Goal: Transaction & Acquisition: Purchase product/service

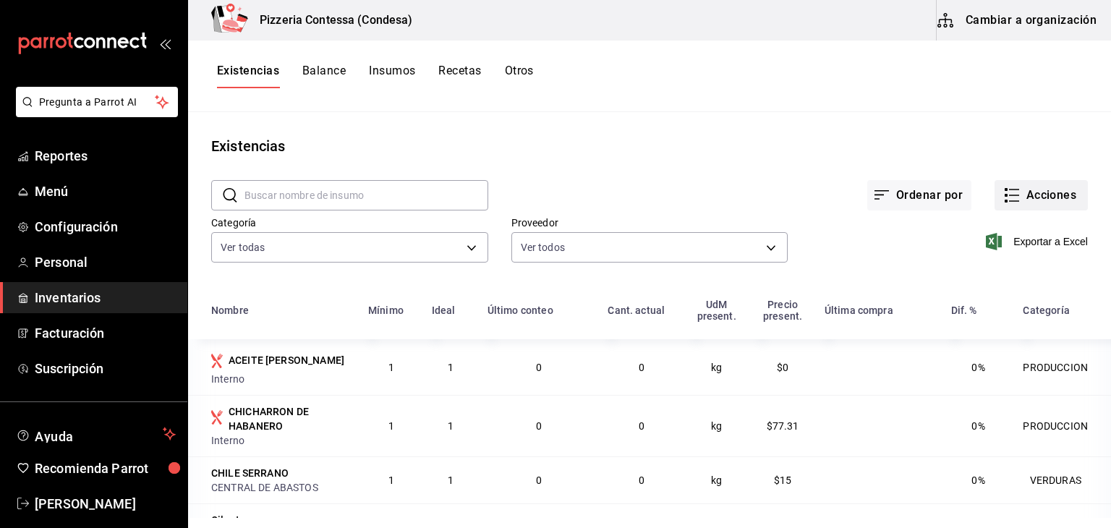
click at [1037, 188] on button "Acciones" at bounding box center [1040, 195] width 93 height 30
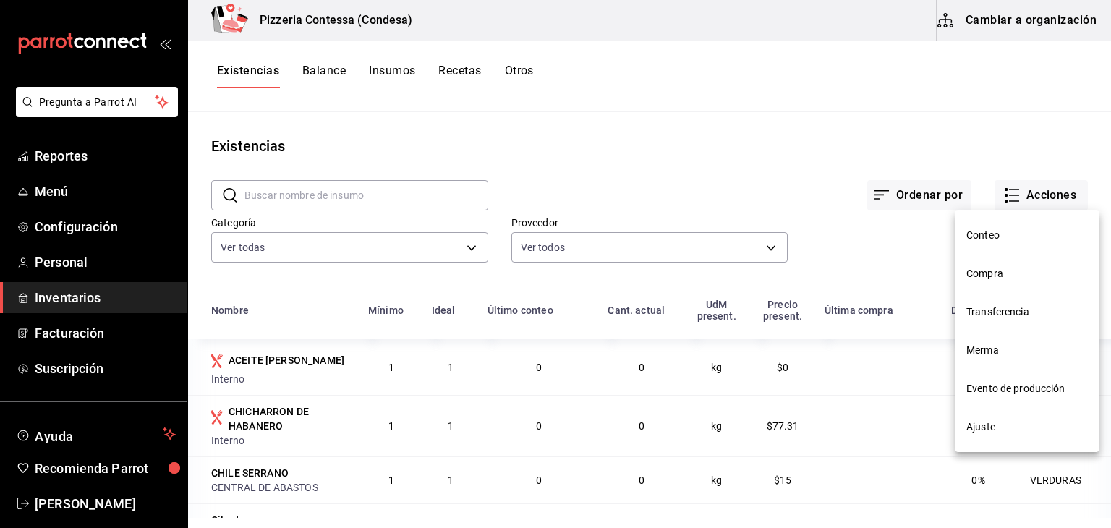
click at [1001, 278] on span "Compra" at bounding box center [1026, 273] width 121 height 15
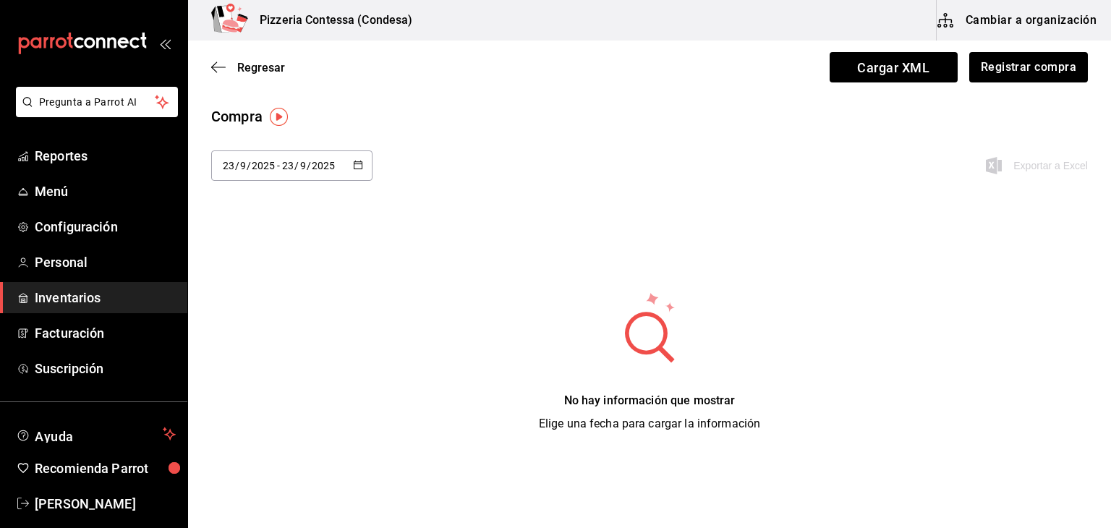
click at [356, 170] on button "button" at bounding box center [358, 166] width 10 height 12
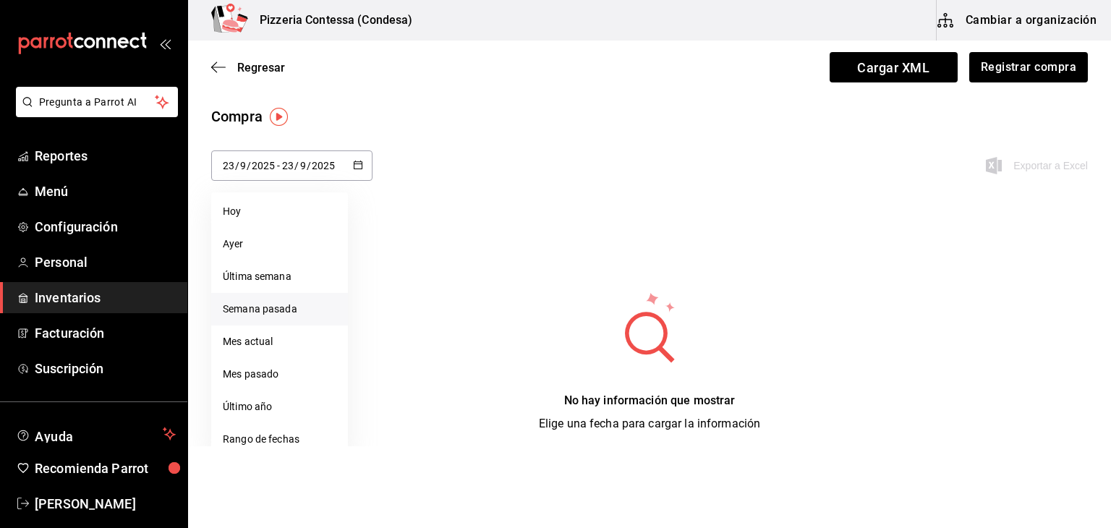
click at [266, 301] on li "Semana pasada" at bounding box center [279, 309] width 137 height 33
type input "[DATE]"
type input "14"
type input "[DATE]"
type input "20"
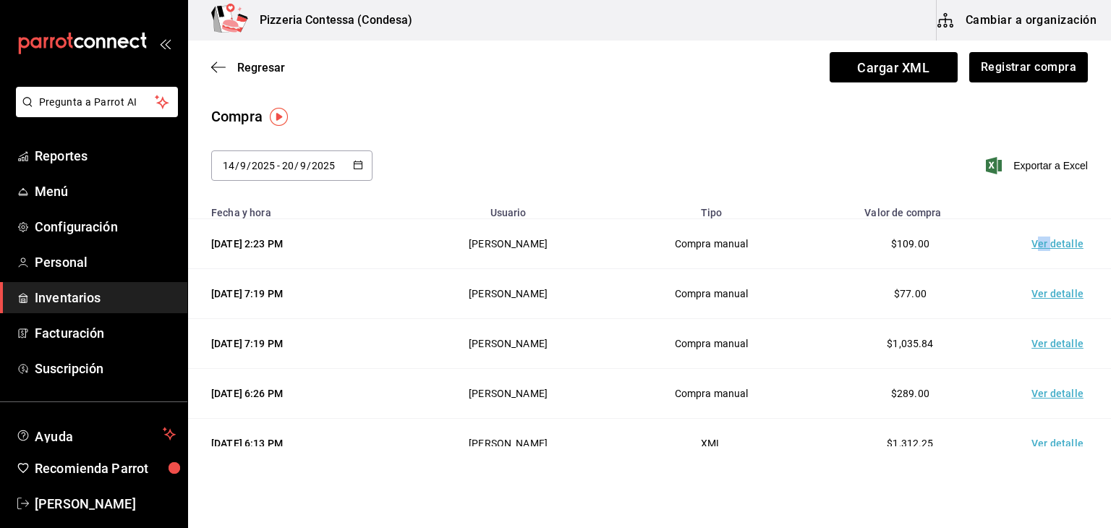
drag, startPoint x: 1030, startPoint y: 254, endPoint x: 1040, endPoint y: 235, distance: 21.7
click at [1040, 235] on td "Ver detalle" at bounding box center [1059, 244] width 101 height 50
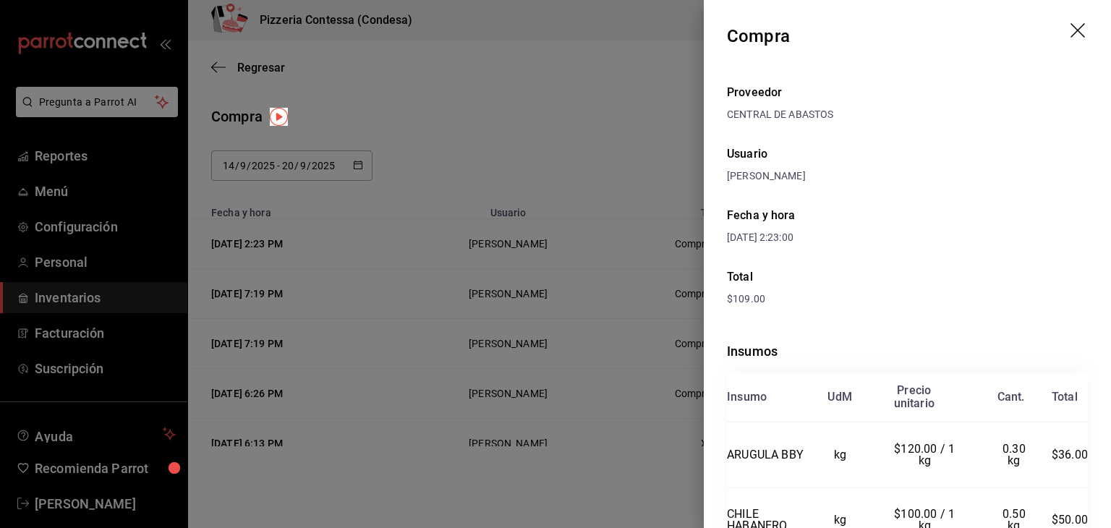
click at [1070, 38] on icon "drag" at bounding box center [1078, 31] width 17 height 17
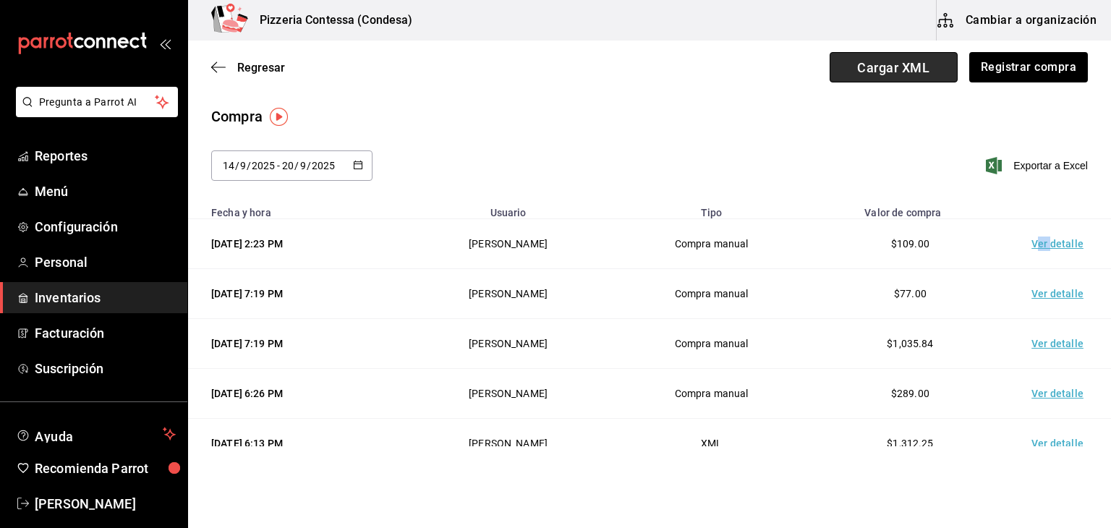
click at [908, 57] on span "Cargar XML" at bounding box center [893, 67] width 128 height 30
click at [0, 0] on input "Cargar XML" at bounding box center [0, 0] width 0 height 0
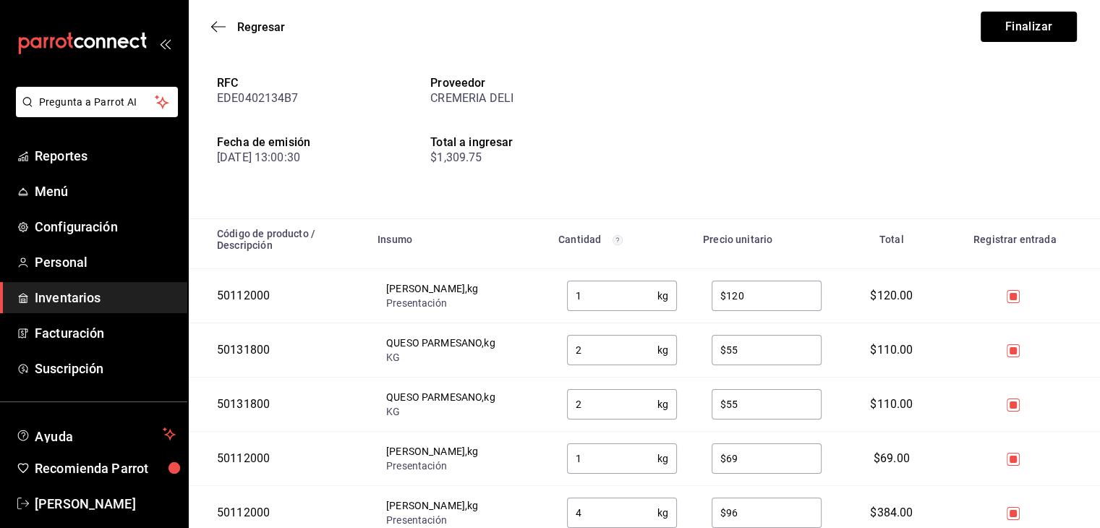
scroll to position [72, 0]
click at [252, 28] on span "Regresar" at bounding box center [261, 27] width 48 height 14
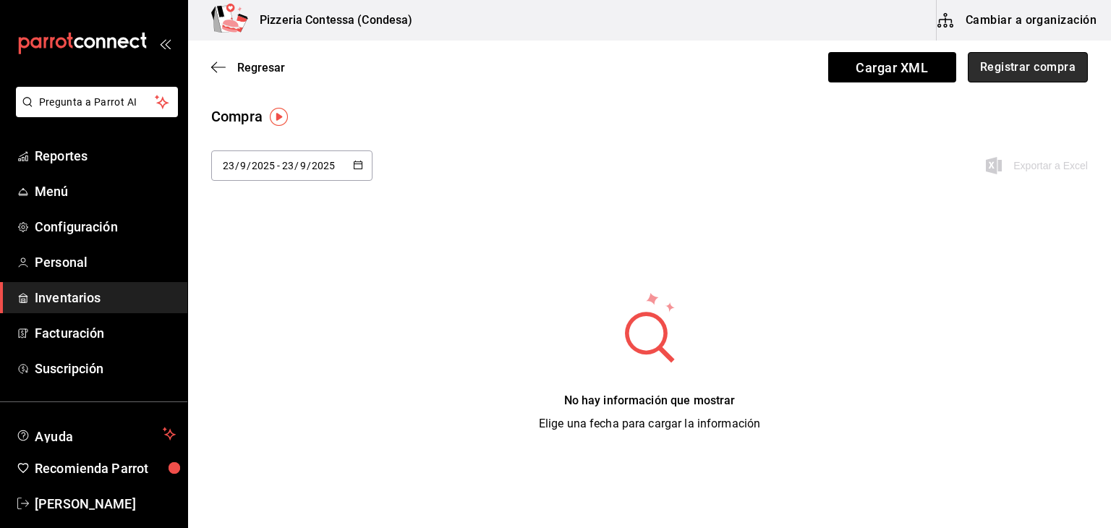
click at [1018, 72] on button "Registrar compra" at bounding box center [1027, 67] width 120 height 30
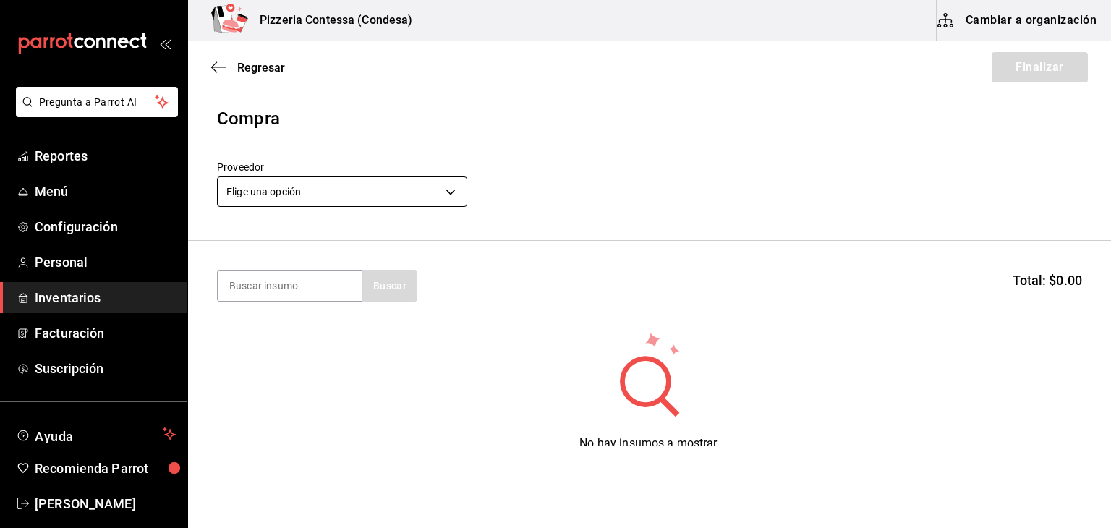
click at [411, 202] on body "Pregunta a Parrot AI Reportes Menú Configuración Personal Inventarios Facturaci…" at bounding box center [555, 223] width 1111 height 446
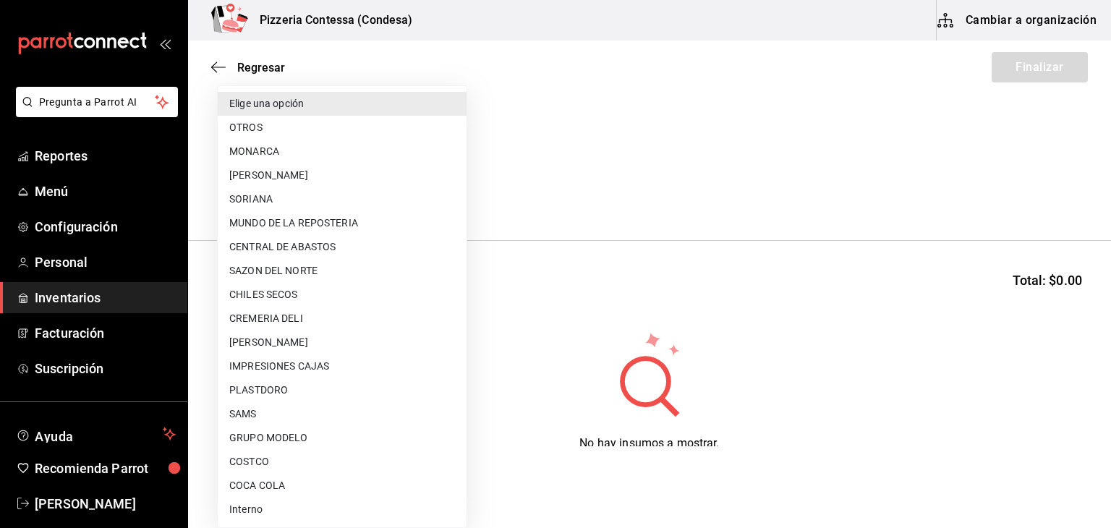
click at [262, 326] on li "CREMERIA DELI" at bounding box center [342, 319] width 249 height 24
type input "c1b5c383-dc0c-45e7-bd8d-ca1c553fd465"
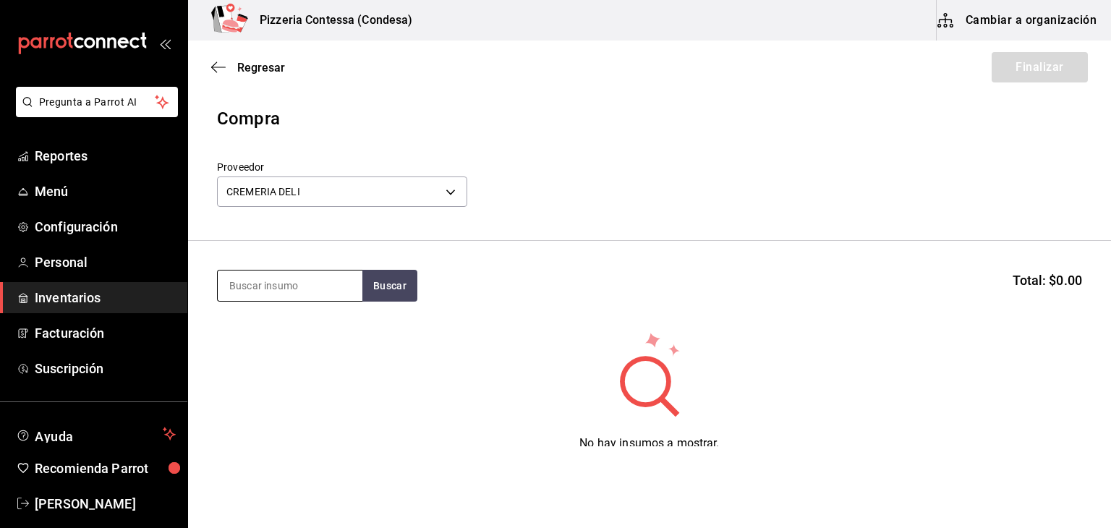
click at [274, 281] on input at bounding box center [290, 285] width 145 height 30
type input "catsup"
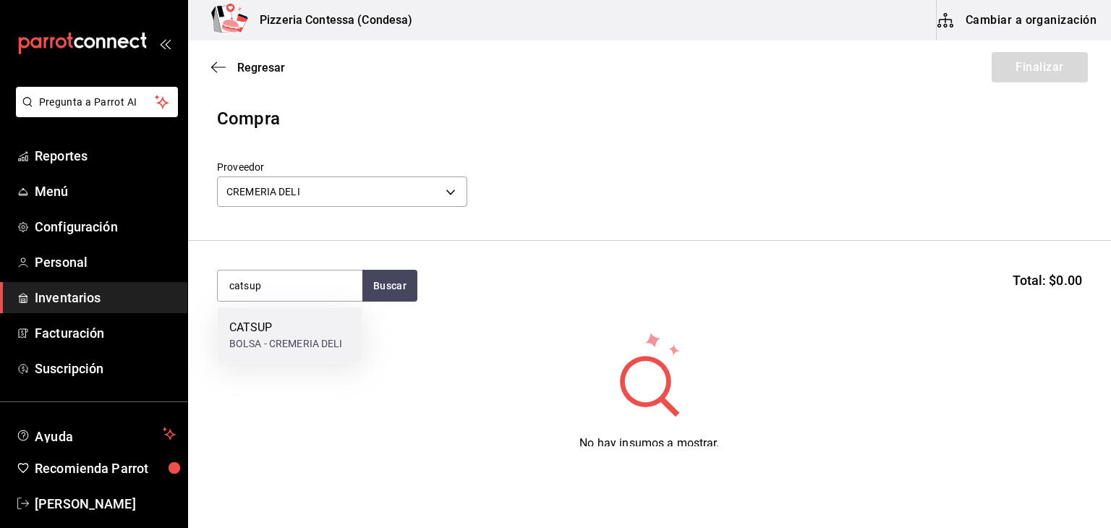
click at [294, 351] on div "BOLSA - CREMERIA DELI" at bounding box center [286, 343] width 114 height 15
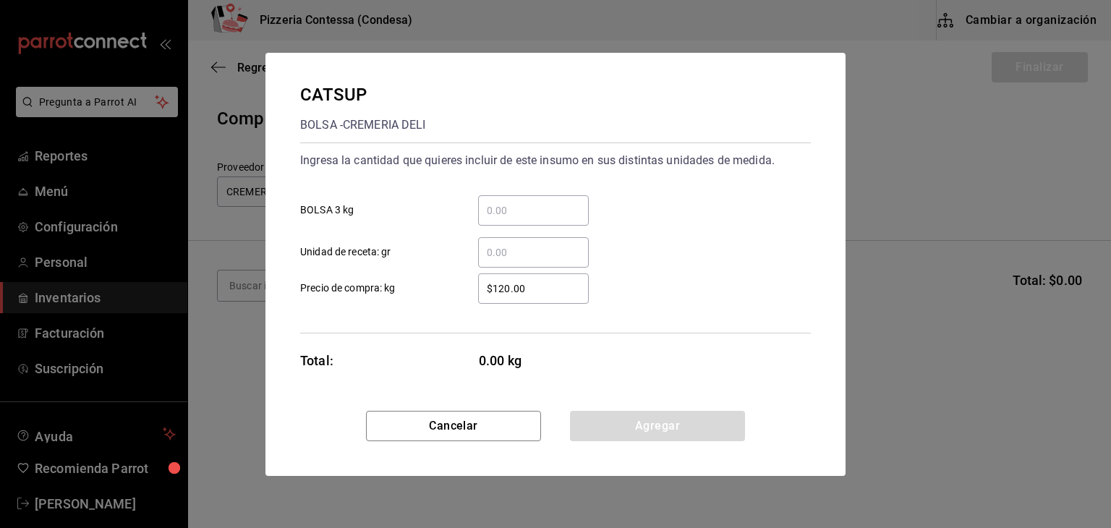
click at [535, 213] on input "​ BOLSA 3 kg" at bounding box center [533, 210] width 111 height 17
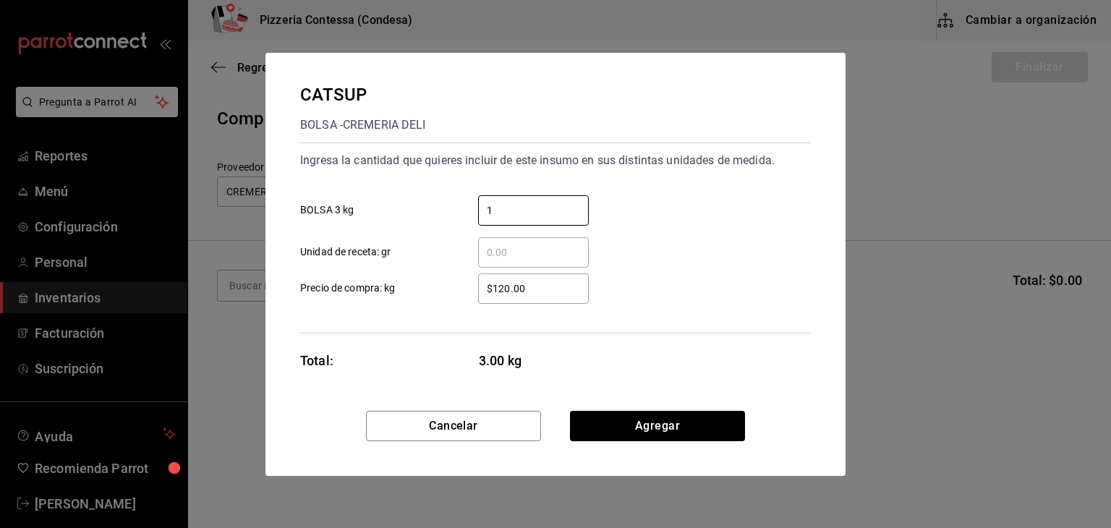
type input "1"
drag, startPoint x: 550, startPoint y: 280, endPoint x: 419, endPoint y: 281, distance: 130.9
click at [419, 281] on label "$120.00 ​ Precio de compra: kg" at bounding box center [444, 288] width 289 height 30
type input "$118"
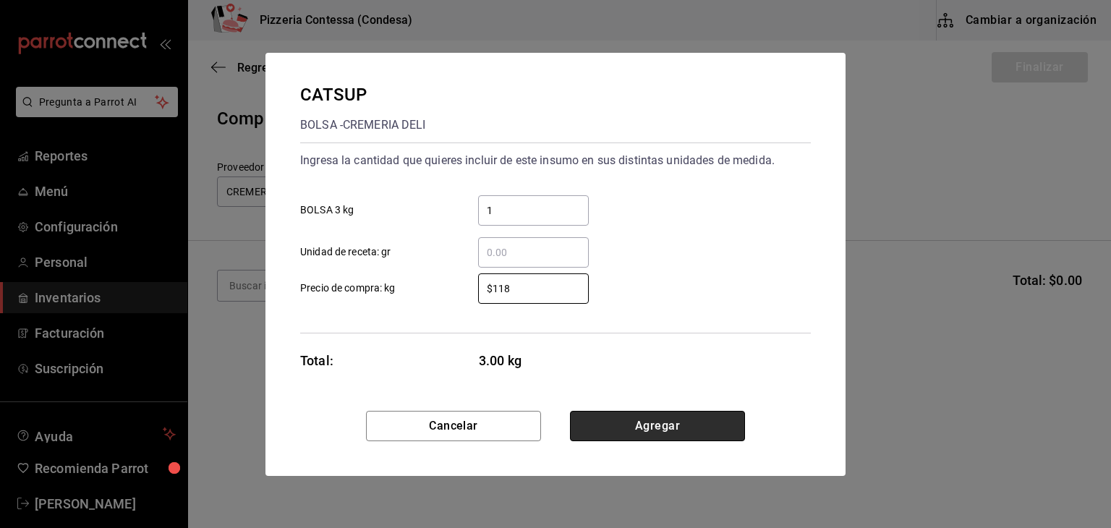
click at [684, 428] on button "Agregar" at bounding box center [657, 426] width 175 height 30
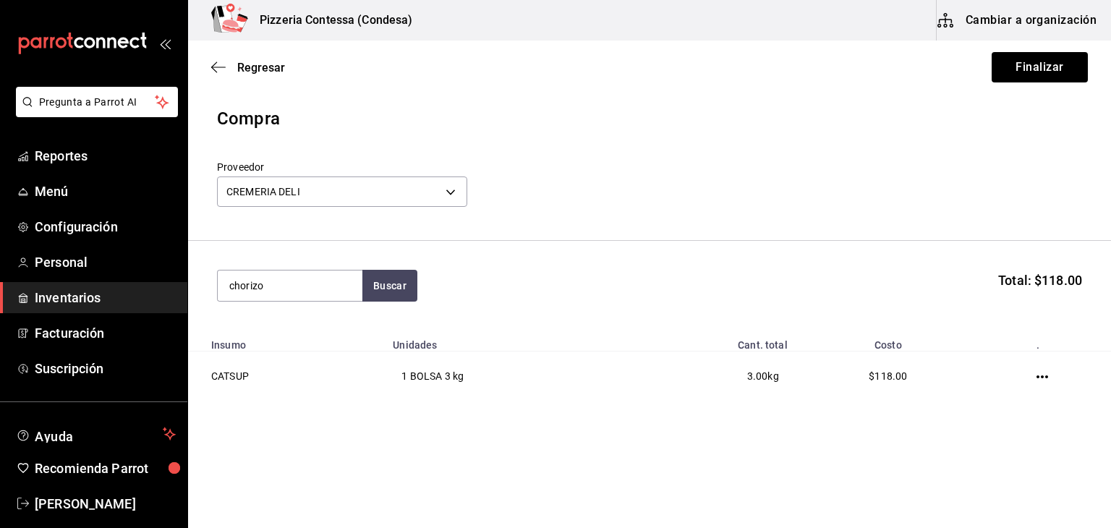
type input "chorizo"
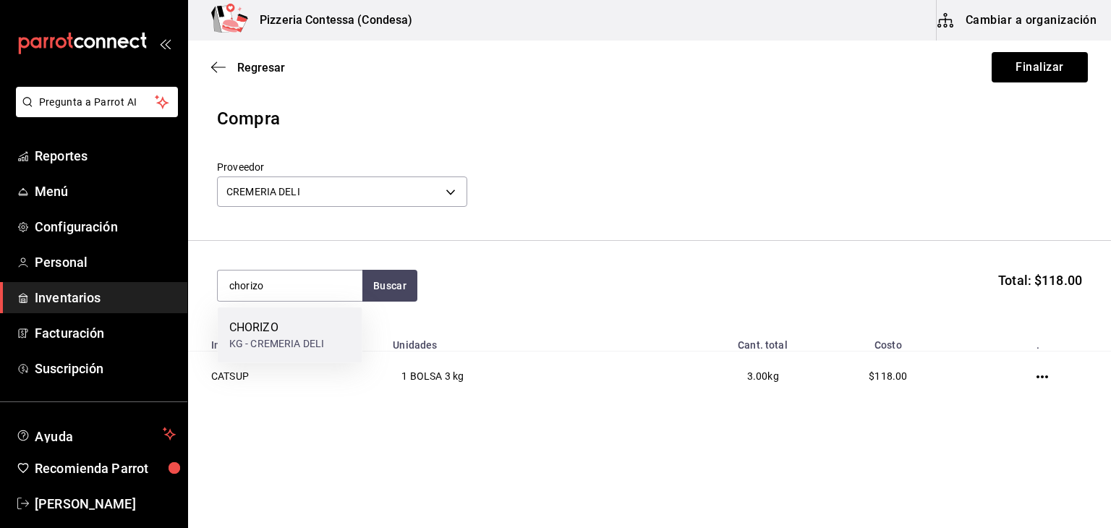
click at [255, 328] on div "CHORIZO" at bounding box center [276, 327] width 95 height 17
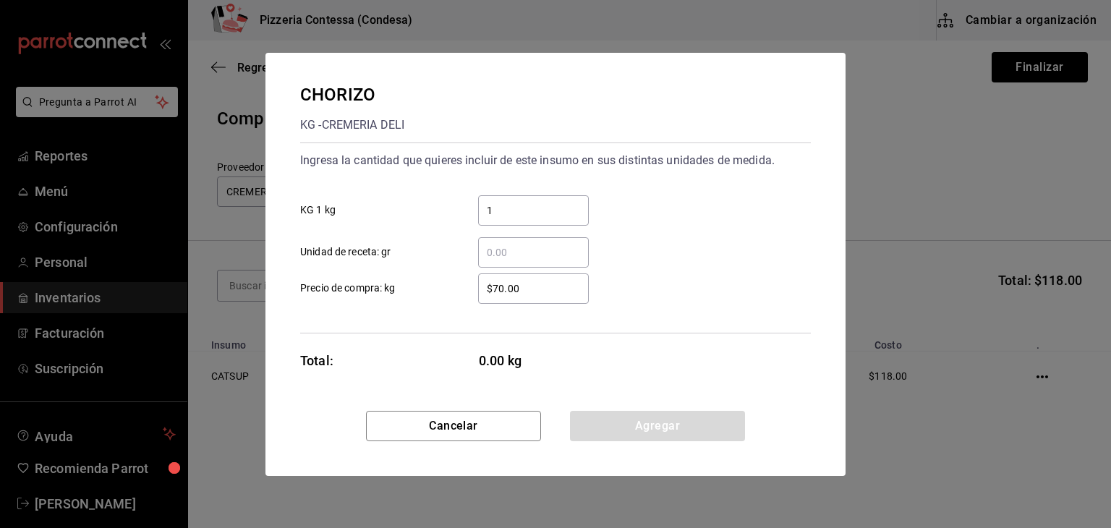
click at [500, 208] on input "1" at bounding box center [533, 210] width 111 height 17
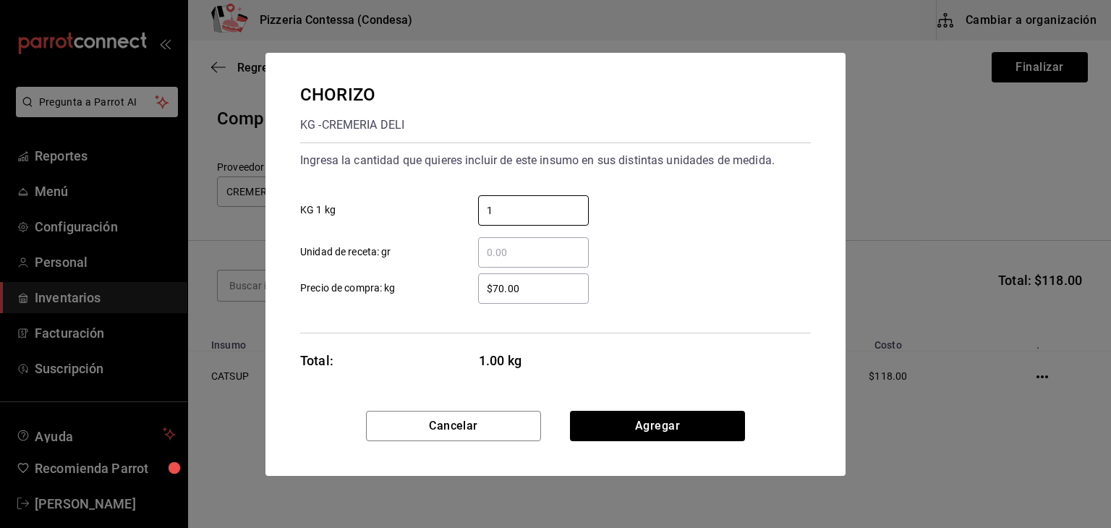
type input "1"
drag, startPoint x: 489, startPoint y: 292, endPoint x: 576, endPoint y: 320, distance: 91.9
click at [576, 320] on div "Ingresa la cantidad que quieres incluir de este insumo en sus distintas unidade…" at bounding box center [555, 237] width 510 height 191
type input "$69"
click at [610, 408] on div "CHORIZO KG - CREMERIA DELI Ingresa la cantidad que quieres incluir de este insu…" at bounding box center [555, 232] width 580 height 358
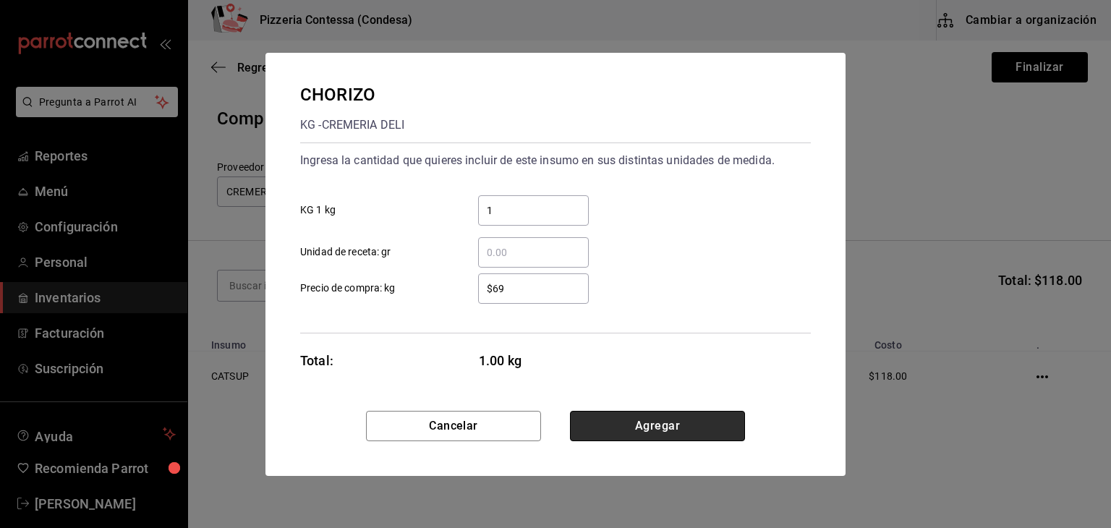
click at [609, 414] on button "Agregar" at bounding box center [657, 426] width 175 height 30
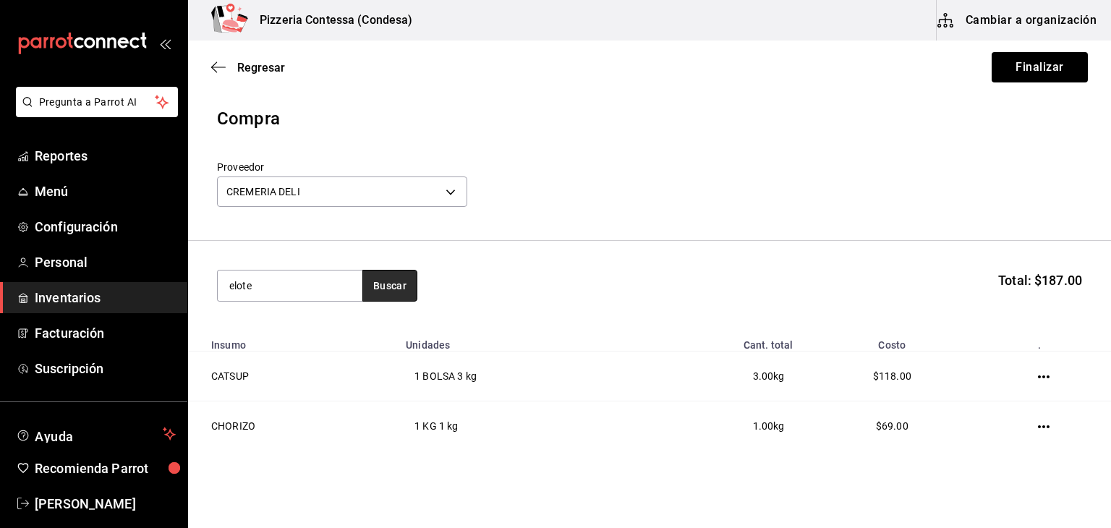
click at [386, 290] on button "Buscar" at bounding box center [389, 286] width 55 height 32
click at [512, 289] on div "elote Buscar Total: $187.00" at bounding box center [649, 286] width 865 height 32
click at [411, 286] on button "Buscar" at bounding box center [389, 286] width 55 height 32
click at [527, 252] on section "elote Buscar Total: $187.00" at bounding box center [649, 286] width 923 height 90
click at [402, 278] on button "Buscar" at bounding box center [389, 286] width 55 height 32
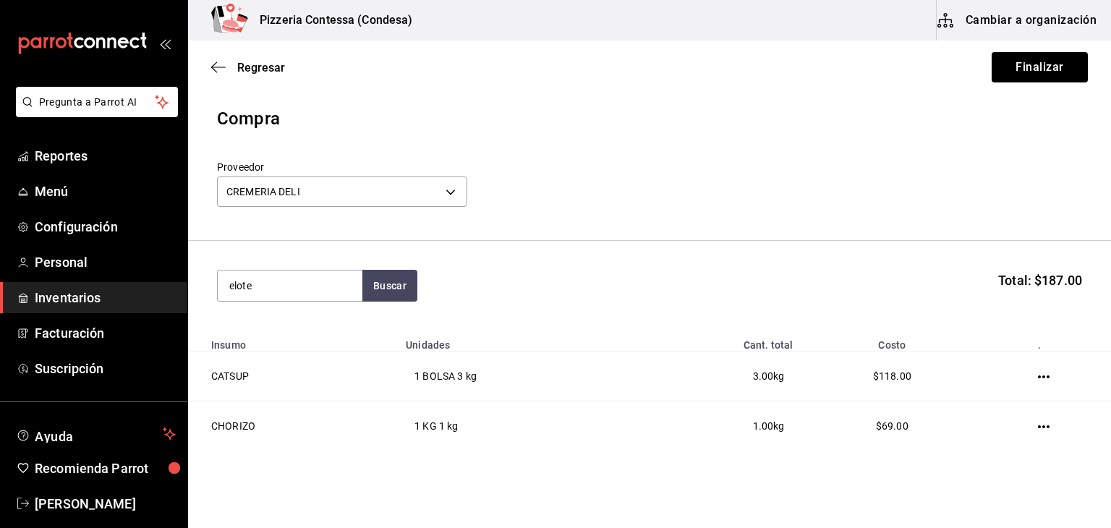
drag, startPoint x: 261, startPoint y: 286, endPoint x: 159, endPoint y: 286, distance: 102.0
click at [162, 286] on div "Pregunta a Parrot AI Reportes Menú Configuración Personal Inventarios Facturaci…" at bounding box center [555, 223] width 1111 height 446
type input "ELOTE"
drag, startPoint x: 263, startPoint y: 284, endPoint x: 208, endPoint y: 286, distance: 55.0
click at [208, 286] on section "ELOTE Buscar Total: $187.00" at bounding box center [649, 286] width 923 height 90
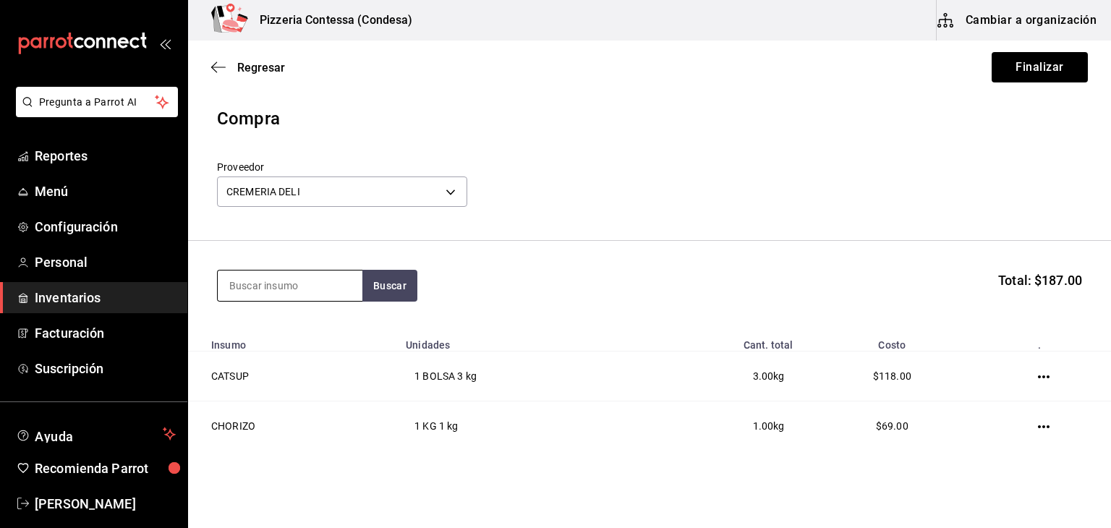
click at [295, 285] on input at bounding box center [290, 285] width 145 height 30
type input "JAMON"
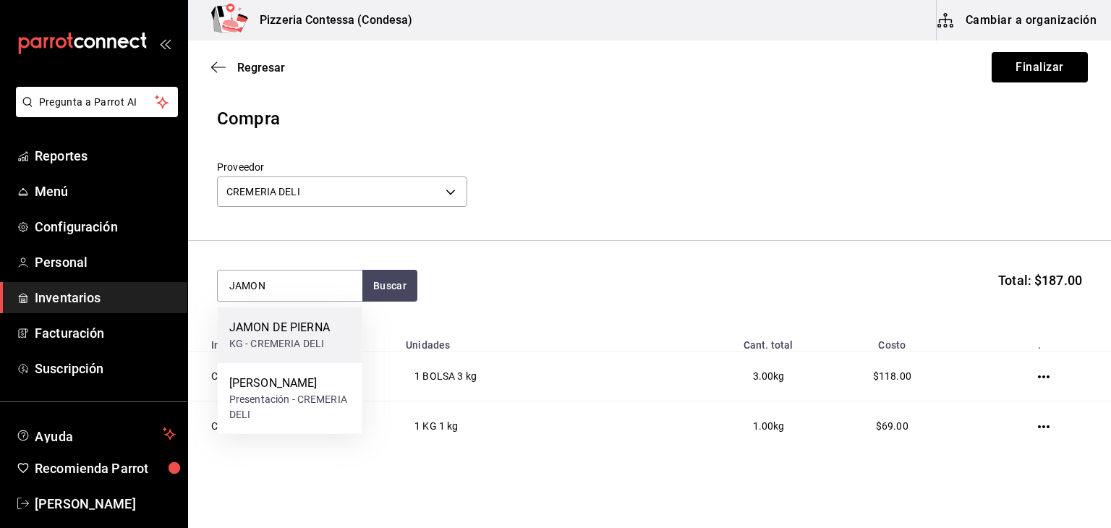
click at [263, 316] on div "JAMON DE PIERNA KG - CREMERIA DELI" at bounding box center [290, 335] width 145 height 56
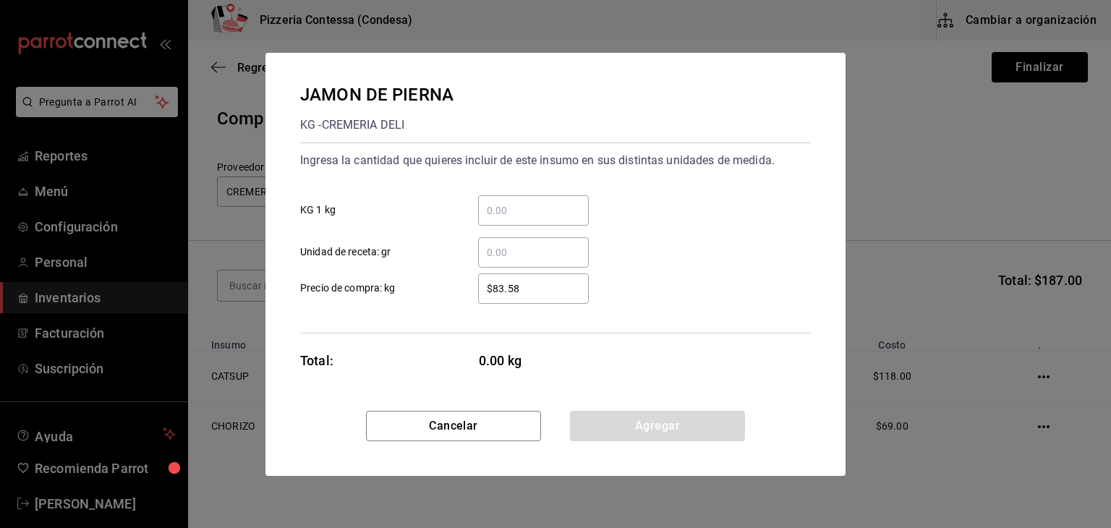
click at [503, 206] on input "​ KG 1 kg" at bounding box center [533, 210] width 111 height 17
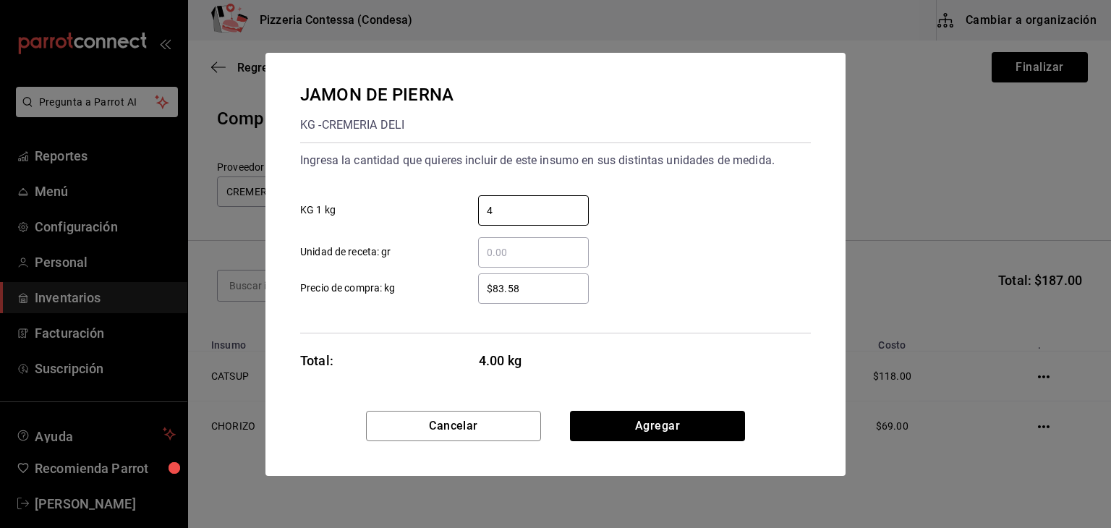
type input "4"
drag, startPoint x: 542, startPoint y: 287, endPoint x: 452, endPoint y: 287, distance: 89.7
click at [452, 287] on label "$83.58 ​ Precio de compra: kg" at bounding box center [444, 288] width 289 height 30
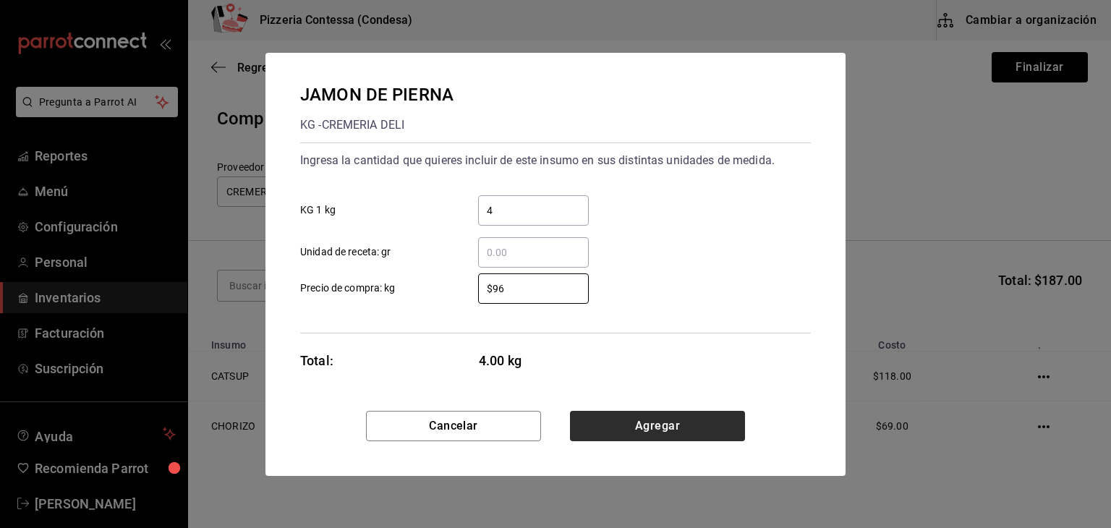
type input "$96"
click at [654, 429] on button "Agregar" at bounding box center [657, 426] width 175 height 30
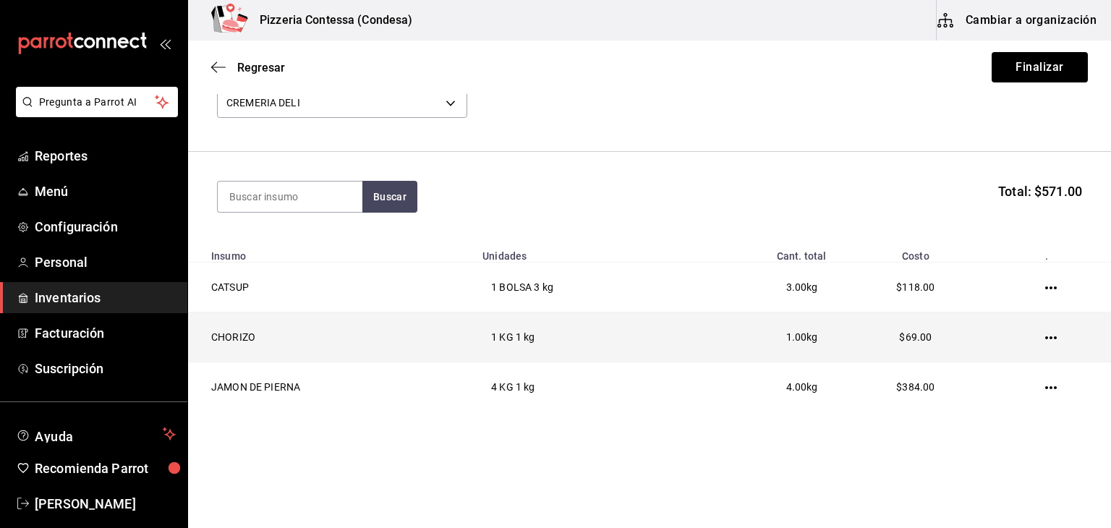
scroll to position [101, 0]
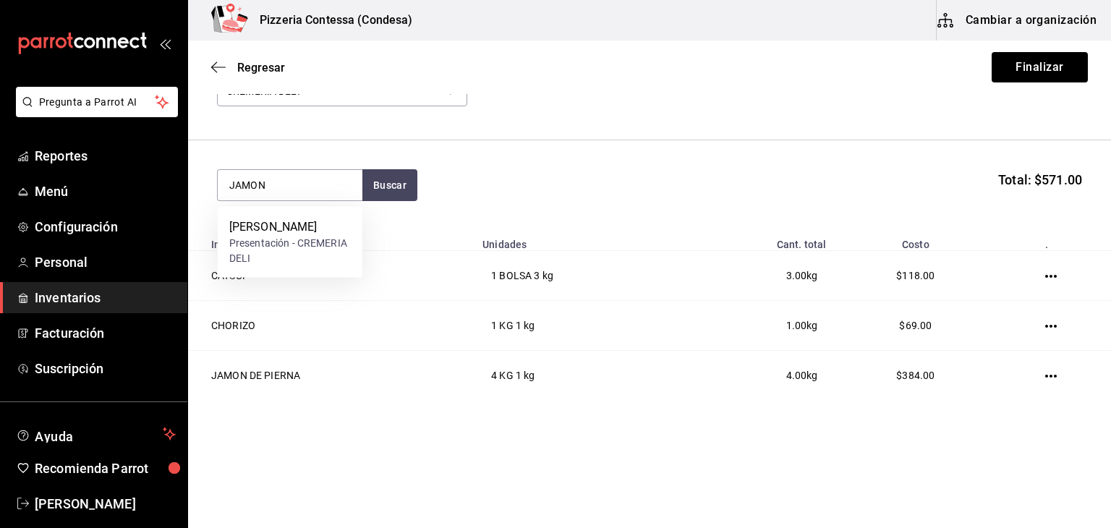
type input "JAMON"
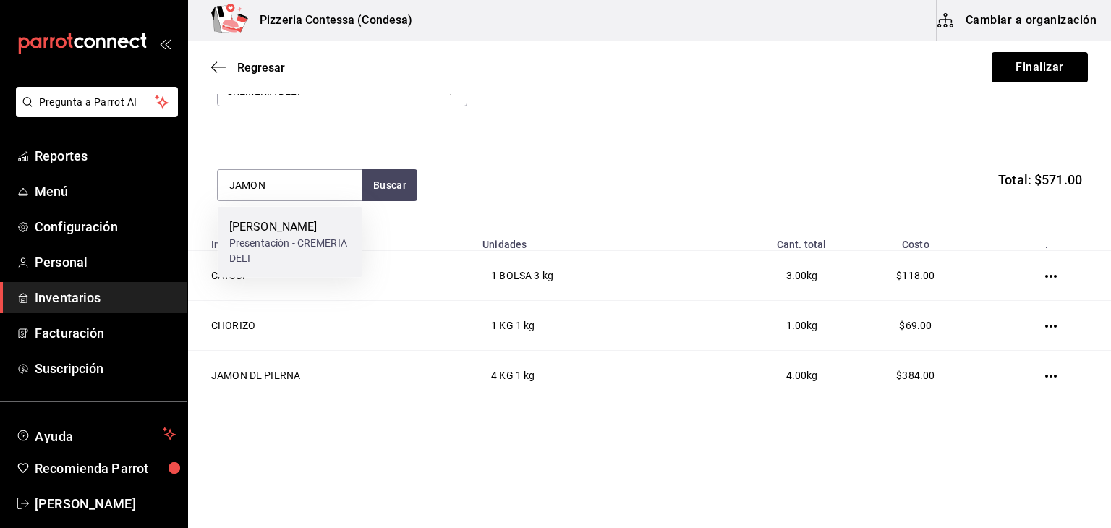
click at [323, 231] on div "[PERSON_NAME]" at bounding box center [289, 226] width 121 height 17
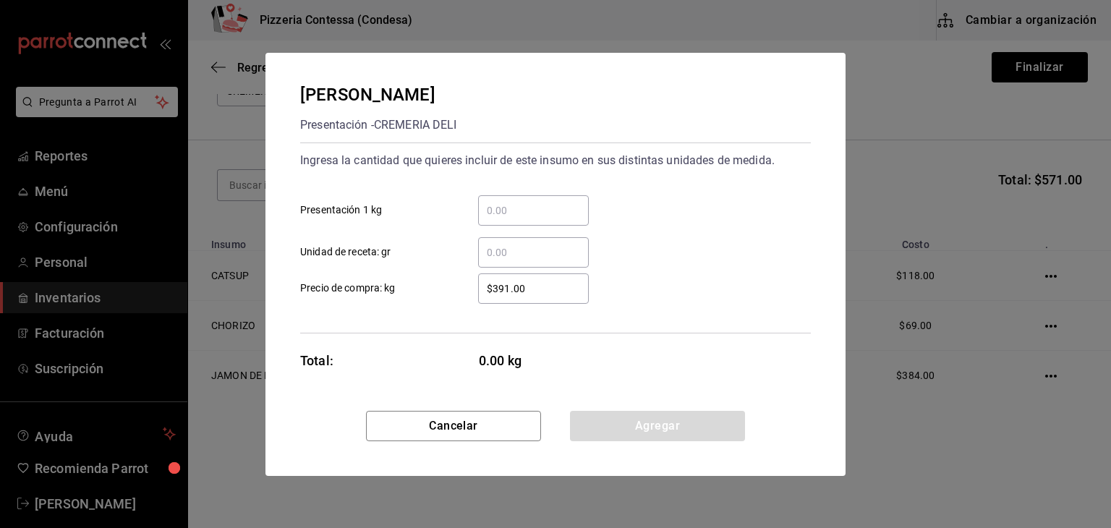
click at [518, 251] on input "​ Unidad de receta: gr" at bounding box center [533, 252] width 111 height 17
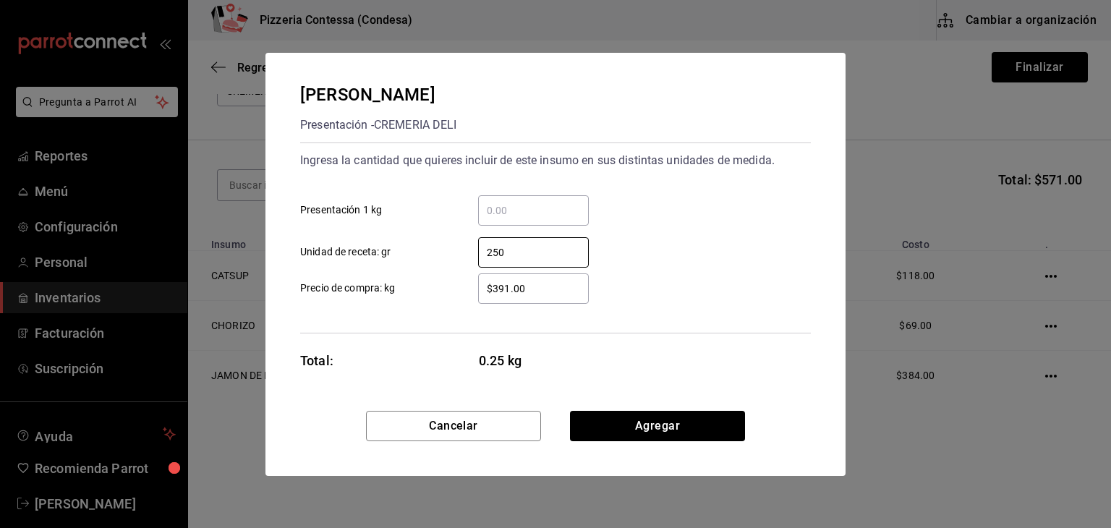
type input "250"
drag, startPoint x: 467, startPoint y: 293, endPoint x: 459, endPoint y: 293, distance: 8.0
click at [459, 293] on div "$391.00 ​" at bounding box center [522, 288] width 134 height 30
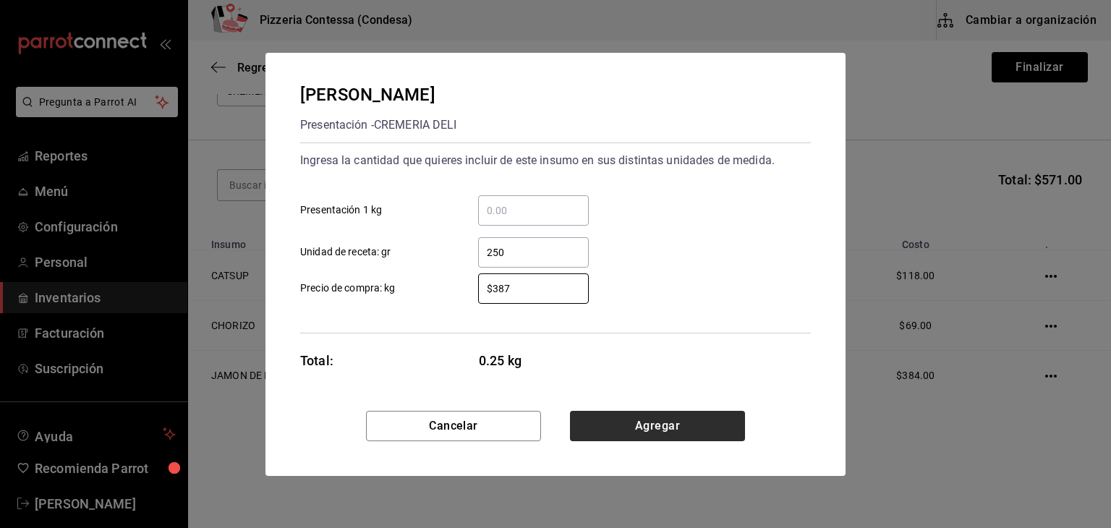
type input "$387"
click at [657, 420] on button "Agregar" at bounding box center [657, 426] width 175 height 30
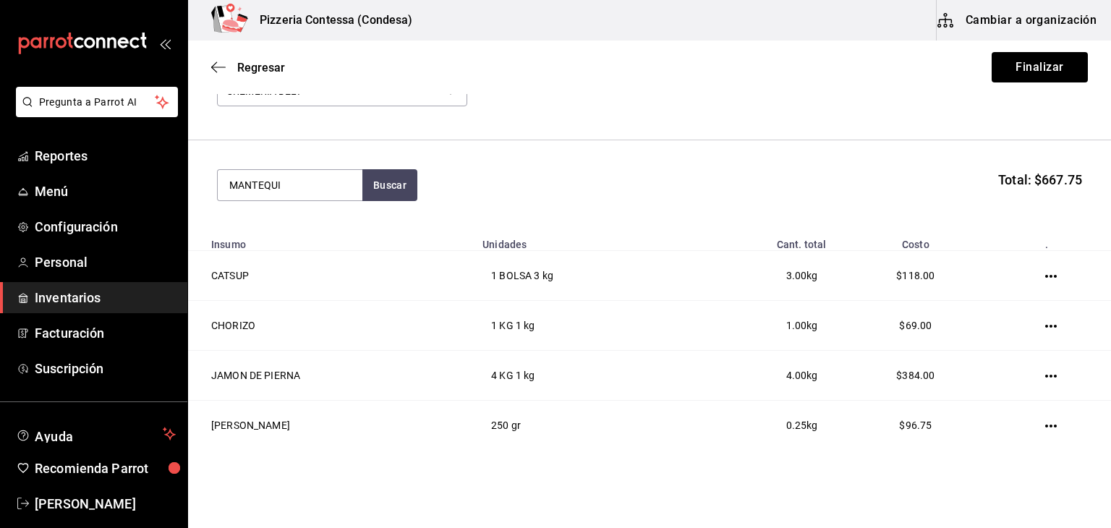
type input "MANTEQUI"
click at [318, 232] on div "MANTEQUILLA" at bounding box center [276, 226] width 95 height 17
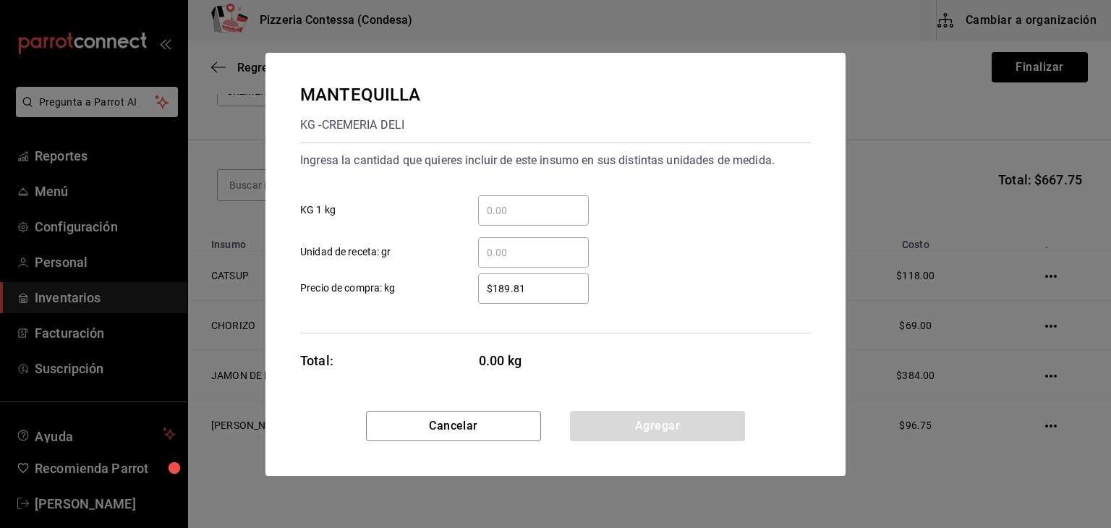
click at [508, 226] on div "​ Unidad de receta: gr" at bounding box center [550, 247] width 522 height 42
click at [512, 218] on div "​" at bounding box center [533, 210] width 111 height 30
click at [512, 218] on input "​ KG 1 kg" at bounding box center [533, 210] width 111 height 17
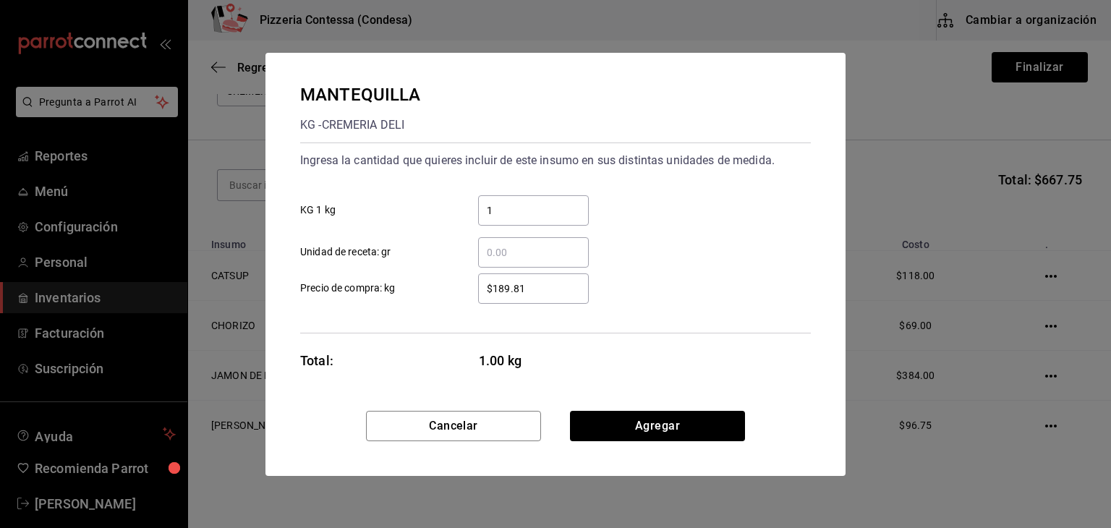
type input "1"
drag, startPoint x: 535, startPoint y: 284, endPoint x: 423, endPoint y: 277, distance: 112.3
click at [423, 277] on label "$189.81 ​ Precio de compra: kg" at bounding box center [444, 288] width 289 height 30
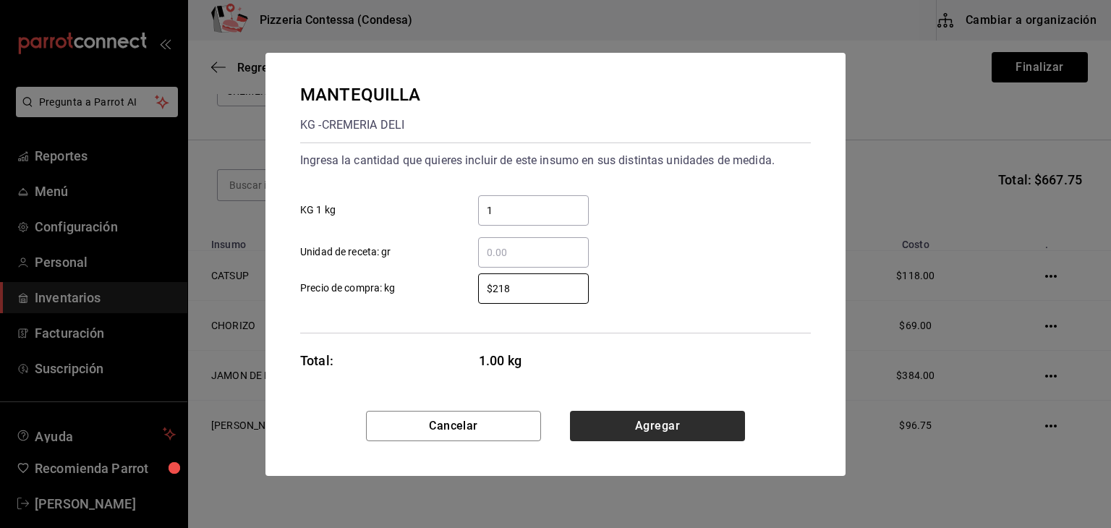
type input "$218"
click at [642, 435] on button "Agregar" at bounding box center [657, 426] width 175 height 30
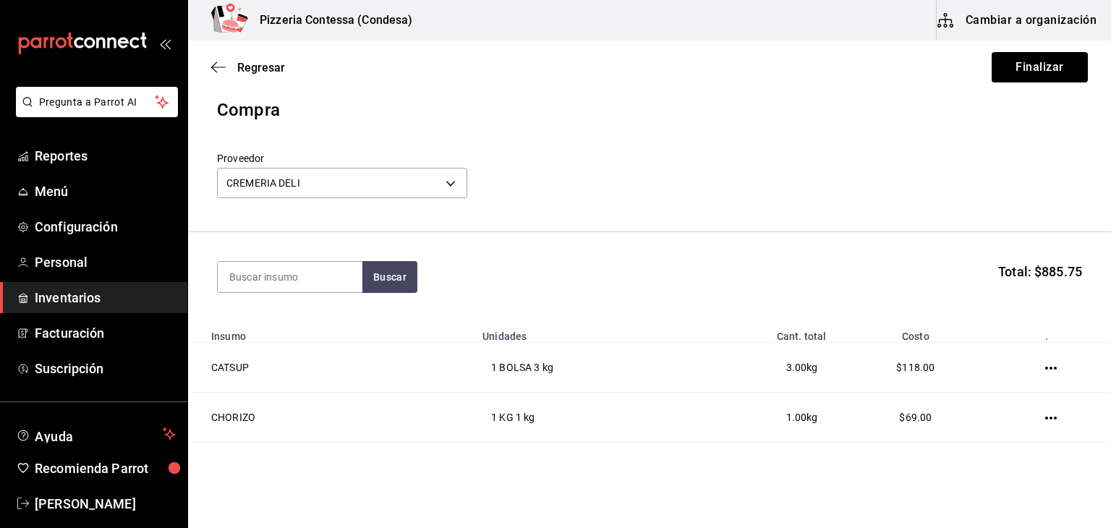
scroll to position [0, 0]
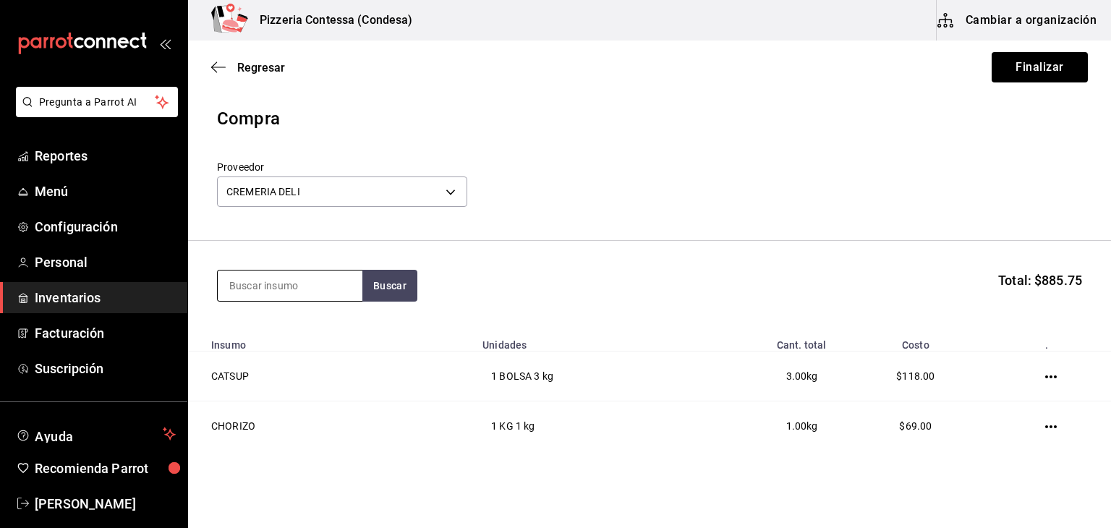
click at [322, 278] on input at bounding box center [290, 285] width 145 height 30
type input "L"
type input "PIÑA"
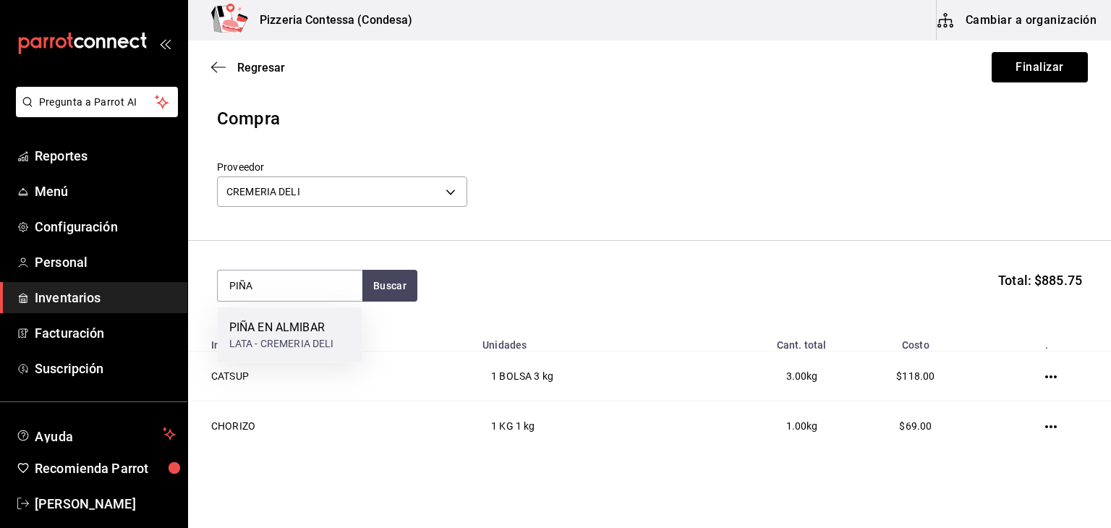
click at [304, 310] on div "PIÑA EN ALMIBAR LATA - CREMERIA DELI" at bounding box center [290, 335] width 145 height 56
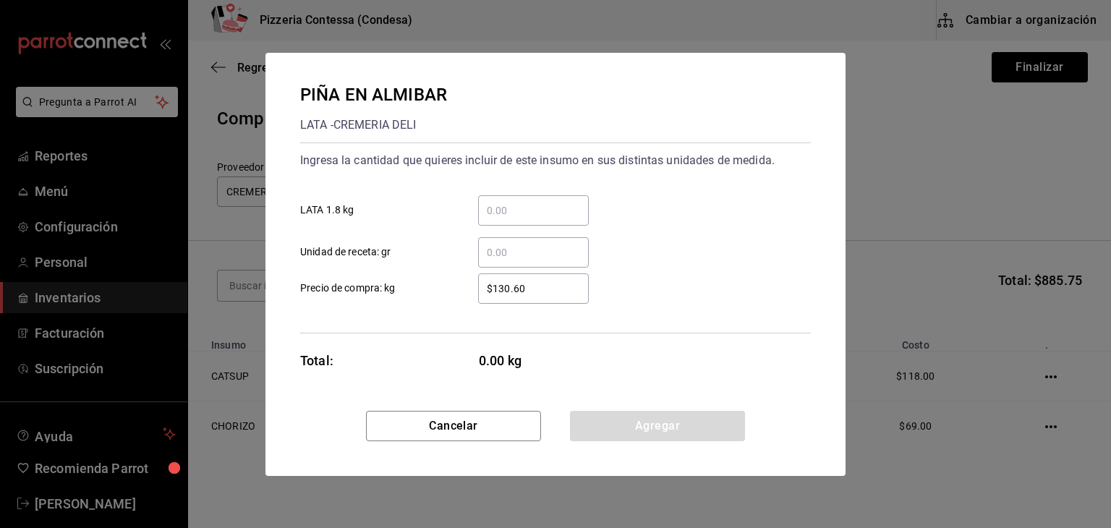
click at [504, 206] on input "​ LATA 1.8 kg" at bounding box center [533, 210] width 111 height 17
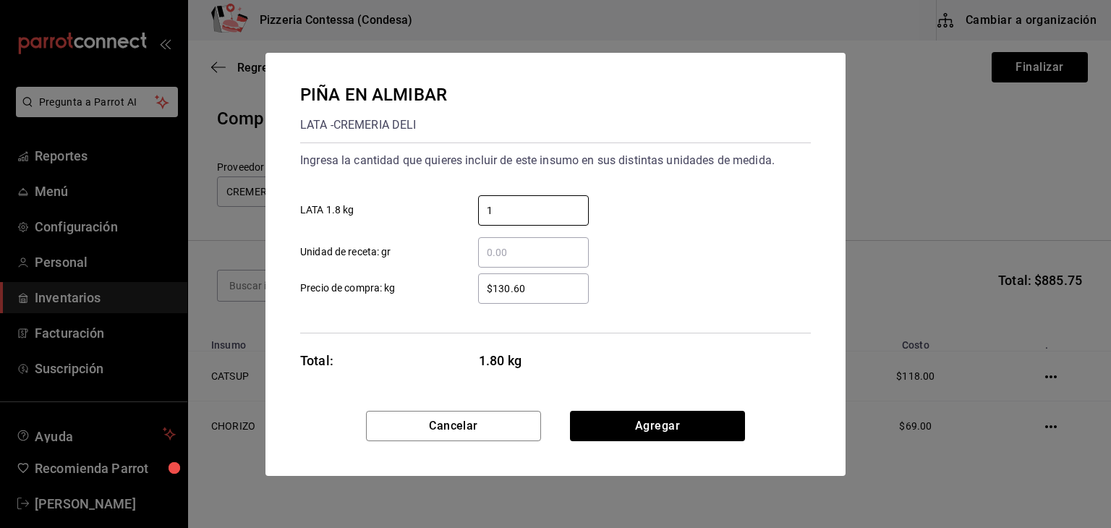
type input "1"
drag, startPoint x: 547, startPoint y: 291, endPoint x: 482, endPoint y: 293, distance: 64.4
click at [482, 293] on input "$130.60" at bounding box center [533, 288] width 111 height 17
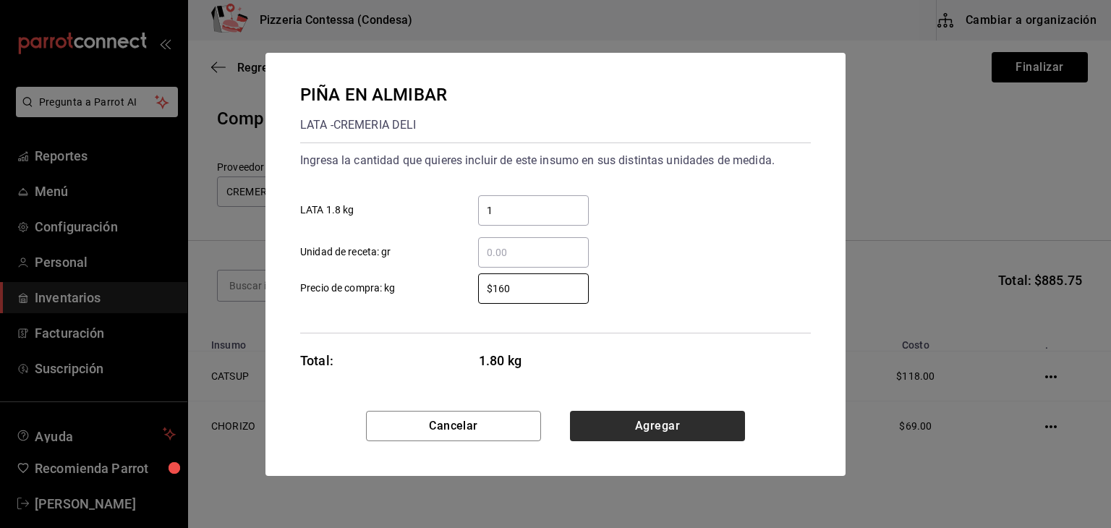
type input "$160"
click at [641, 429] on button "Agregar" at bounding box center [657, 426] width 175 height 30
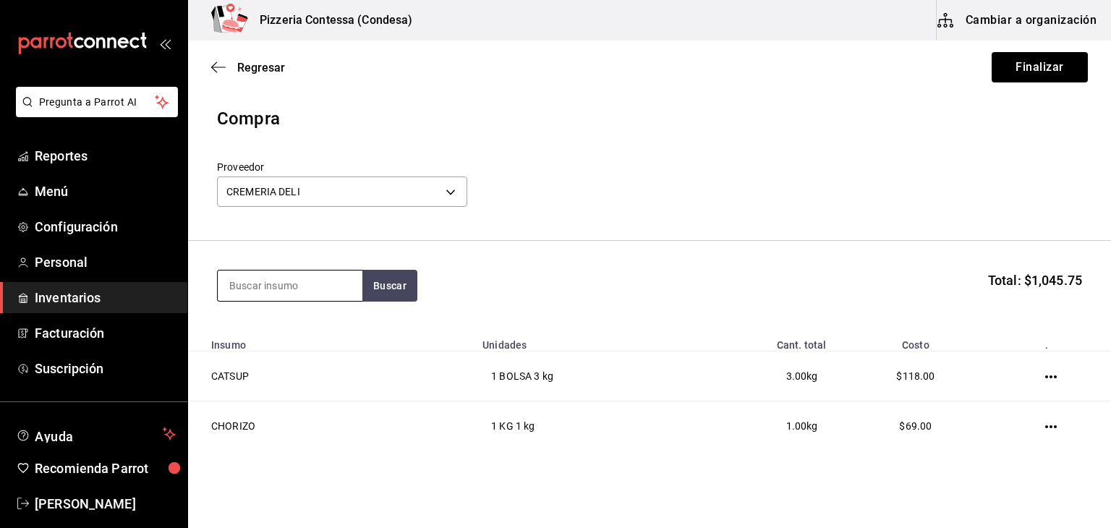
click at [302, 288] on input at bounding box center [290, 285] width 145 height 30
type input "Q"
type input "CABRA"
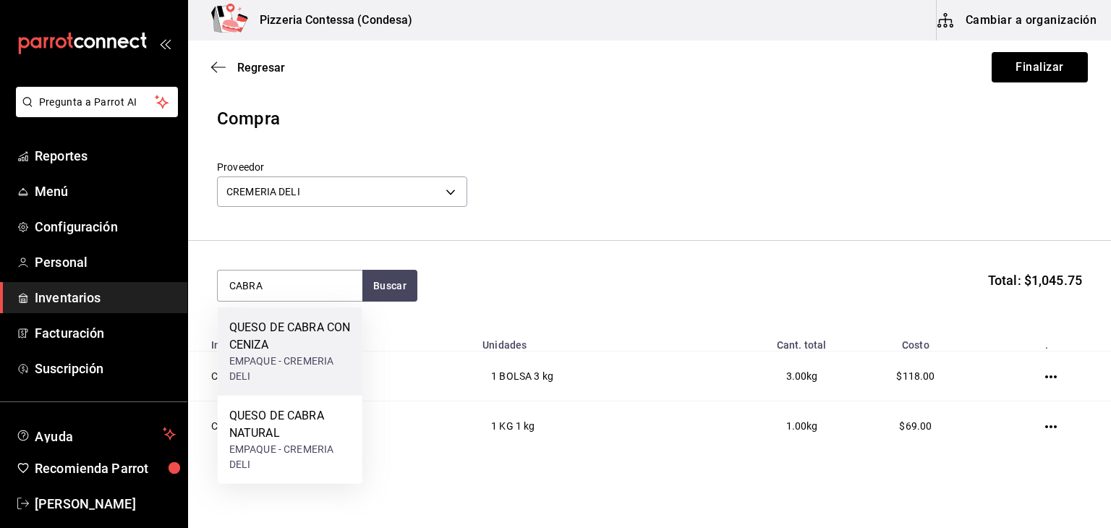
click at [262, 325] on div "QUESO DE CABRA CON CENIZA" at bounding box center [289, 336] width 121 height 35
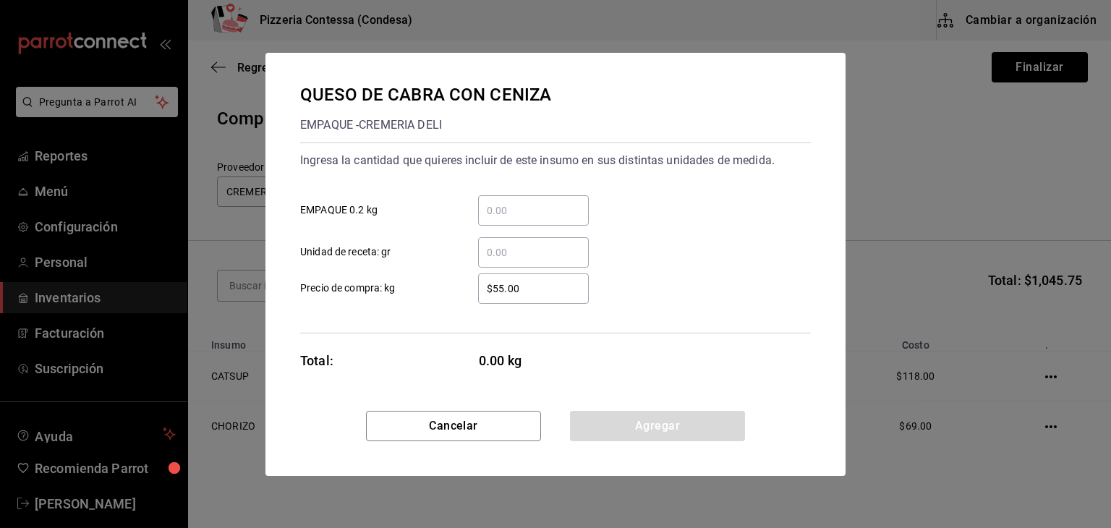
click at [496, 205] on input "​ EMPAQUE 0.2 kg" at bounding box center [533, 210] width 111 height 17
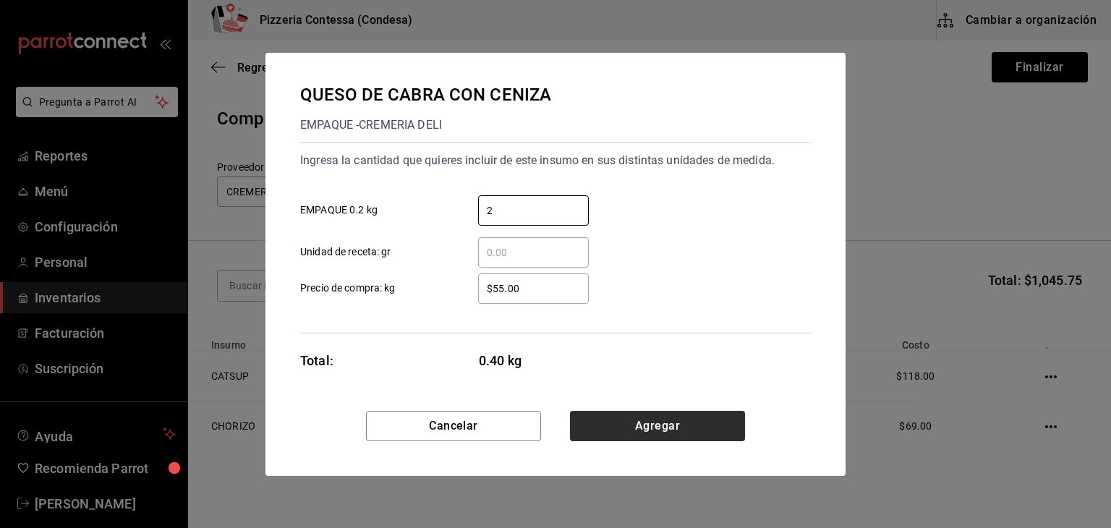
type input "2"
click at [626, 419] on button "Agregar" at bounding box center [657, 426] width 175 height 30
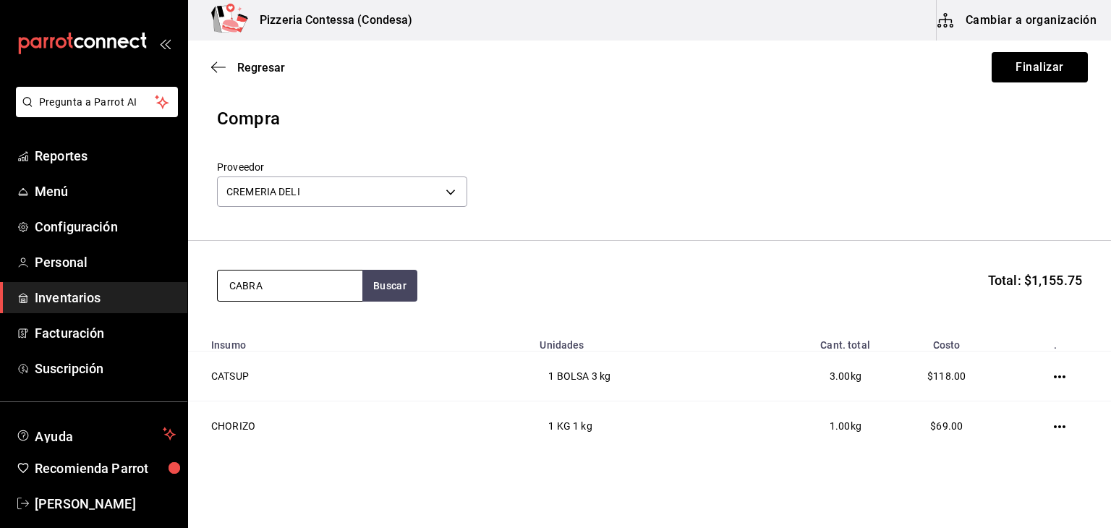
type input "CABRA"
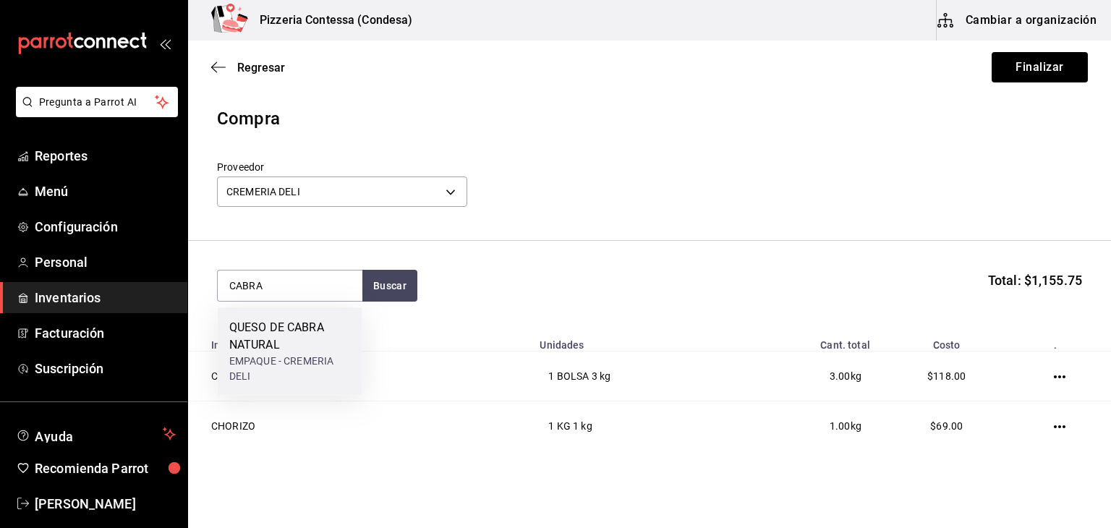
click at [275, 337] on div "QUESO DE CABRA NATURAL" at bounding box center [289, 336] width 121 height 35
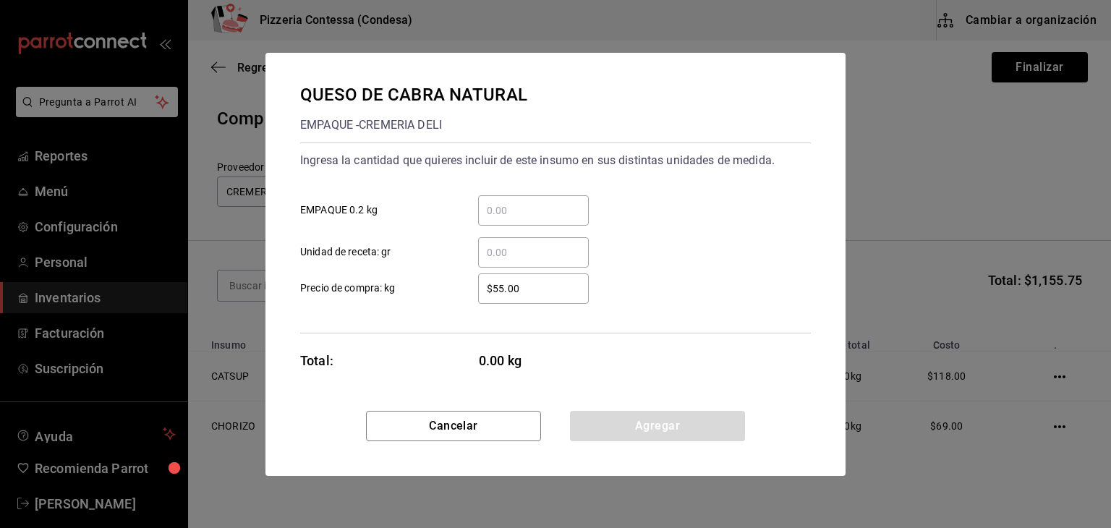
click at [515, 205] on input "​ EMPAQUE 0.2 kg" at bounding box center [533, 210] width 111 height 17
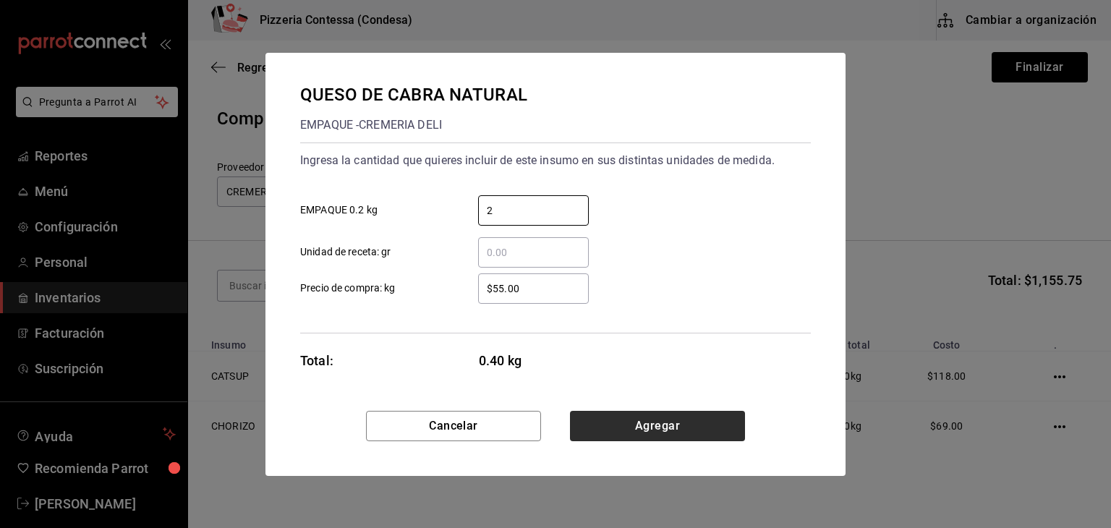
type input "2"
click at [636, 416] on button "Agregar" at bounding box center [657, 426] width 175 height 30
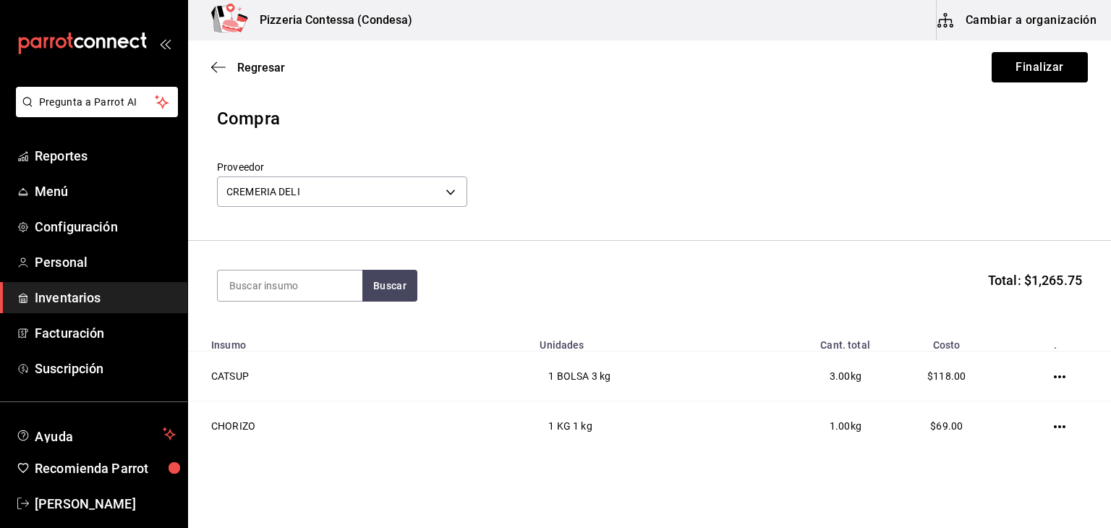
drag, startPoint x: 304, startPoint y: 275, endPoint x: 252, endPoint y: 243, distance: 61.4
click at [304, 278] on input at bounding box center [290, 285] width 145 height 30
type input "PARMESANO"
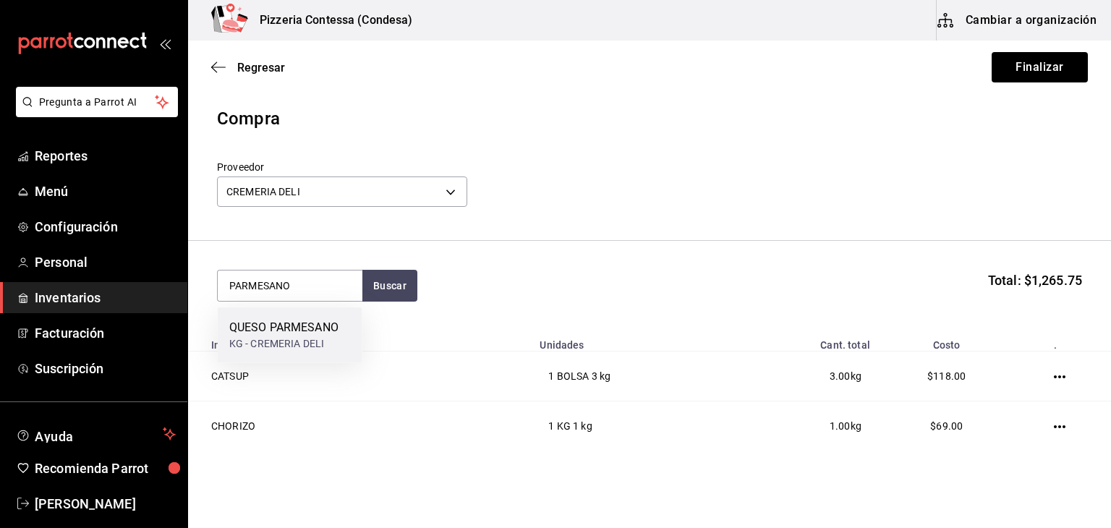
click at [278, 319] on div "QUESO PARMESANO" at bounding box center [283, 327] width 109 height 17
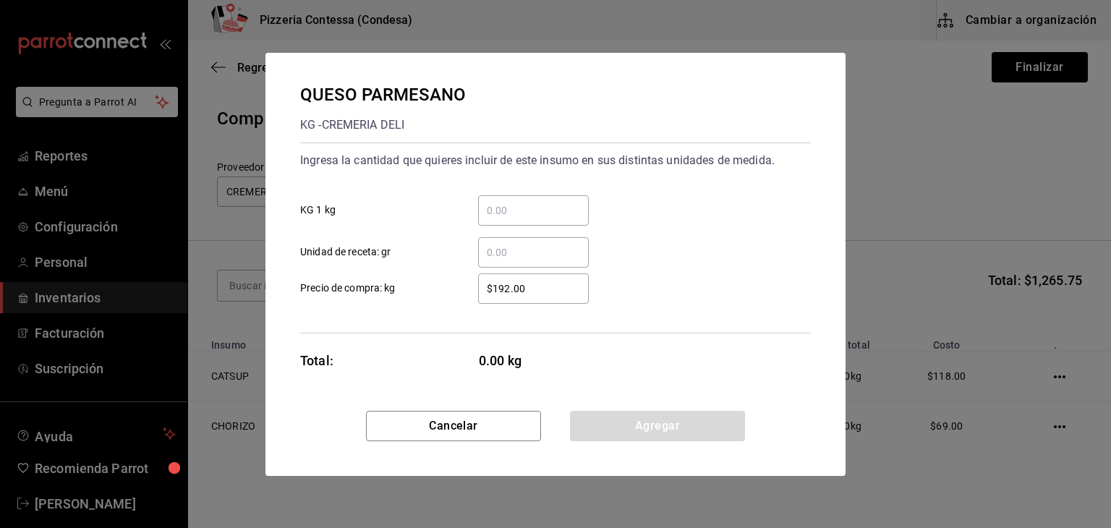
click at [541, 258] on input "​ Unidad de receta: gr" at bounding box center [533, 252] width 111 height 17
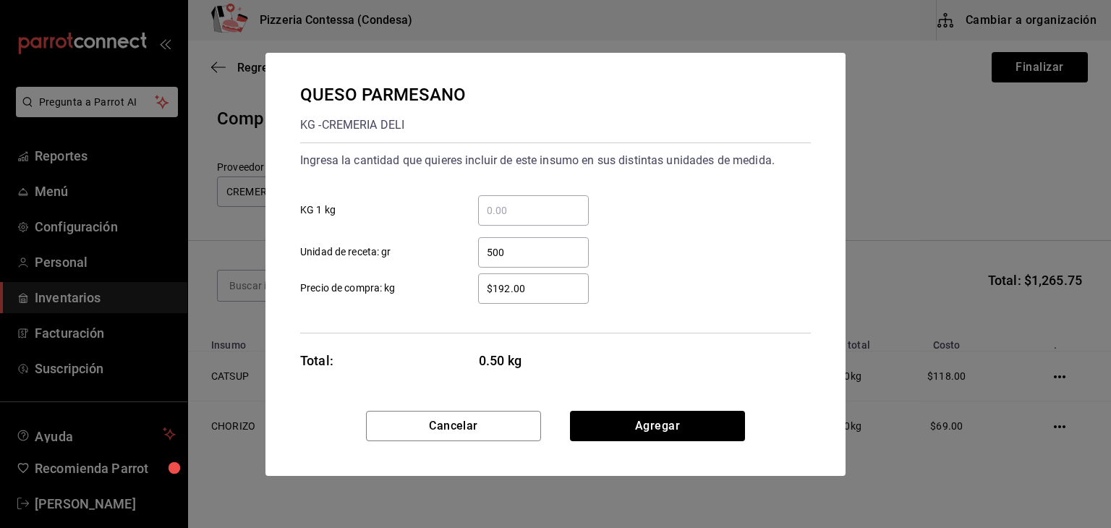
type input "500"
drag, startPoint x: 550, startPoint y: 296, endPoint x: 403, endPoint y: 296, distance: 146.8
click at [403, 296] on label "$192.00 ​ Precio de compra: kg" at bounding box center [444, 288] width 289 height 30
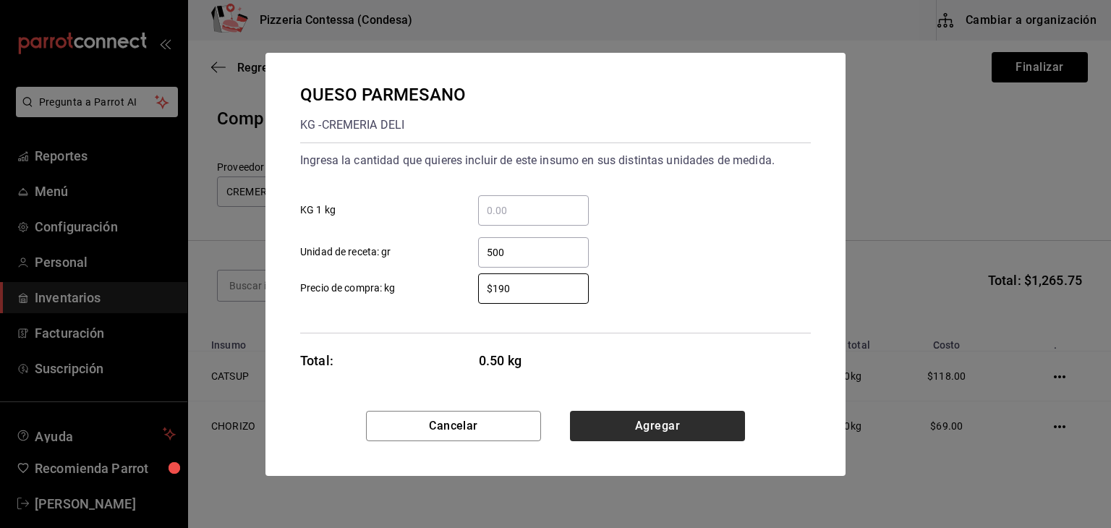
type input "$190"
click at [683, 418] on button "Agregar" at bounding box center [657, 426] width 175 height 30
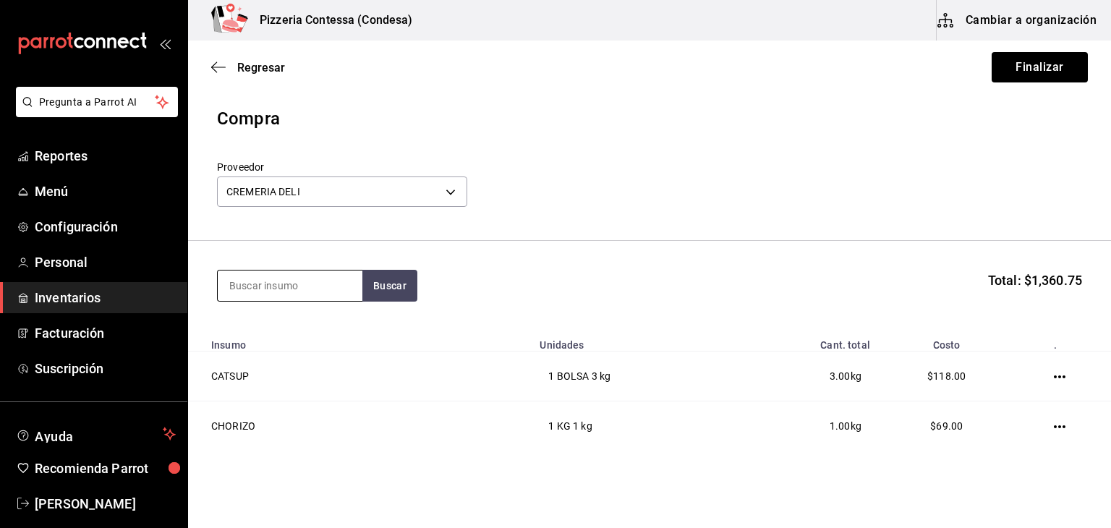
click at [281, 281] on input at bounding box center [290, 285] width 145 height 30
type input "SALAMI"
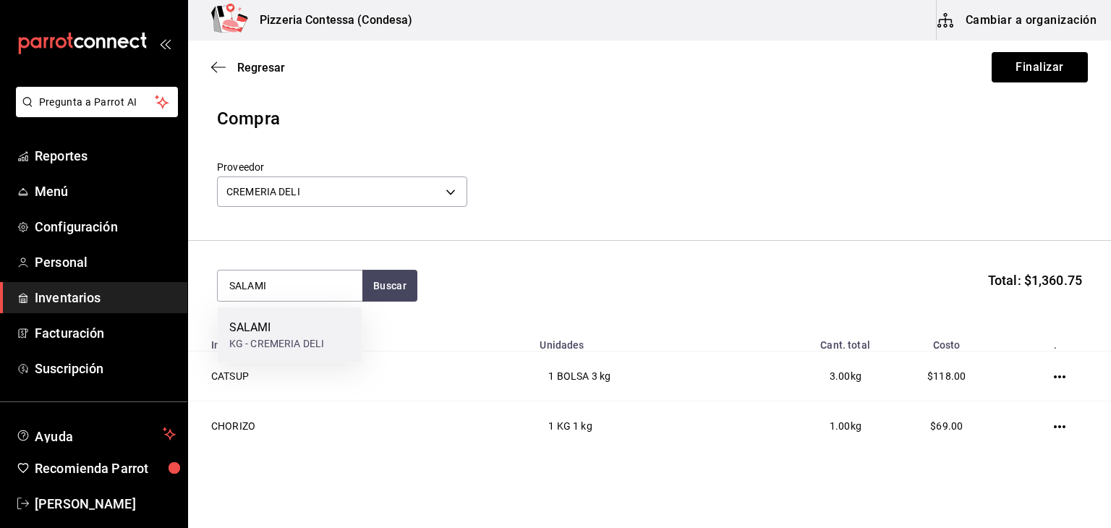
click at [273, 325] on div "SALAMI" at bounding box center [276, 327] width 95 height 17
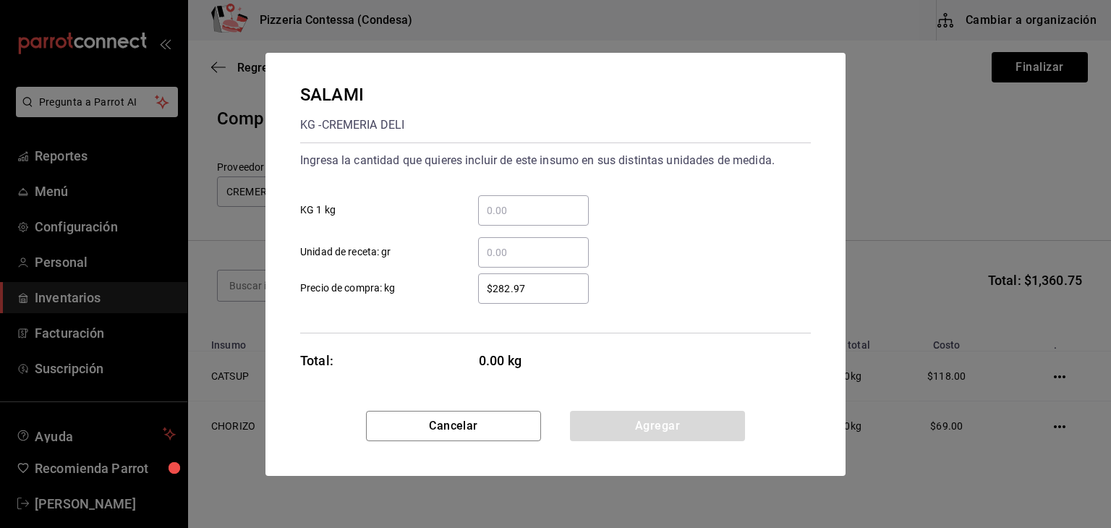
click at [513, 205] on input "​ KG 1 kg" at bounding box center [533, 210] width 111 height 17
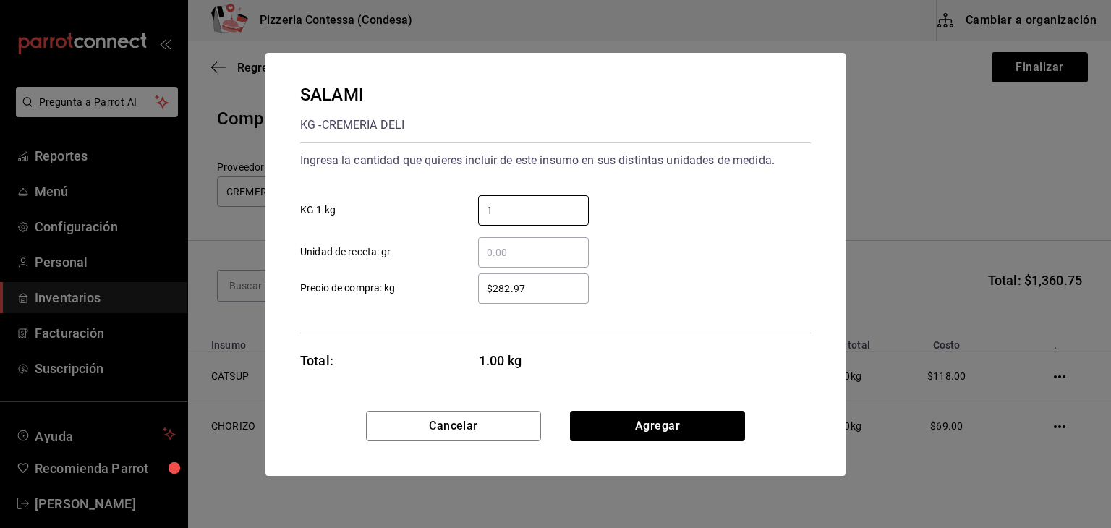
type input "1"
click at [615, 192] on div "1 ​ KG 1 kg" at bounding box center [550, 205] width 522 height 42
drag, startPoint x: 575, startPoint y: 285, endPoint x: 410, endPoint y: 286, distance: 164.9
click at [412, 287] on label "$282.97 ​ Precio de compra: kg" at bounding box center [444, 288] width 289 height 30
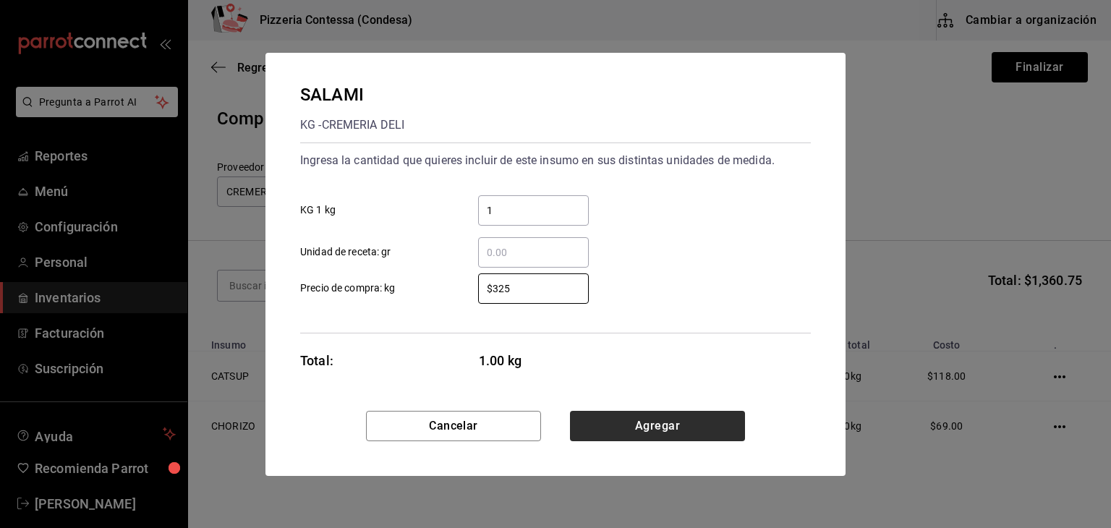
type input "$325"
click at [662, 419] on button "Agregar" at bounding box center [657, 426] width 175 height 30
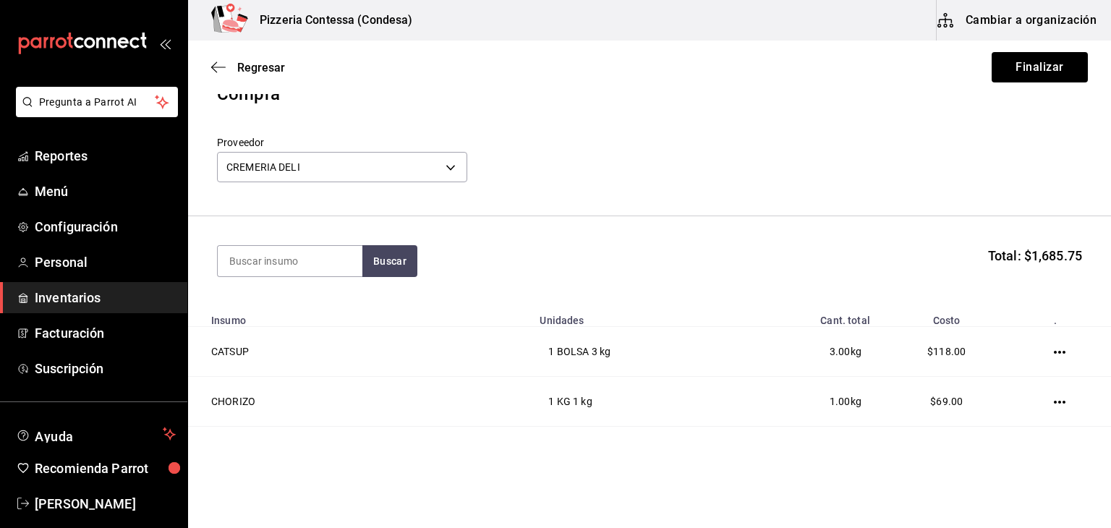
scroll to position [14, 0]
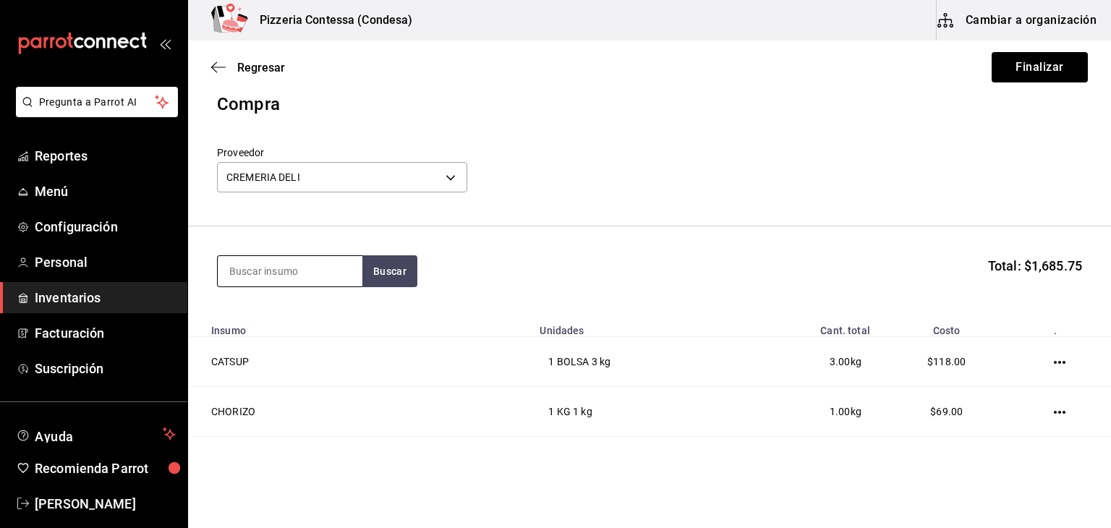
click at [280, 265] on input at bounding box center [290, 271] width 145 height 30
type input "TOCINO"
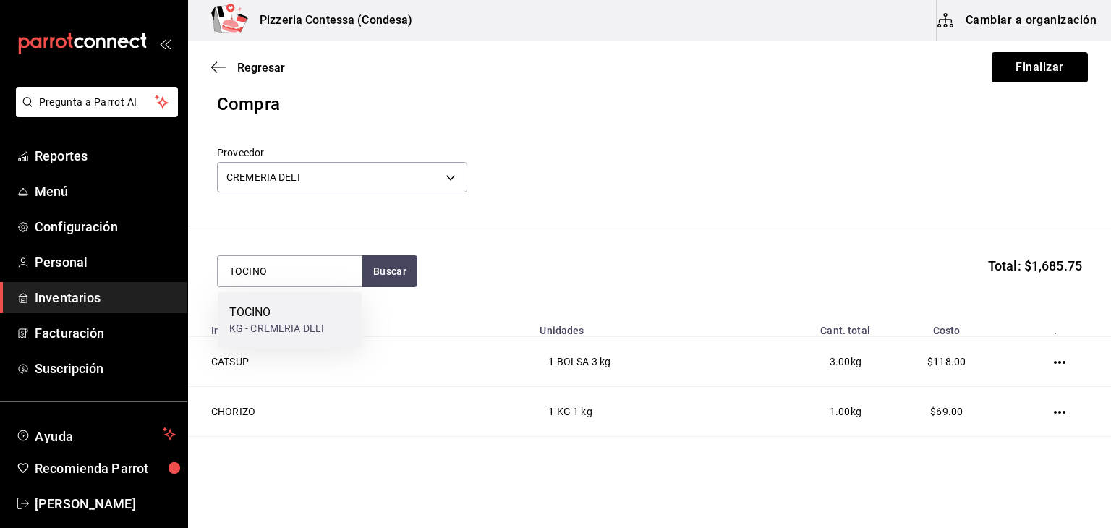
click at [275, 330] on div "KG - CREMERIA DELI" at bounding box center [276, 328] width 95 height 15
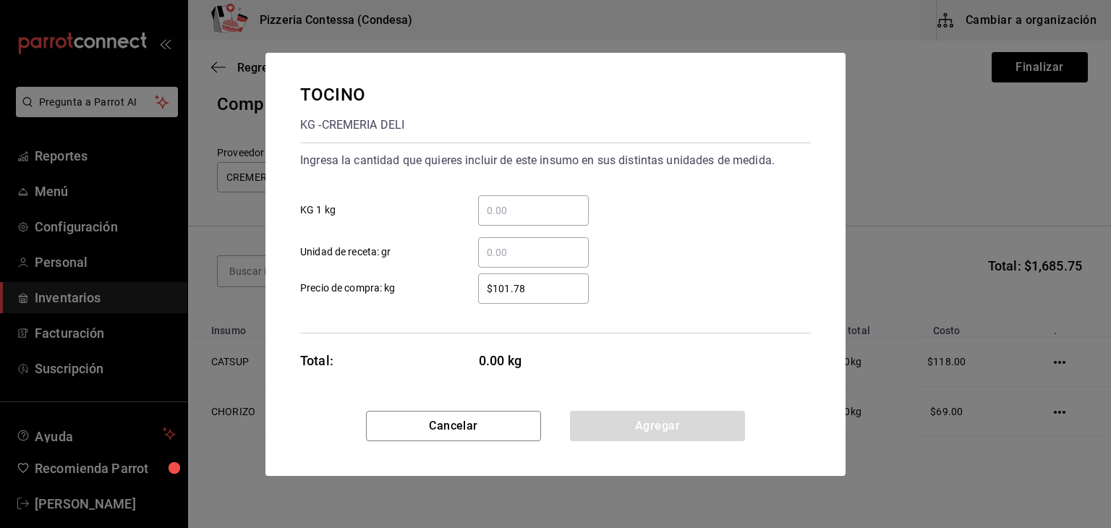
click at [510, 210] on input "​ KG 1 kg" at bounding box center [533, 210] width 111 height 17
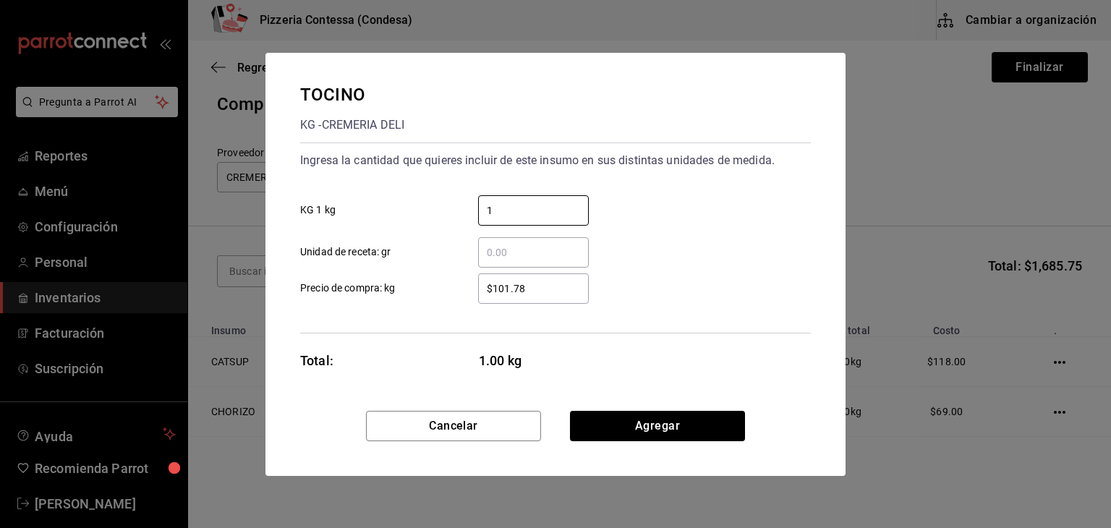
type input "1"
click at [727, 305] on div "Ingresa la cantidad que quieres incluir de este insumo en sus distintas unidade…" at bounding box center [555, 237] width 510 height 191
drag, startPoint x: 547, startPoint y: 289, endPoint x: 428, endPoint y: 289, distance: 119.3
click at [428, 289] on label "$101.78 ​ Precio de compra: kg" at bounding box center [444, 288] width 289 height 30
type input "$120"
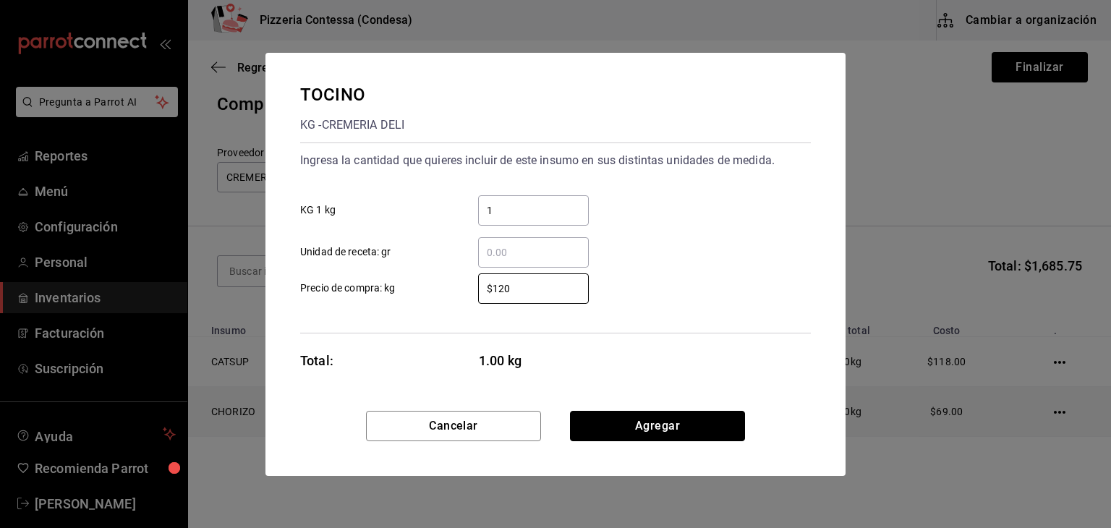
click at [703, 422] on button "Agregar" at bounding box center [657, 426] width 175 height 30
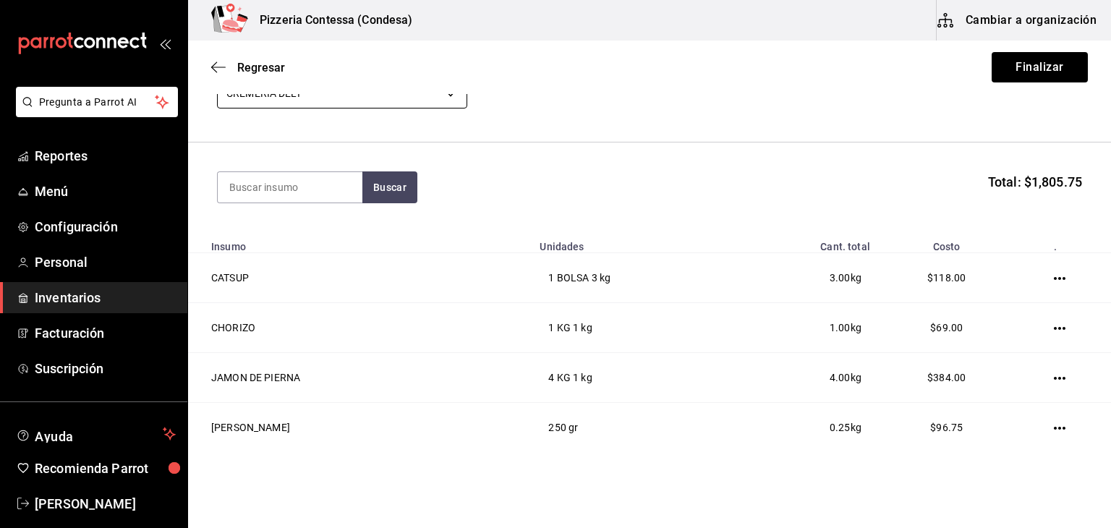
scroll to position [0, 0]
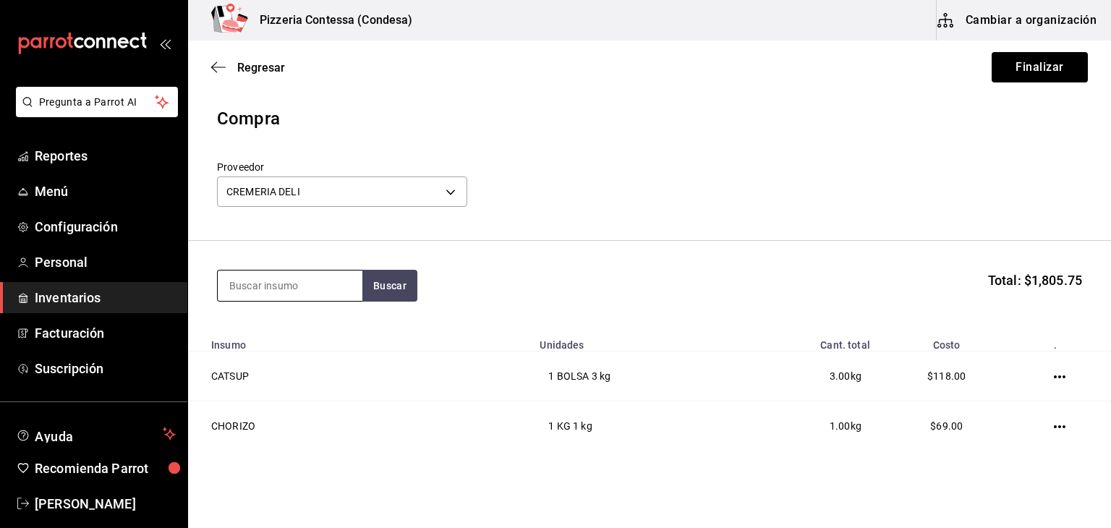
click at [285, 290] on input at bounding box center [290, 285] width 145 height 30
type input "FET"
click at [395, 288] on button "Buscar" at bounding box center [389, 286] width 55 height 32
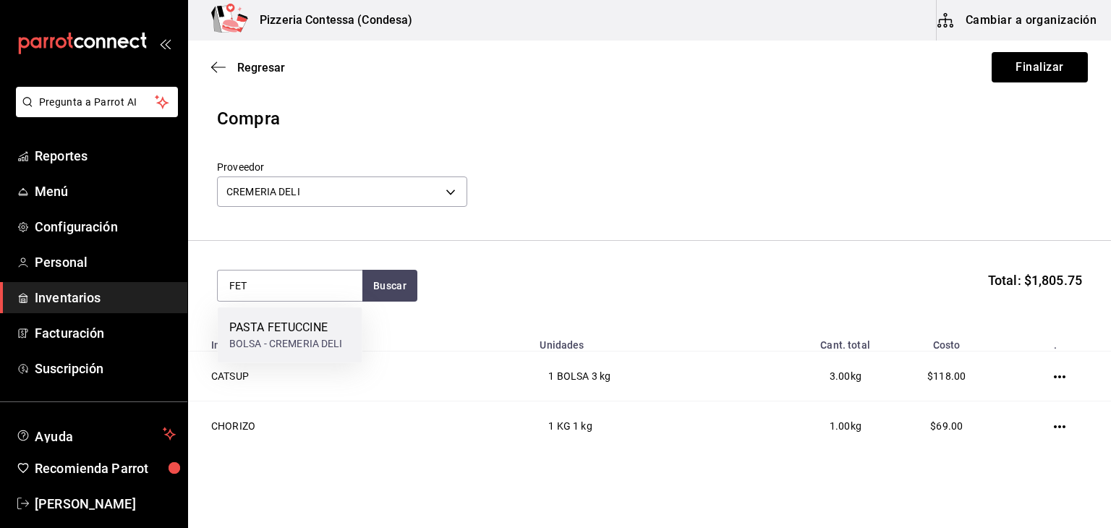
click at [294, 327] on div "PASTA FETUCCINE" at bounding box center [286, 327] width 114 height 17
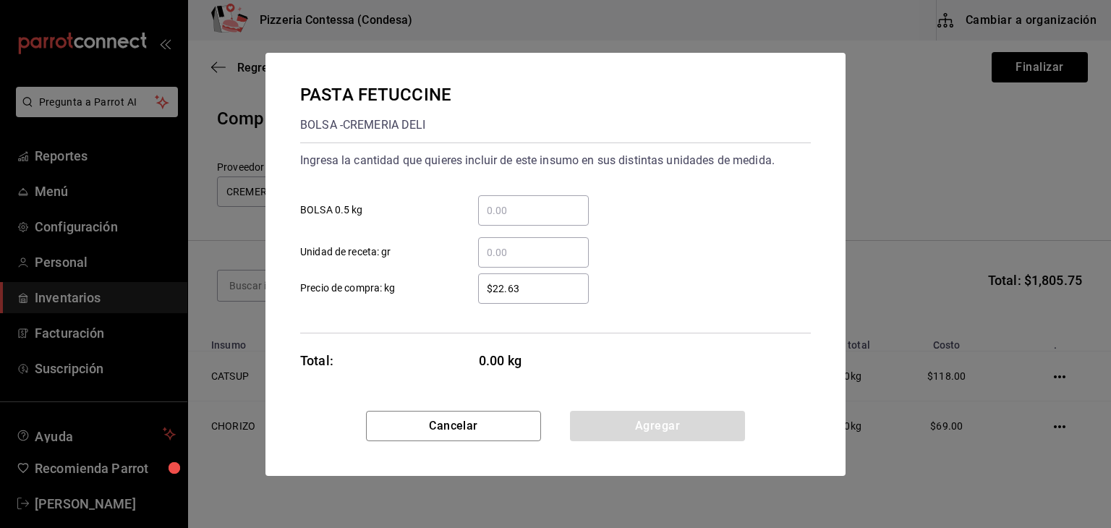
click at [342, 209] on span "BOLSA 0.5 kg" at bounding box center [331, 209] width 63 height 15
click at [478, 209] on input "​ BOLSA 0.5 kg" at bounding box center [533, 210] width 111 height 17
click at [349, 208] on span "BOLSA 0.5 kg" at bounding box center [331, 209] width 63 height 15
click at [478, 208] on input "​ BOLSA 0.5 kg" at bounding box center [533, 210] width 111 height 17
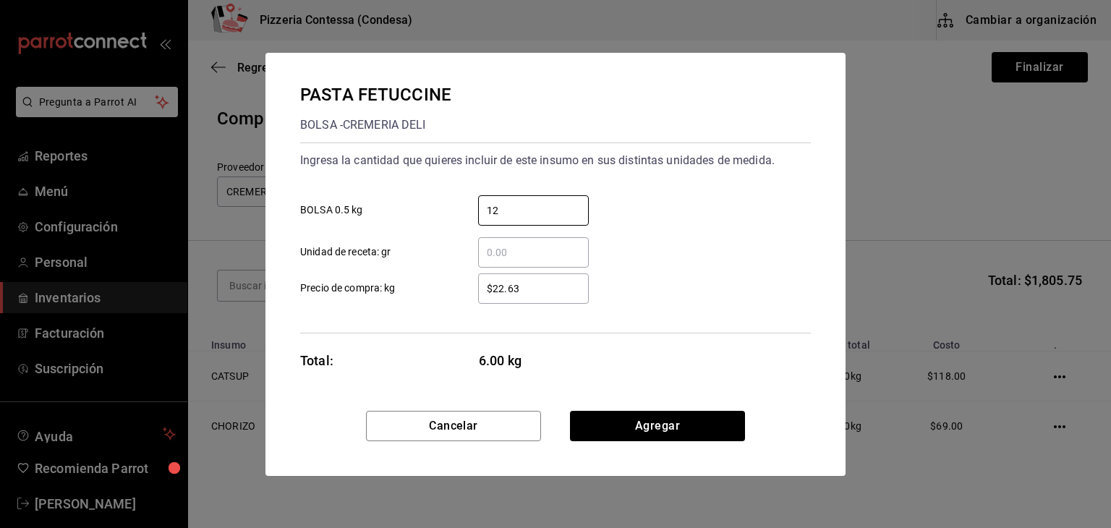
type input "12"
drag, startPoint x: 724, startPoint y: 241, endPoint x: 711, endPoint y: 238, distance: 12.6
click at [724, 241] on div "​ Unidad de receta: gr" at bounding box center [550, 247] width 522 height 42
drag, startPoint x: 521, startPoint y: 290, endPoint x: 432, endPoint y: 290, distance: 88.2
click at [432, 290] on label "$22.63 ​ Precio de compra: kg" at bounding box center [444, 288] width 289 height 30
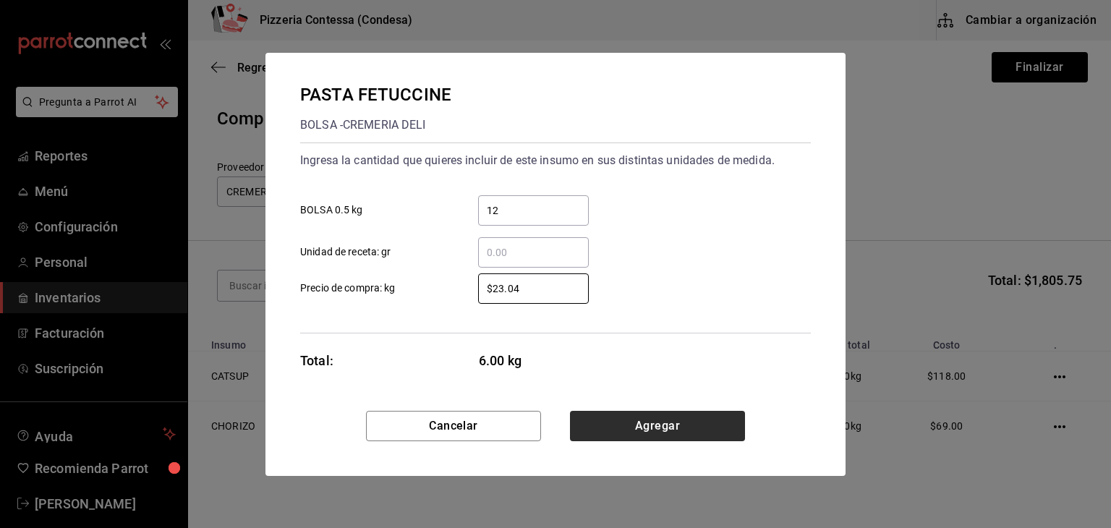
type input "$23.04"
click at [685, 423] on button "Agregar" at bounding box center [657, 426] width 175 height 30
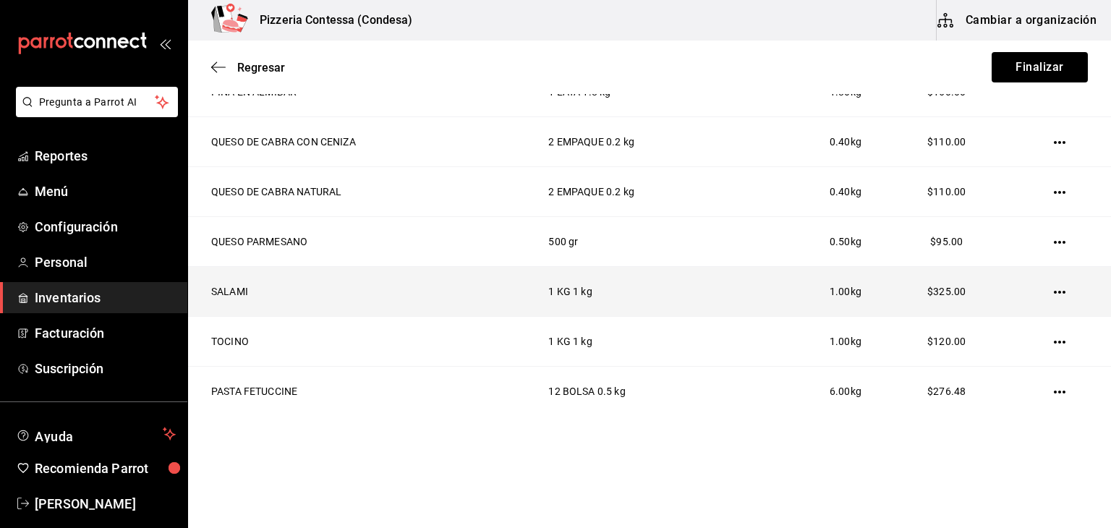
scroll to position [548, 0]
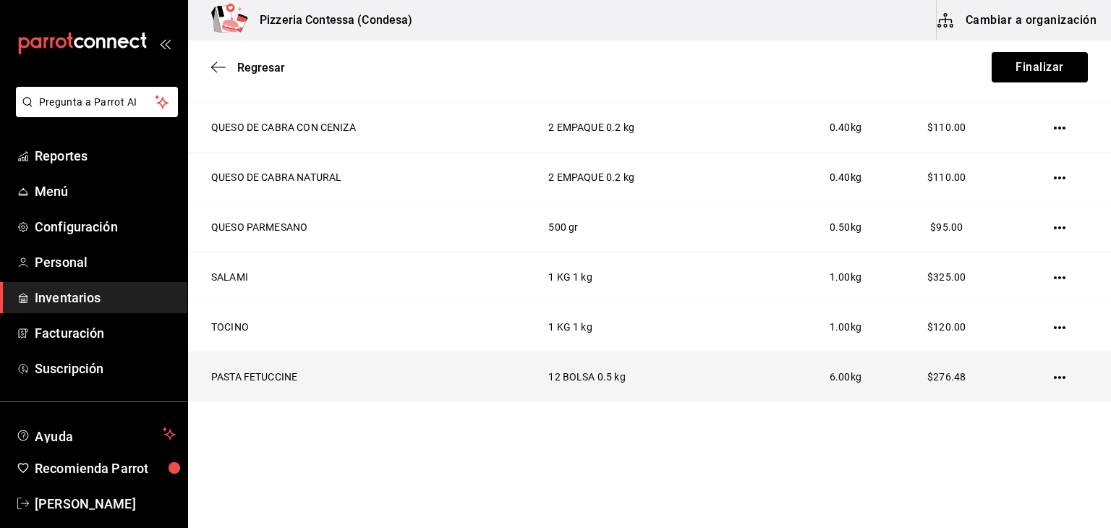
click at [1053, 376] on icon "button" at bounding box center [1059, 377] width 12 height 3
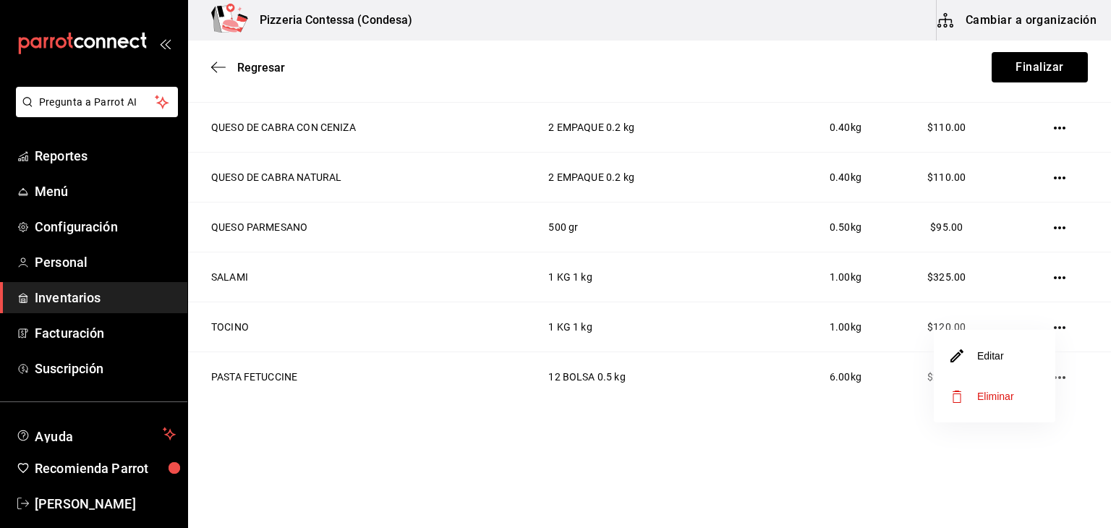
click at [1015, 367] on li "Editar" at bounding box center [993, 356] width 121 height 40
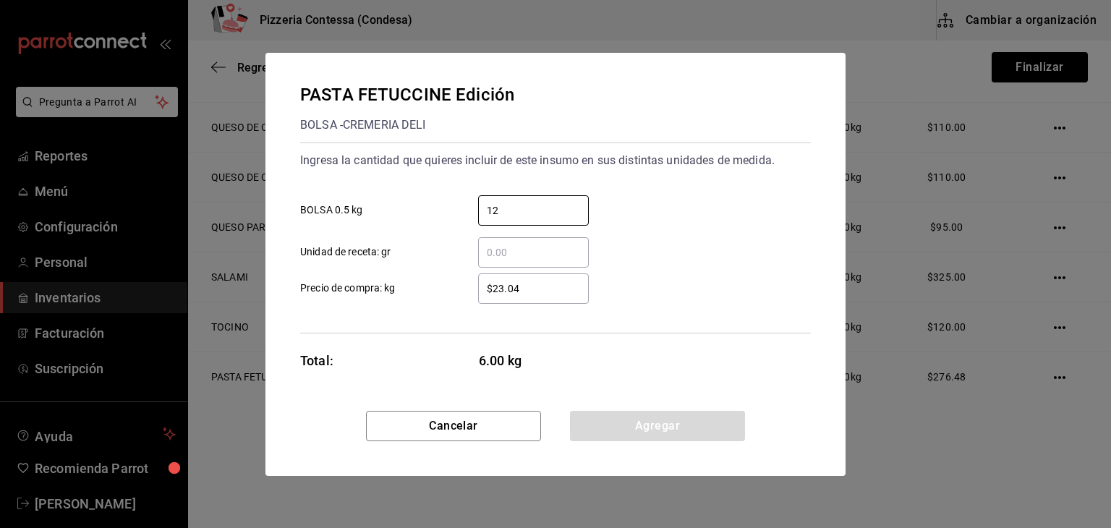
drag, startPoint x: 525, startPoint y: 202, endPoint x: 379, endPoint y: 213, distance: 146.5
click at [380, 214] on label "12 ​ BOLSA 0.5 kg" at bounding box center [444, 210] width 289 height 30
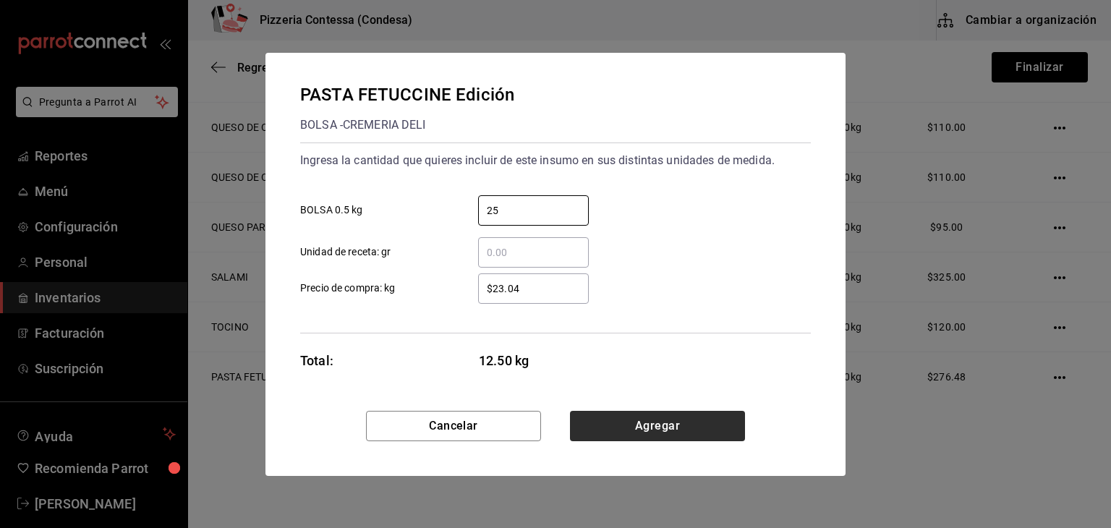
type input "25"
click at [633, 431] on button "Agregar" at bounding box center [657, 426] width 175 height 30
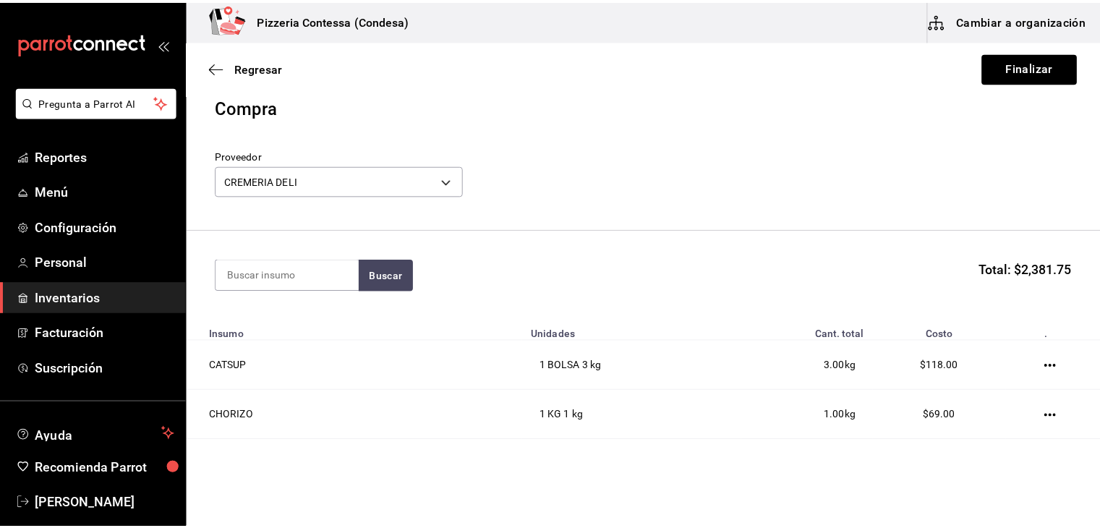
scroll to position [0, 0]
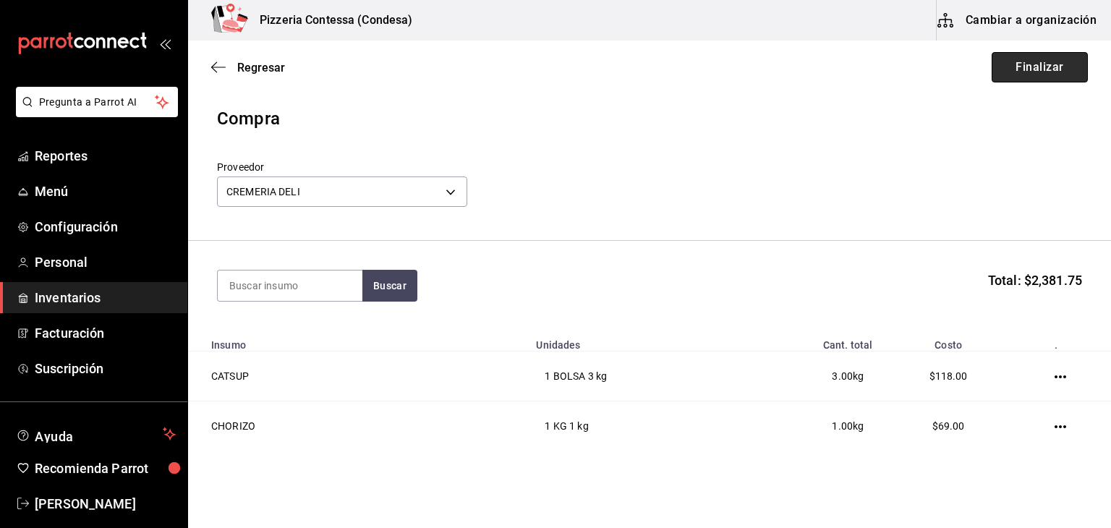
click at [1015, 69] on button "Finalizar" at bounding box center [1039, 67] width 96 height 30
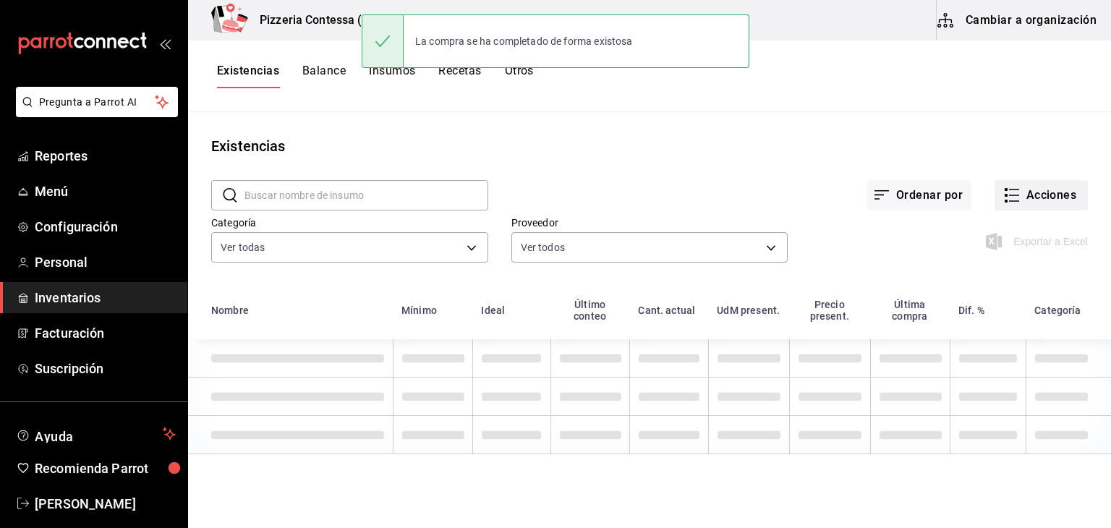
click at [1058, 192] on button "Acciones" at bounding box center [1040, 195] width 93 height 30
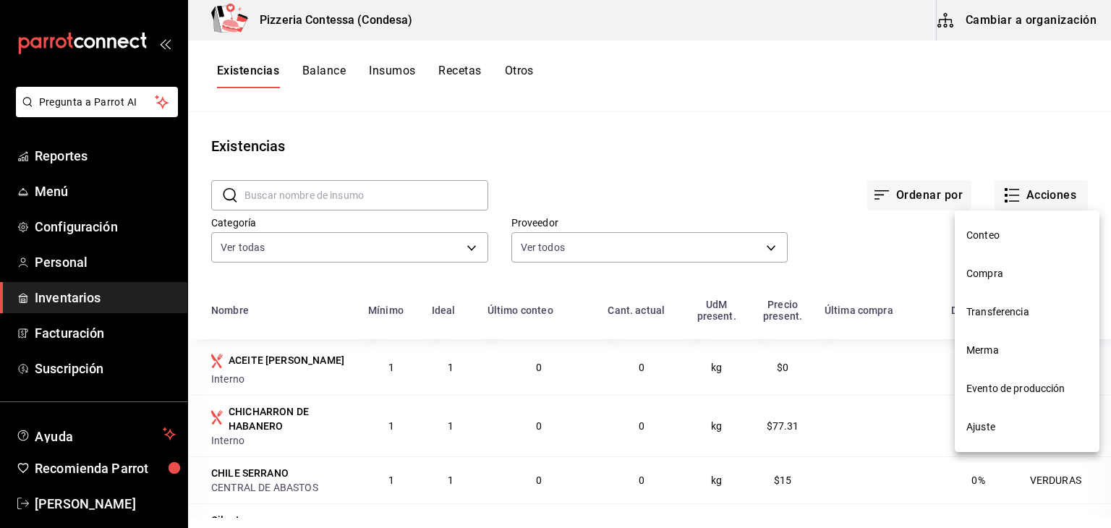
click at [1003, 278] on span "Compra" at bounding box center [1026, 273] width 121 height 15
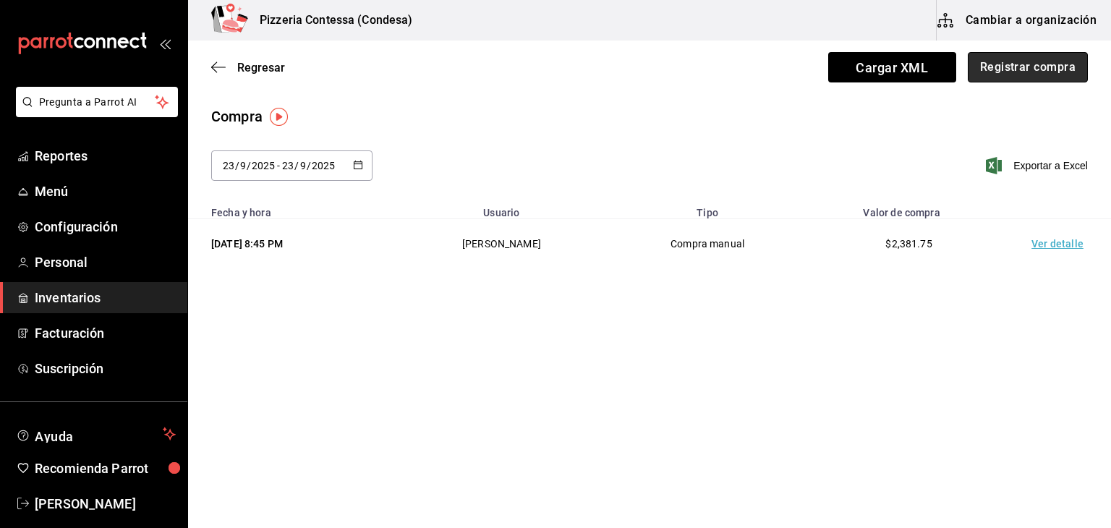
click at [1004, 69] on button "Registrar compra" at bounding box center [1027, 67] width 120 height 30
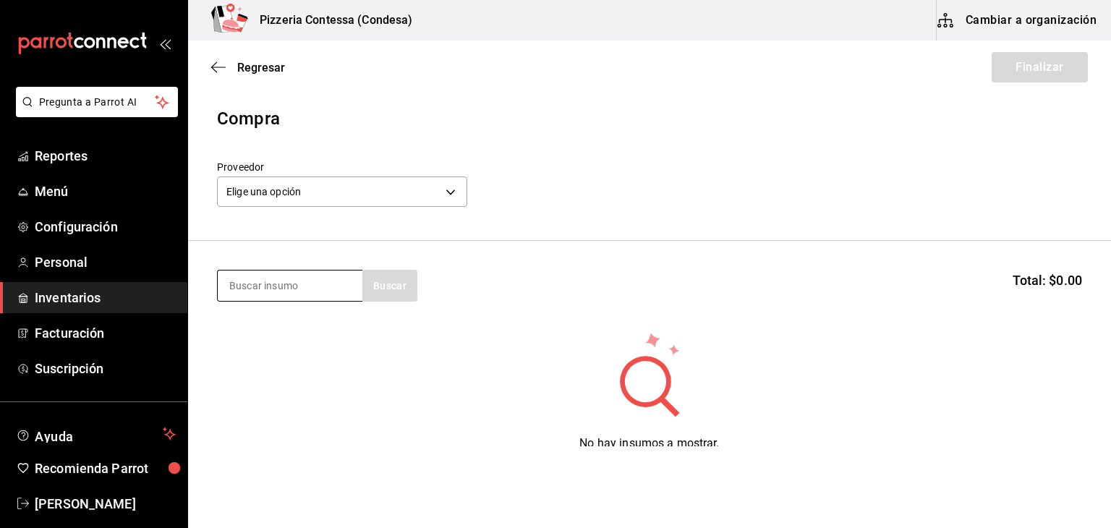
click at [255, 289] on input at bounding box center [290, 285] width 145 height 30
type input "ELO"
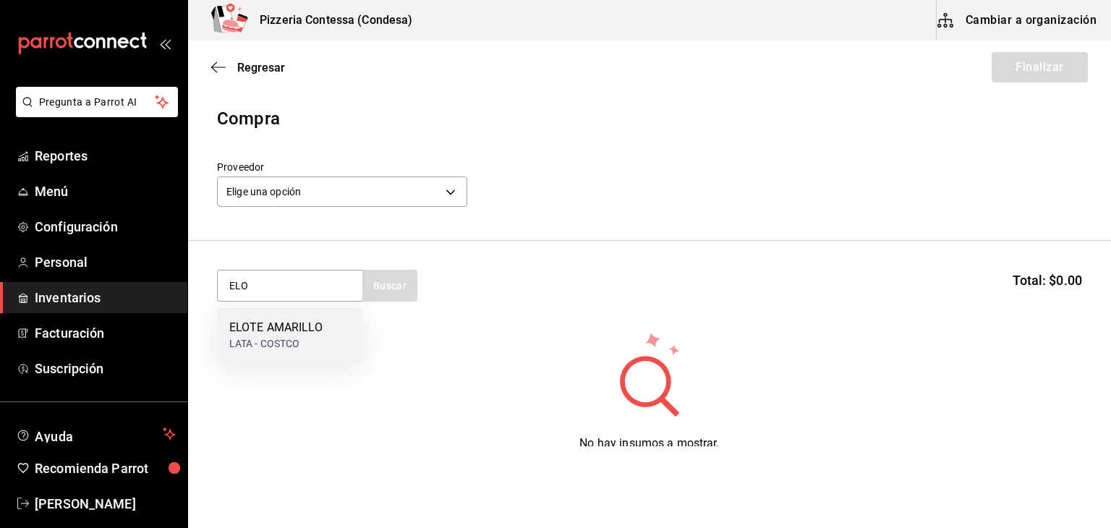
click at [269, 324] on div "ELOTE AMARILLO" at bounding box center [275, 327] width 93 height 17
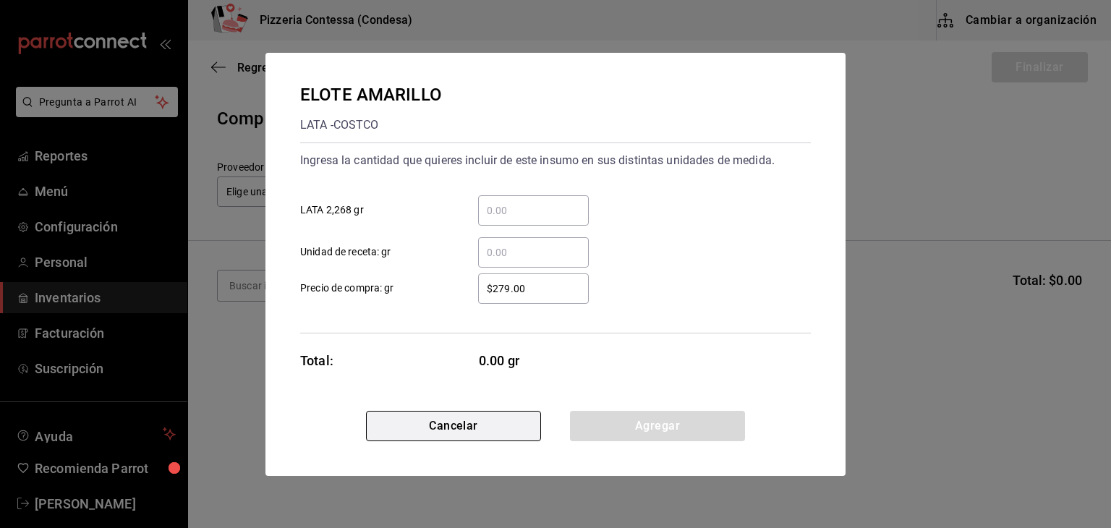
click at [451, 425] on button "Cancelar" at bounding box center [453, 426] width 175 height 30
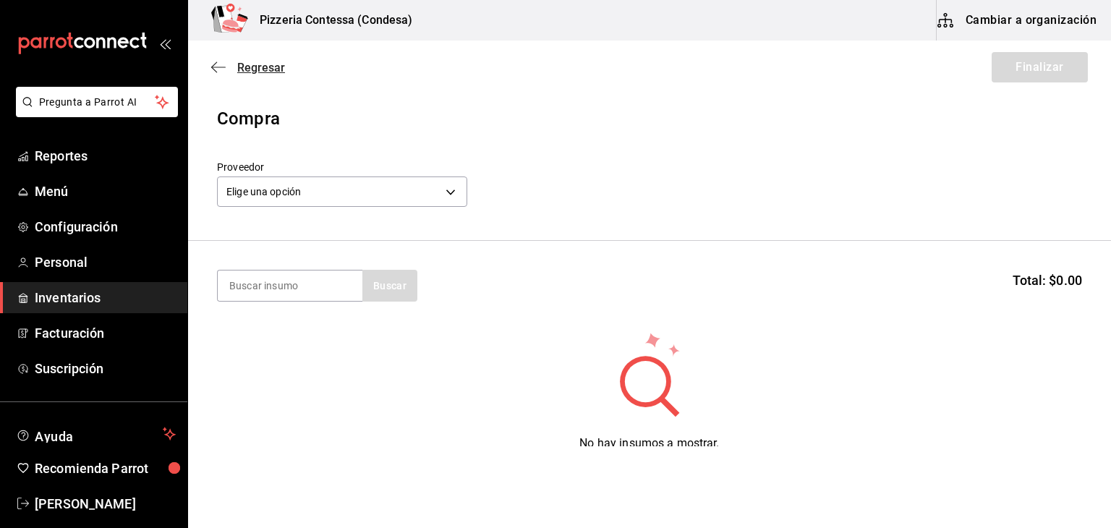
click at [258, 69] on span "Regresar" at bounding box center [261, 68] width 48 height 14
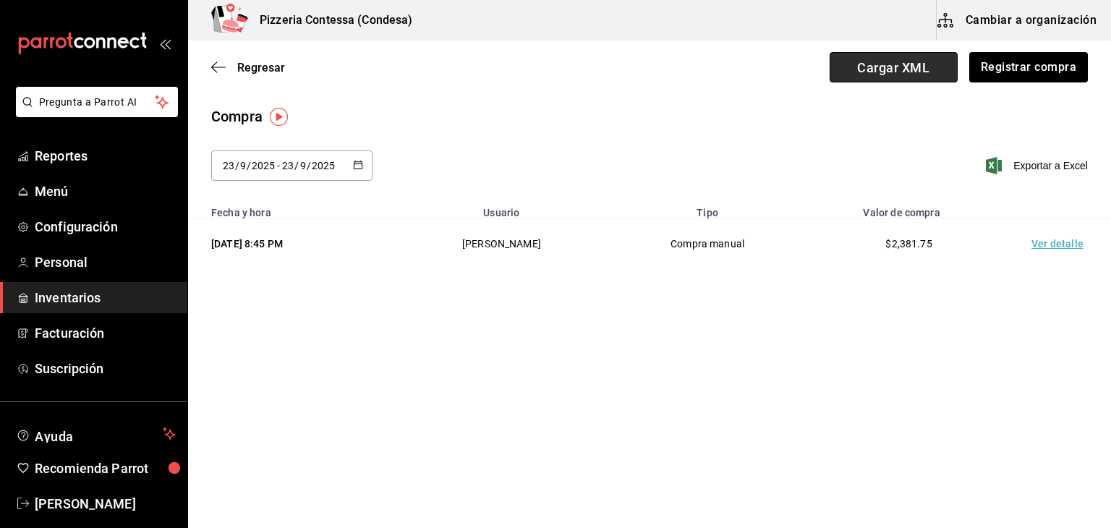
click at [891, 67] on span "Cargar XML" at bounding box center [893, 67] width 128 height 30
click at [0, 0] on input "Cargar XML" at bounding box center [0, 0] width 0 height 0
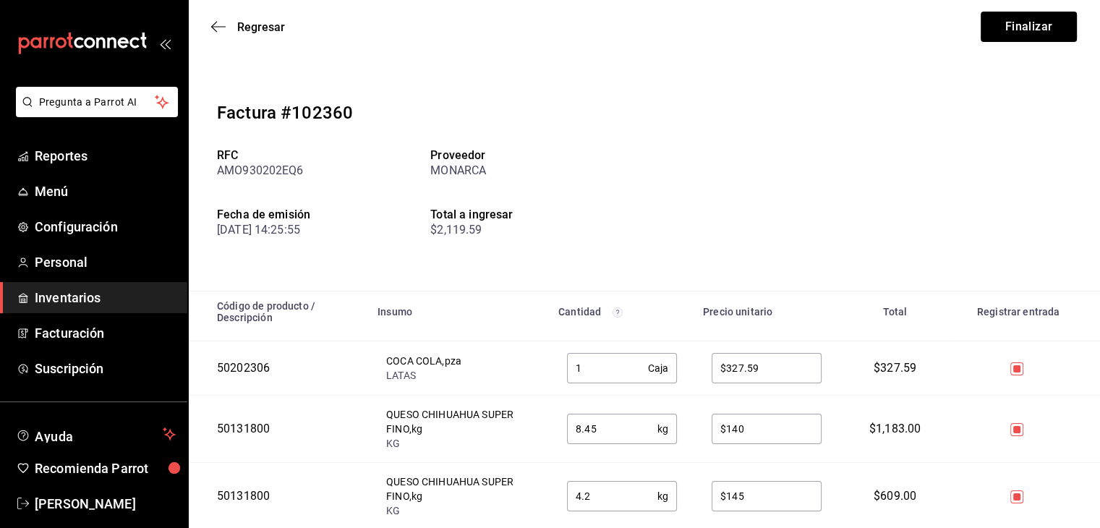
scroll to position [48, 0]
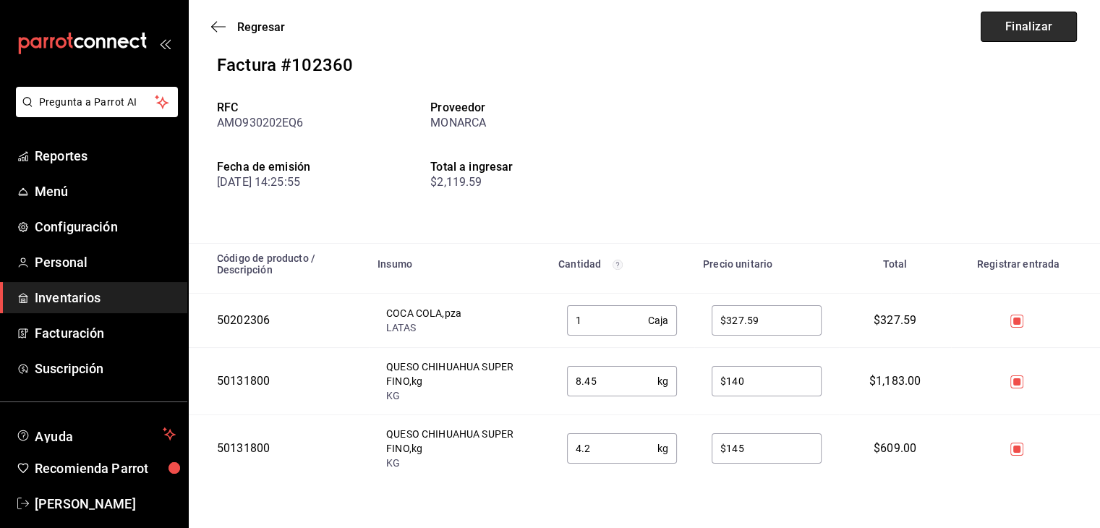
click at [1015, 25] on button "Finalizar" at bounding box center [1028, 27] width 96 height 30
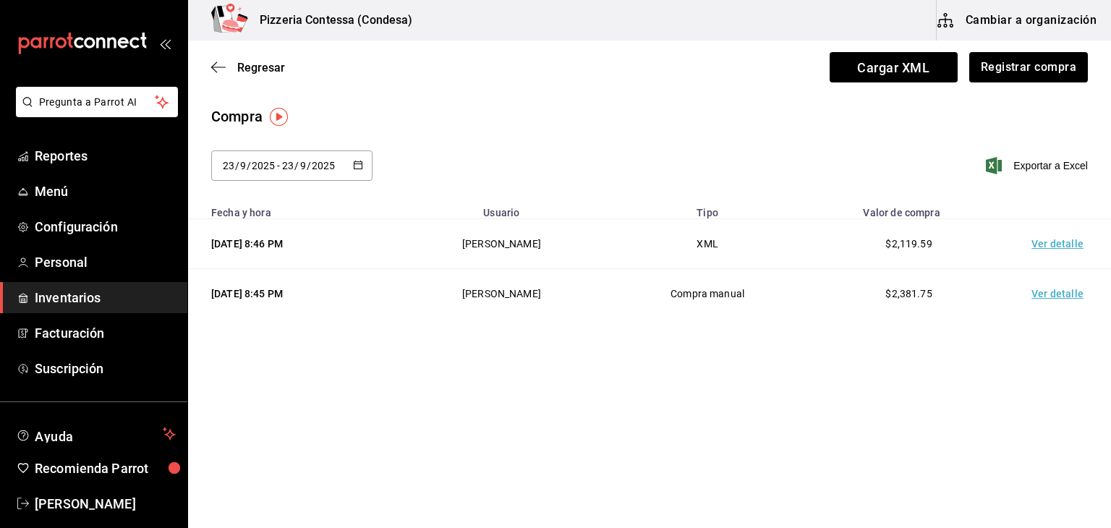
click at [1056, 244] on td "Ver detalle" at bounding box center [1059, 244] width 101 height 50
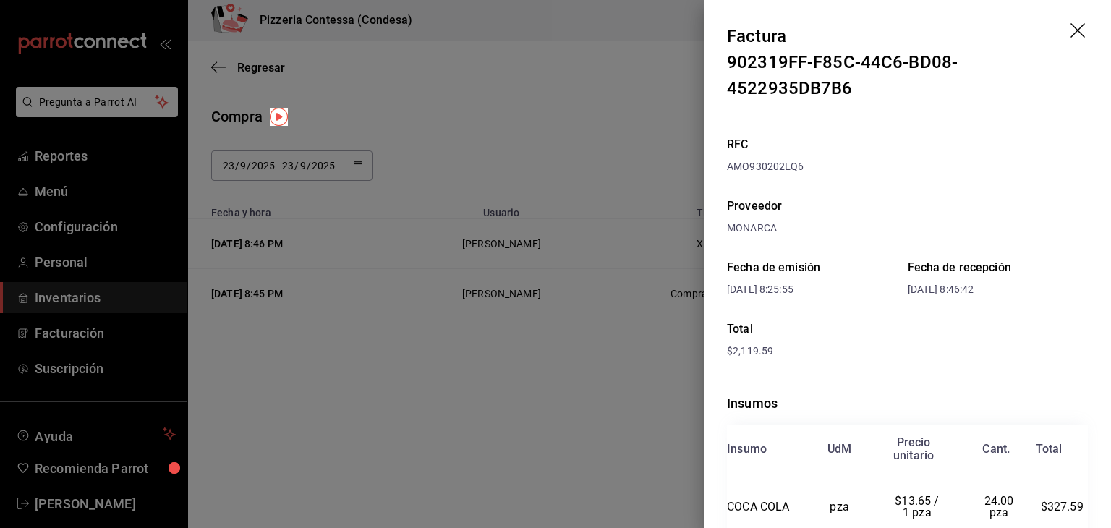
click at [1072, 35] on icon "drag" at bounding box center [1078, 31] width 17 height 17
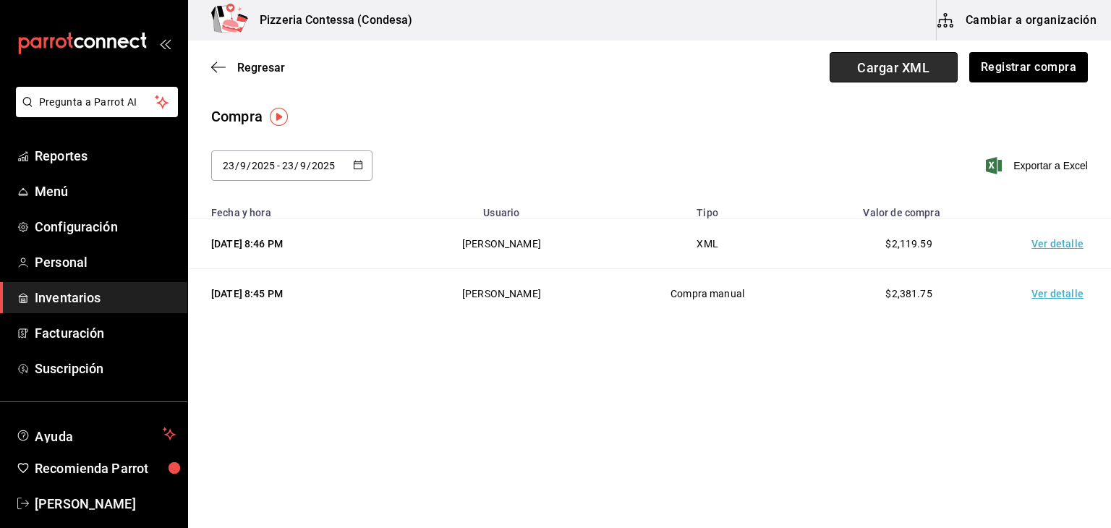
click at [912, 73] on span "Cargar XML" at bounding box center [893, 67] width 128 height 30
click at [0, 0] on input "Cargar XML" at bounding box center [0, 0] width 0 height 0
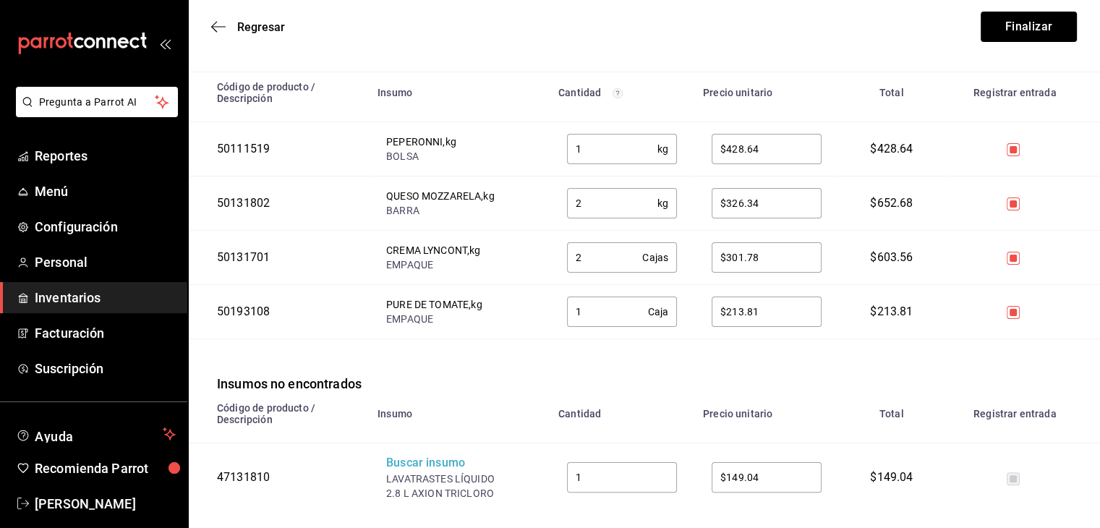
scroll to position [179, 0]
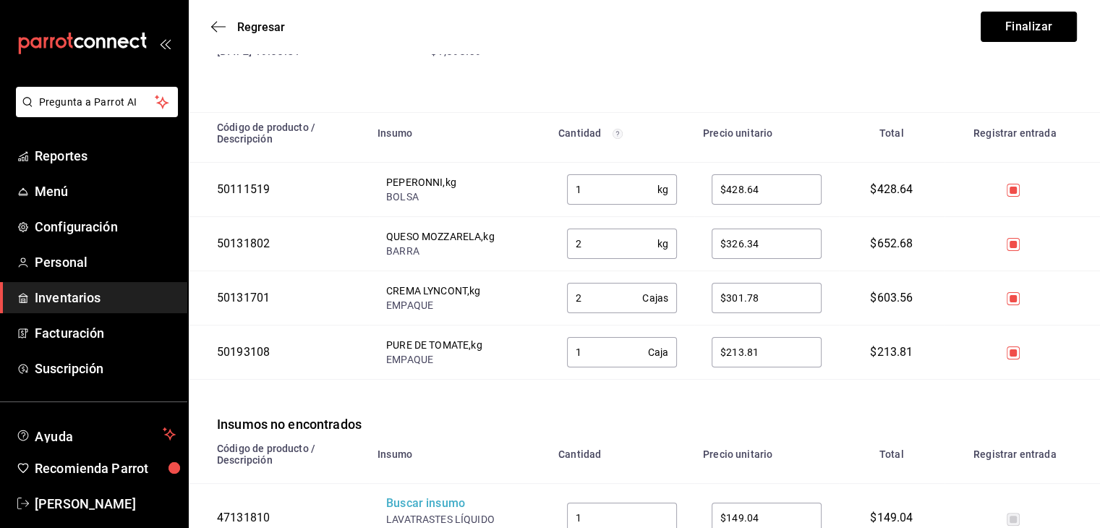
click at [1037, 28] on button "Finalizar" at bounding box center [1028, 27] width 96 height 30
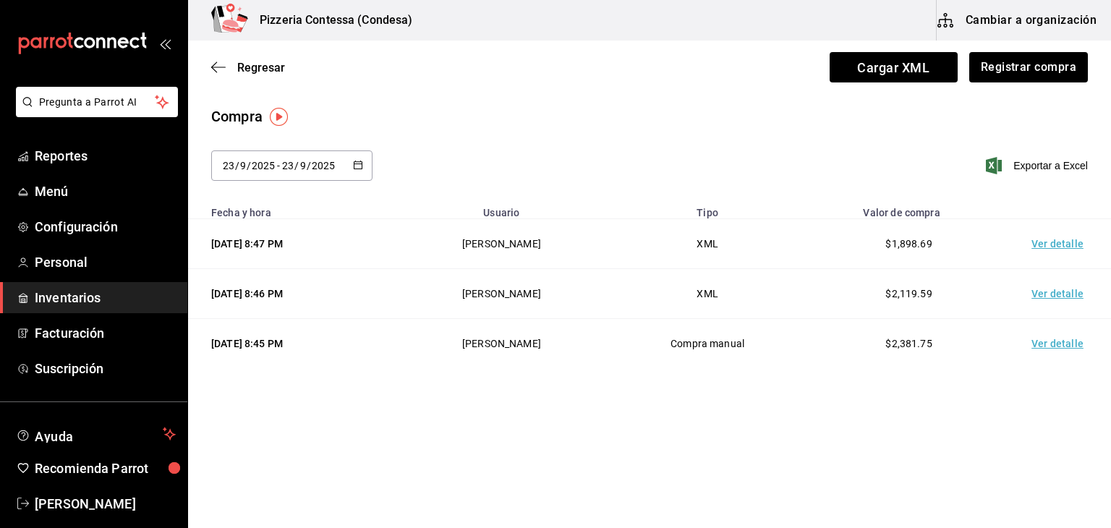
click at [1051, 246] on td "Ver detalle" at bounding box center [1059, 244] width 101 height 50
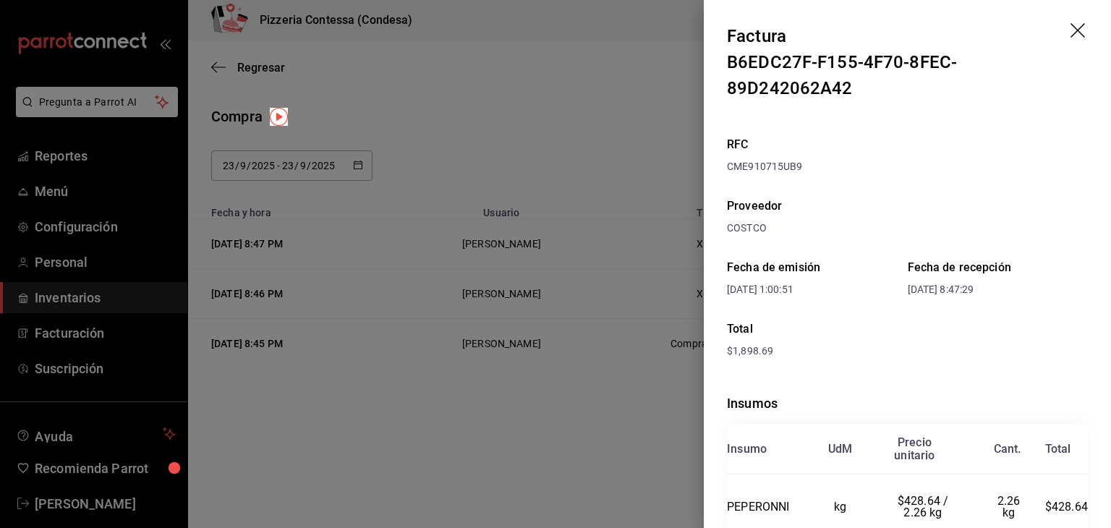
click at [1070, 36] on icon "drag" at bounding box center [1078, 31] width 17 height 17
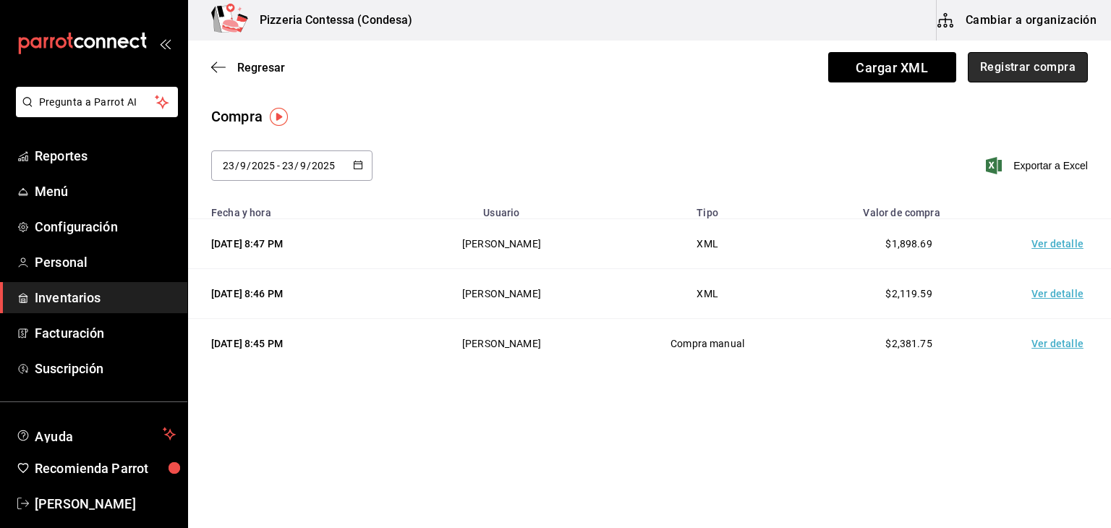
click at [1000, 69] on button "Registrar compra" at bounding box center [1027, 67] width 120 height 30
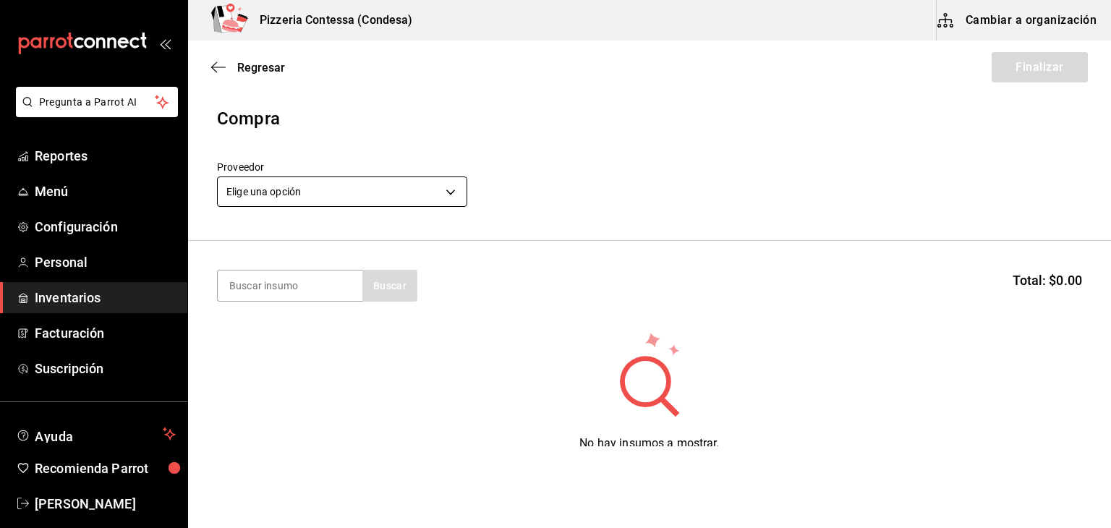
click at [330, 192] on body "Pregunta a Parrot AI Reportes Menú Configuración Personal Inventarios Facturaci…" at bounding box center [555, 223] width 1111 height 446
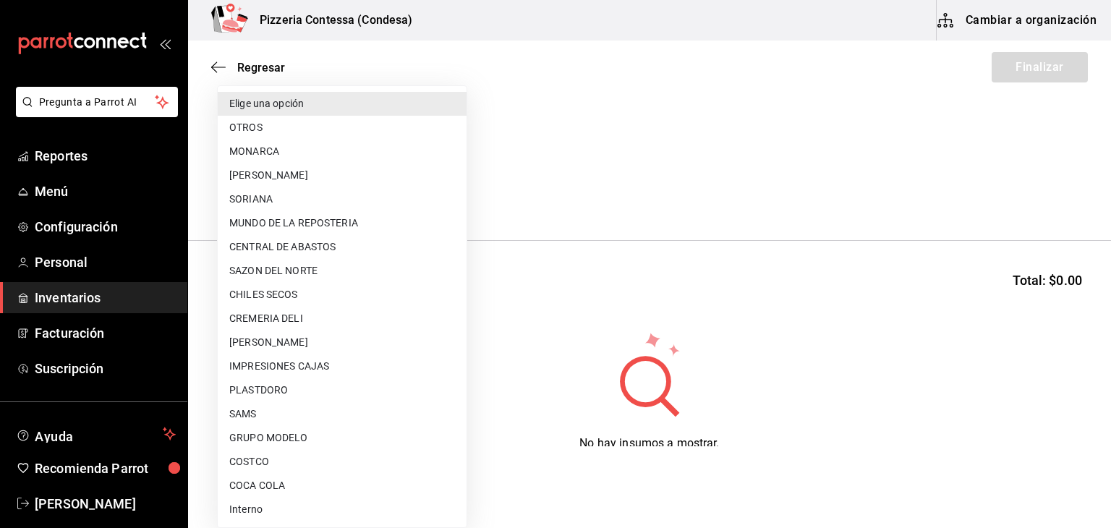
click at [317, 253] on li "CENTRAL DE ABASTOS" at bounding box center [342, 247] width 249 height 24
type input "f44da225-4801-4555-a11a-c56617e2b31a"
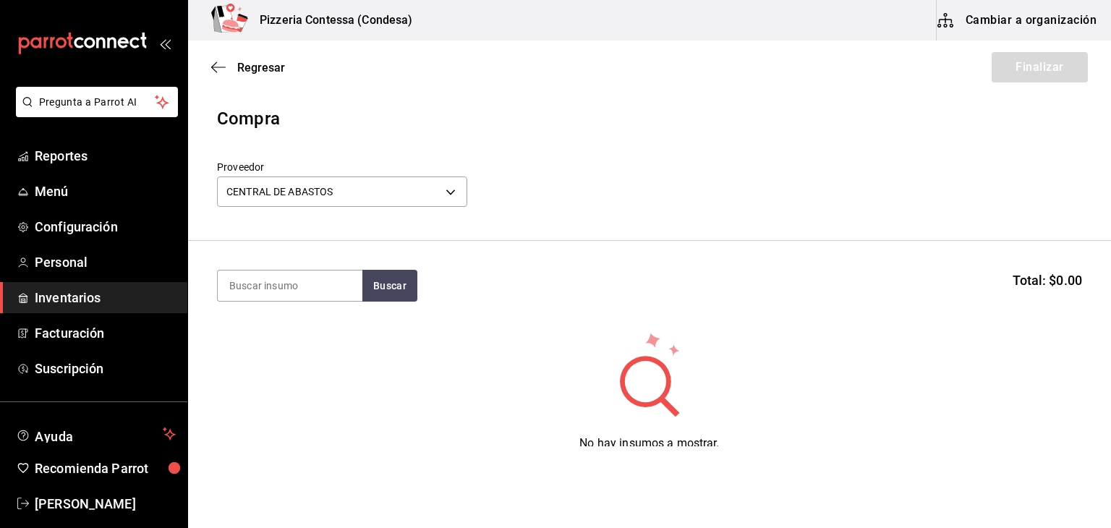
click at [594, 161] on div "Proveedor CENTRAL DE ABASTOS f44da225-4801-4555-a11a-c56617e2b31a" at bounding box center [649, 186] width 865 height 51
click at [327, 290] on input at bounding box center [290, 285] width 145 height 30
type input "AJO"
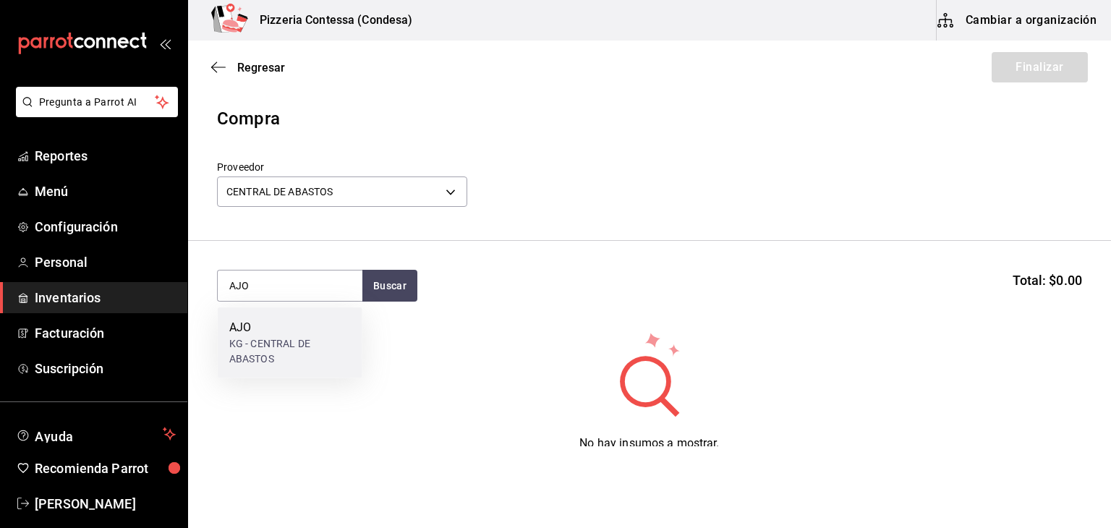
click at [310, 369] on div "AJO KG - CENTRAL DE ABASTOS" at bounding box center [290, 342] width 145 height 71
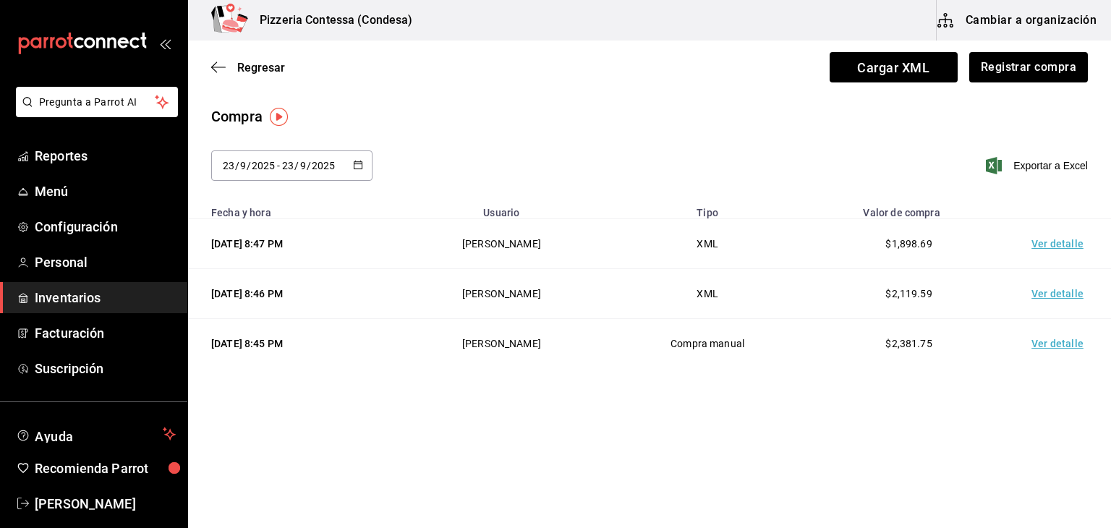
click at [1045, 48] on div "Regresar Cargar XML Registrar compra" at bounding box center [649, 67] width 923 height 54
click at [1029, 62] on button "Registrar compra" at bounding box center [1027, 67] width 120 height 30
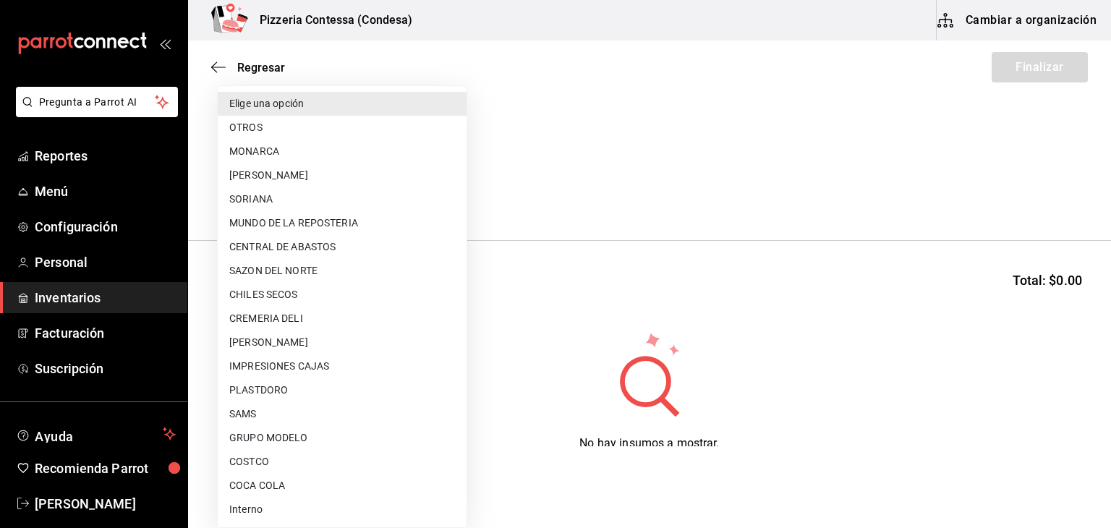
click at [329, 181] on body "Pregunta a Parrot AI Reportes Menú Configuración Personal Inventarios Facturaci…" at bounding box center [555, 223] width 1111 height 446
click at [311, 252] on li "CENTRAL DE ABASTOS" at bounding box center [342, 247] width 249 height 24
type input "f44da225-4801-4555-a11a-c56617e2b31a"
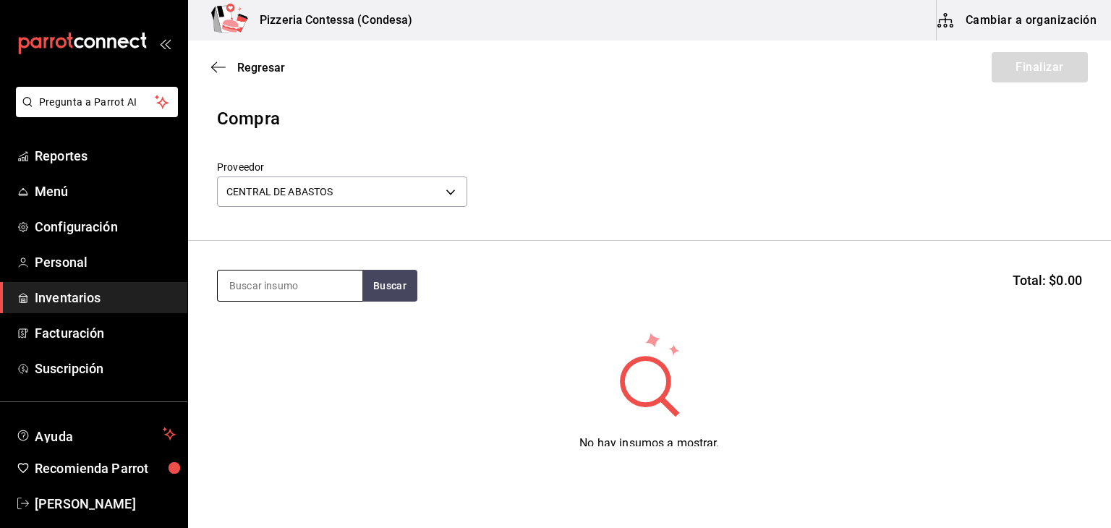
click at [286, 278] on input at bounding box center [290, 285] width 145 height 30
type input "AJO"
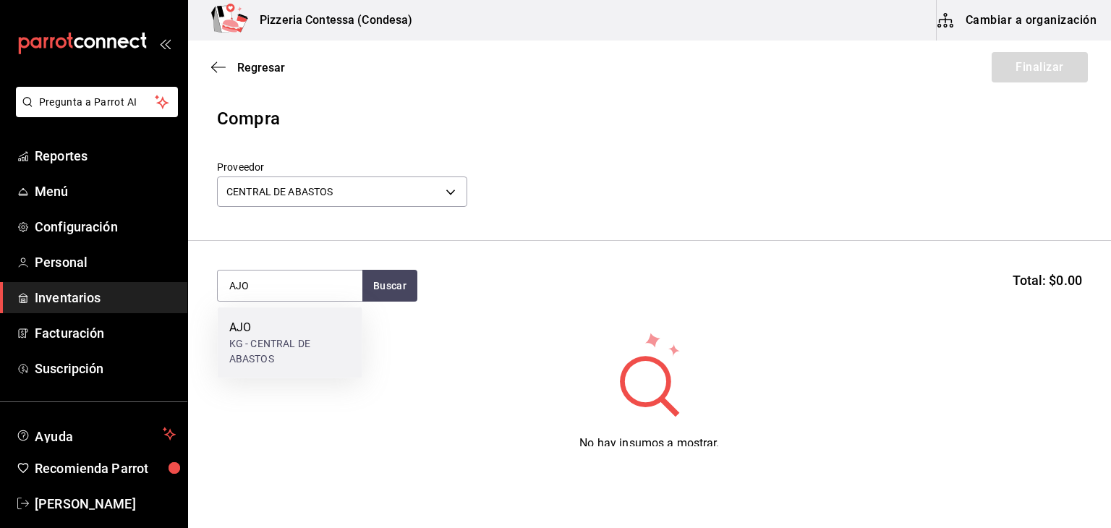
click at [263, 349] on div "KG - CENTRAL DE ABASTOS" at bounding box center [289, 351] width 121 height 30
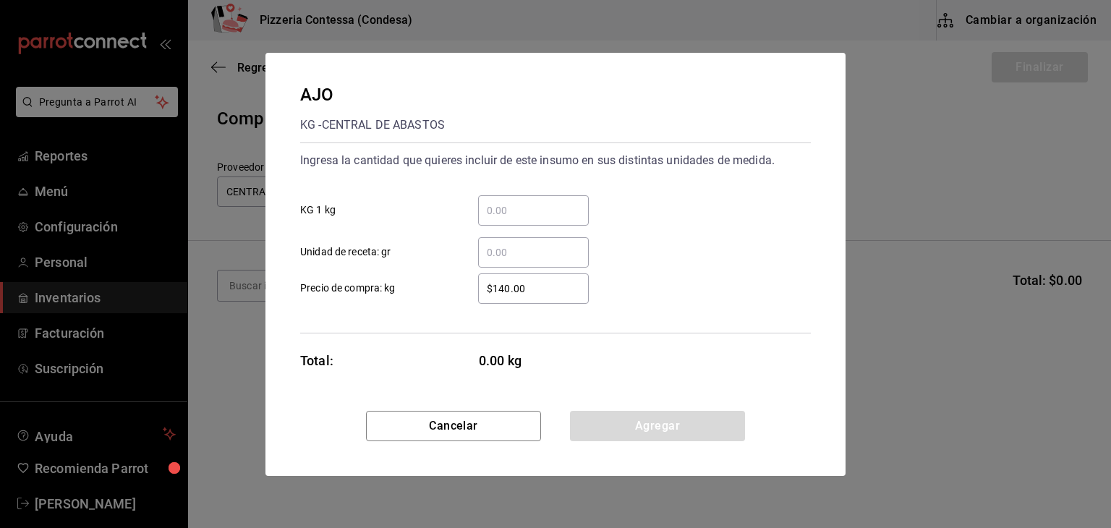
click at [527, 256] on input "​ Unidad de receta: gr" at bounding box center [533, 252] width 111 height 17
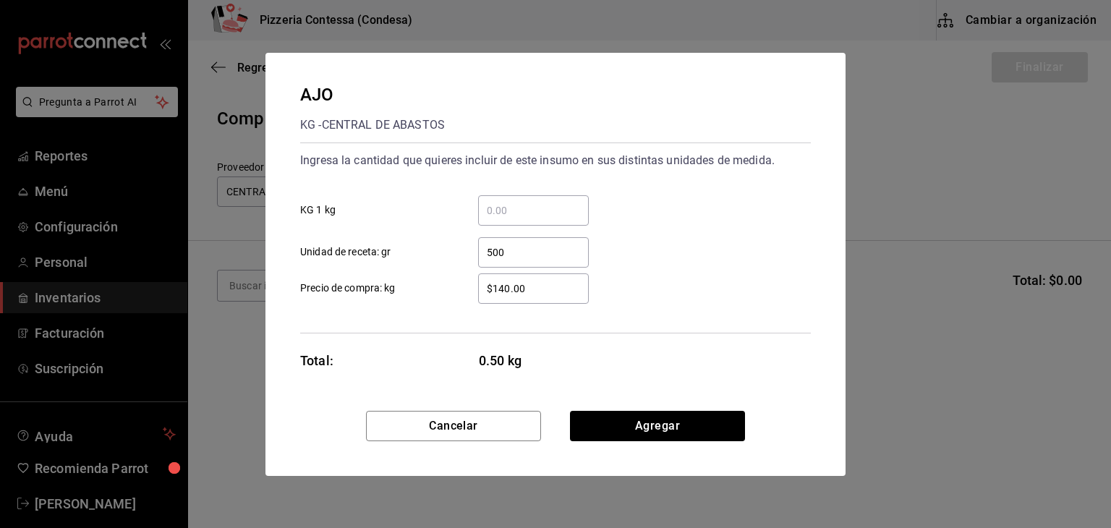
type input "500"
drag, startPoint x: 554, startPoint y: 289, endPoint x: 432, endPoint y: 285, distance: 122.3
click at [430, 285] on label "$140.00 ​ Precio de compra: kg" at bounding box center [444, 288] width 289 height 30
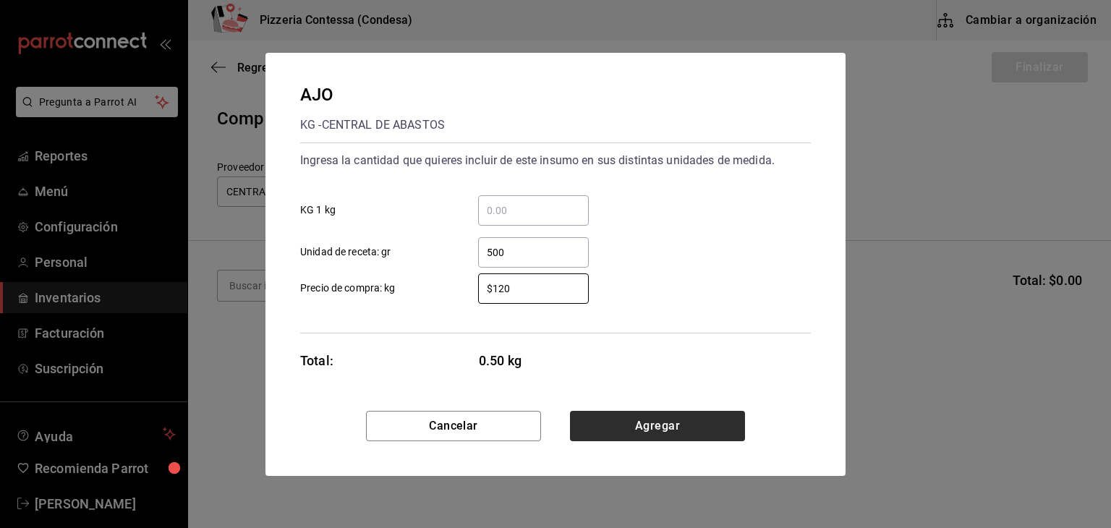
type input "$120"
click at [660, 421] on button "Agregar" at bounding box center [657, 426] width 175 height 30
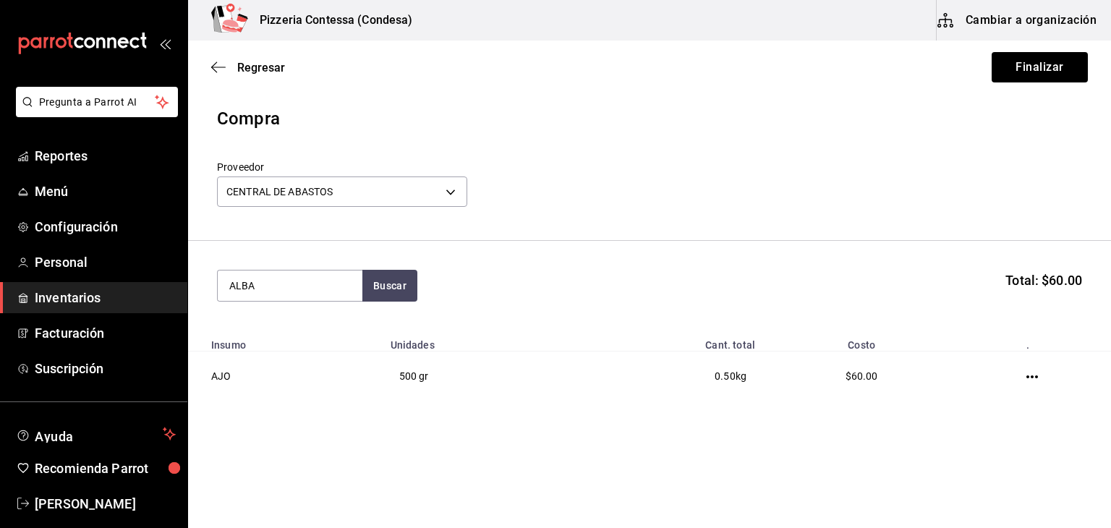
type input "ALBA"
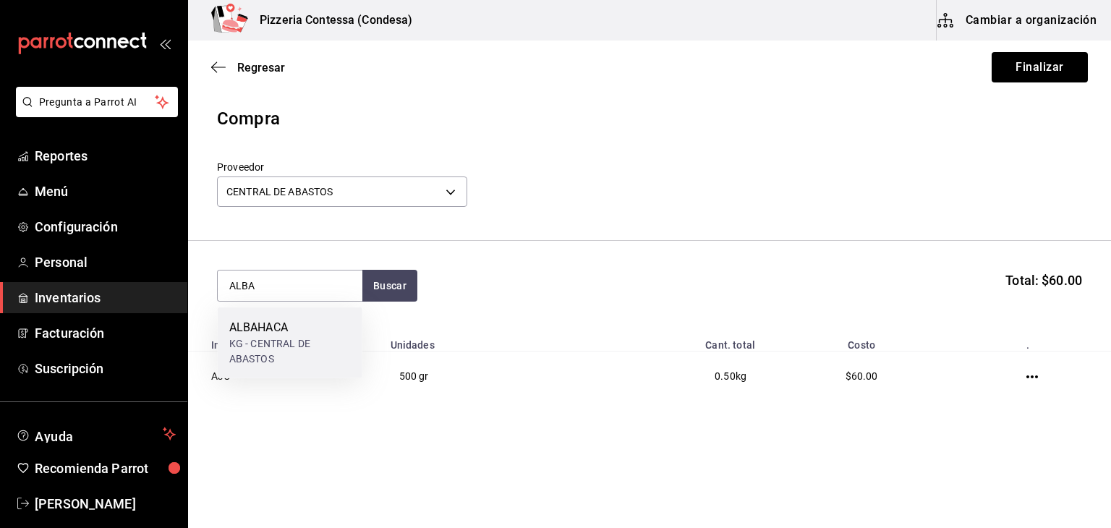
click at [335, 346] on div "KG - CENTRAL DE ABASTOS" at bounding box center [289, 351] width 121 height 30
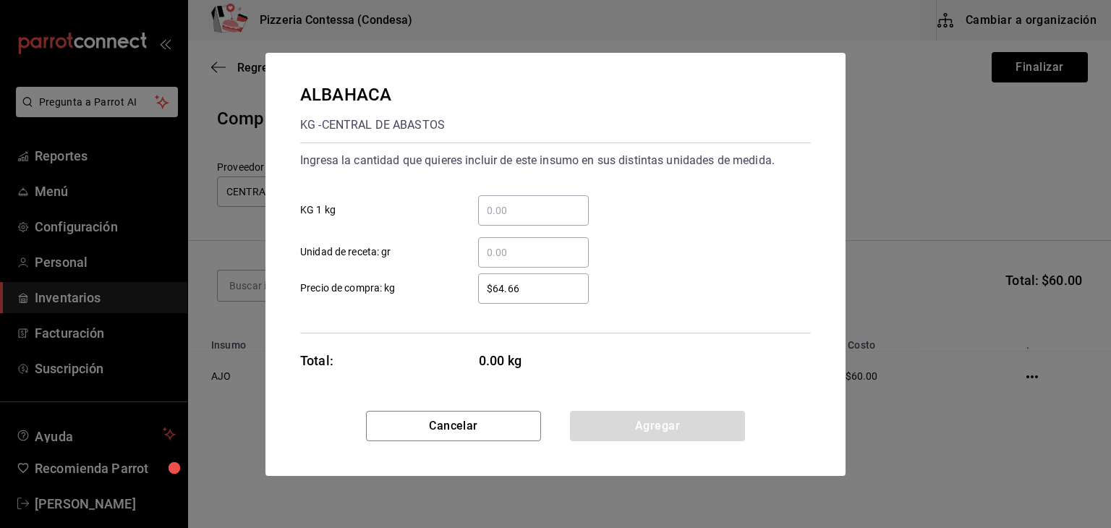
click at [531, 257] on input "​ Unidad de receta: gr" at bounding box center [533, 252] width 111 height 17
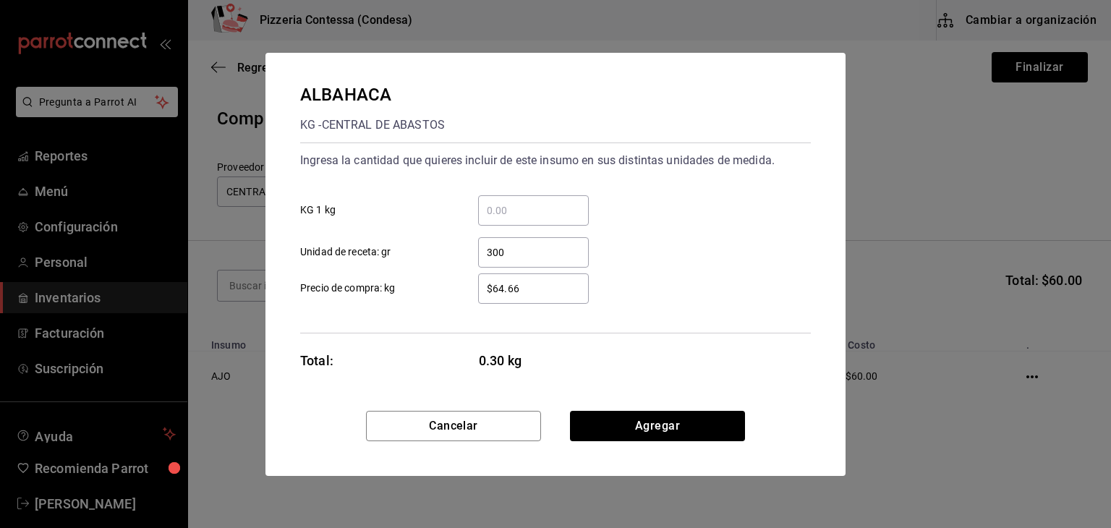
type input "300"
drag, startPoint x: 477, startPoint y: 289, endPoint x: 343, endPoint y: 292, distance: 134.5
click at [343, 292] on label "$64.66 ​ Precio de compra: kg" at bounding box center [444, 288] width 289 height 30
type input "$66.66"
drag, startPoint x: 657, startPoint y: 403, endPoint x: 650, endPoint y: 409, distance: 8.8
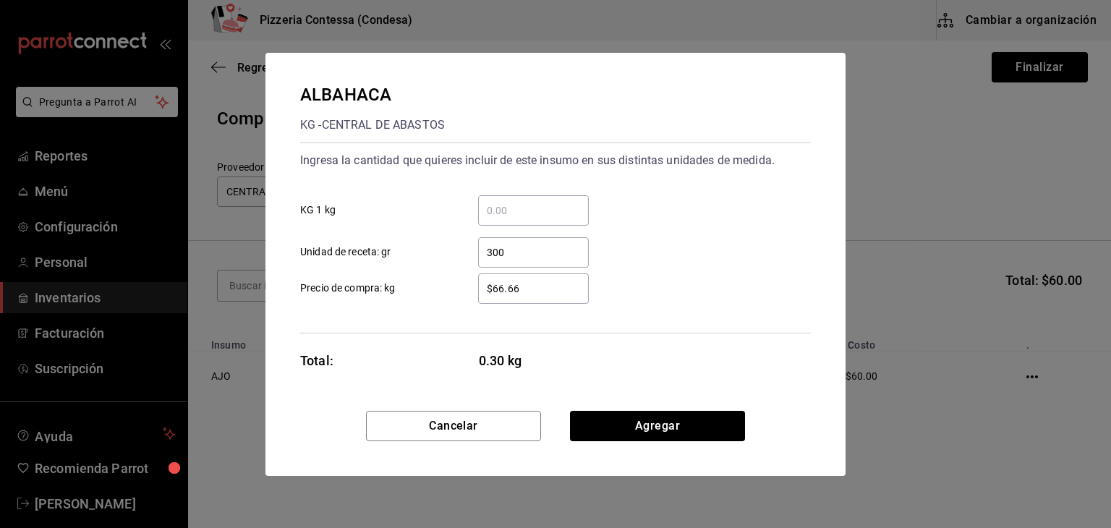
click at [657, 403] on div "ALBAHACA KG - CENTRAL DE ABASTOS Ingresa la cantidad que quieres incluir de est…" at bounding box center [555, 232] width 580 height 358
click at [642, 419] on button "Agregar" at bounding box center [657, 426] width 175 height 30
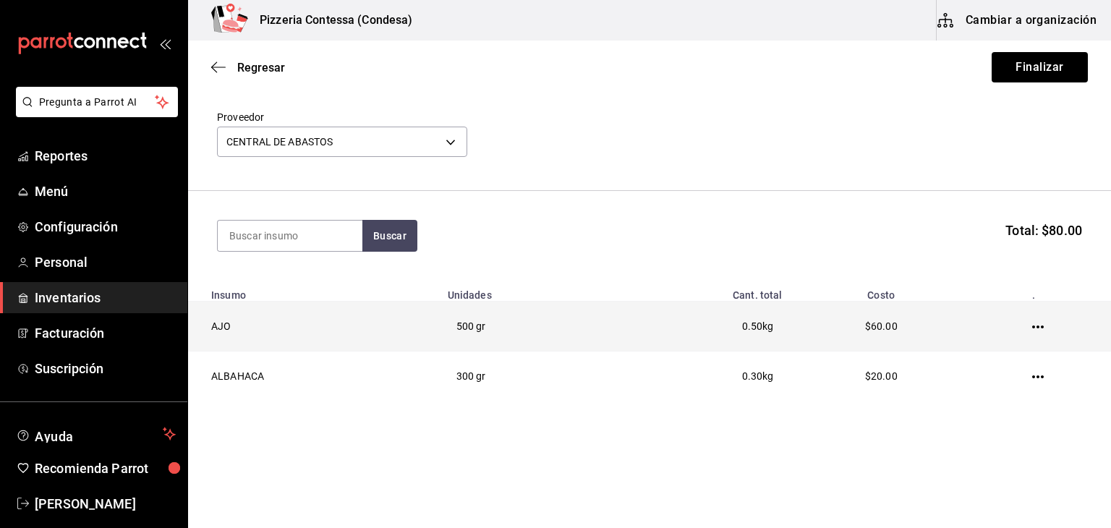
scroll to position [51, 0]
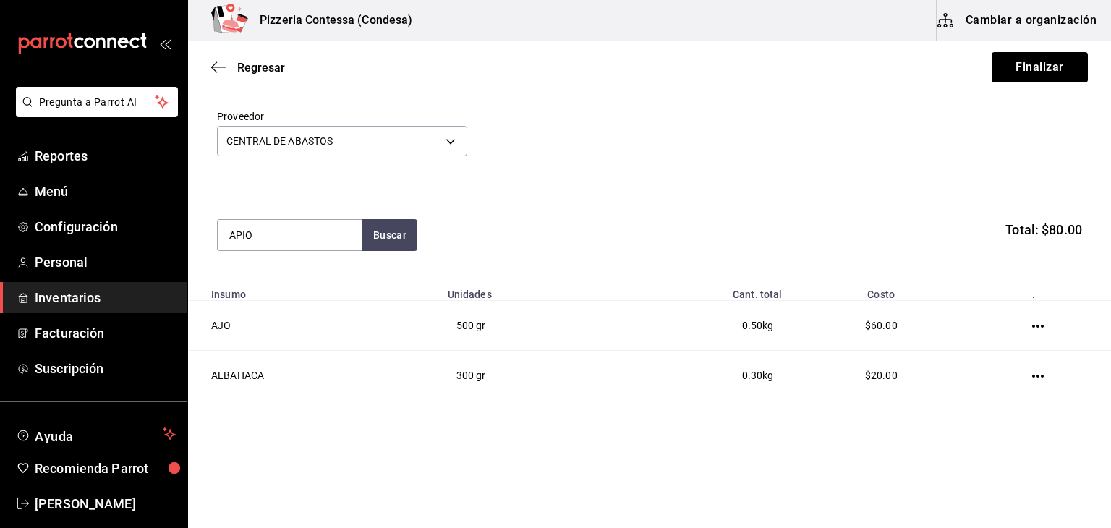
type input "APIO"
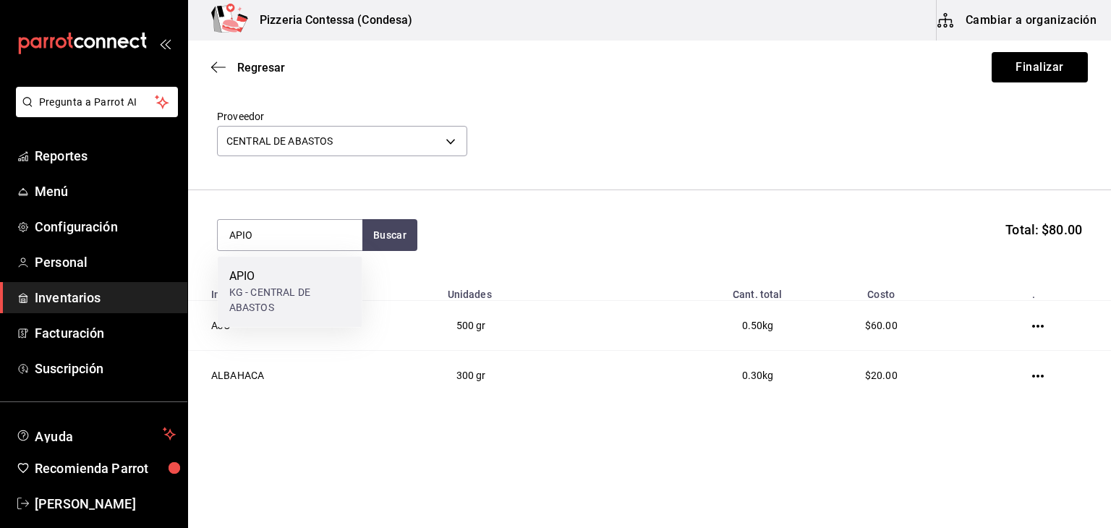
click at [289, 304] on div "KG - CENTRAL DE ABASTOS" at bounding box center [289, 300] width 121 height 30
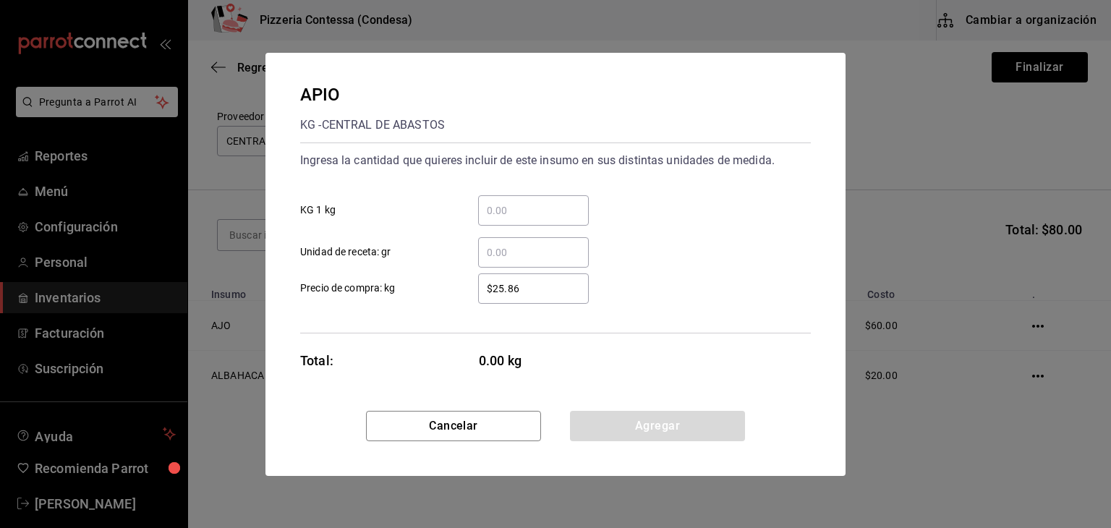
click at [521, 217] on input "​ KG 1 kg" at bounding box center [533, 210] width 111 height 17
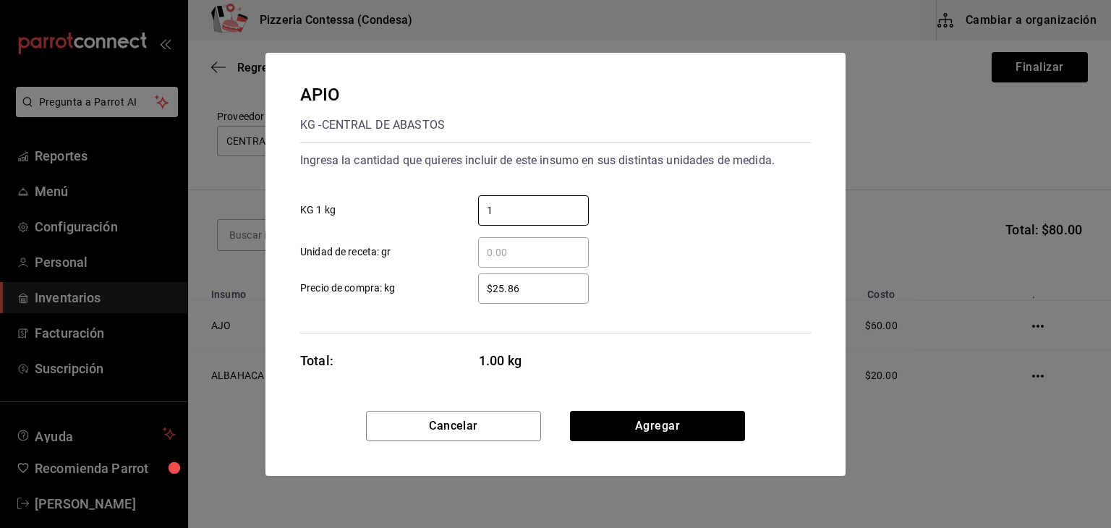
type input "1"
click at [667, 208] on div "1 ​ KG 1 kg" at bounding box center [550, 205] width 522 height 42
drag, startPoint x: 537, startPoint y: 286, endPoint x: 406, endPoint y: 289, distance: 130.9
click at [406, 289] on label "$25.86 ​ Precio de compra: kg" at bounding box center [444, 288] width 289 height 30
type input "$20"
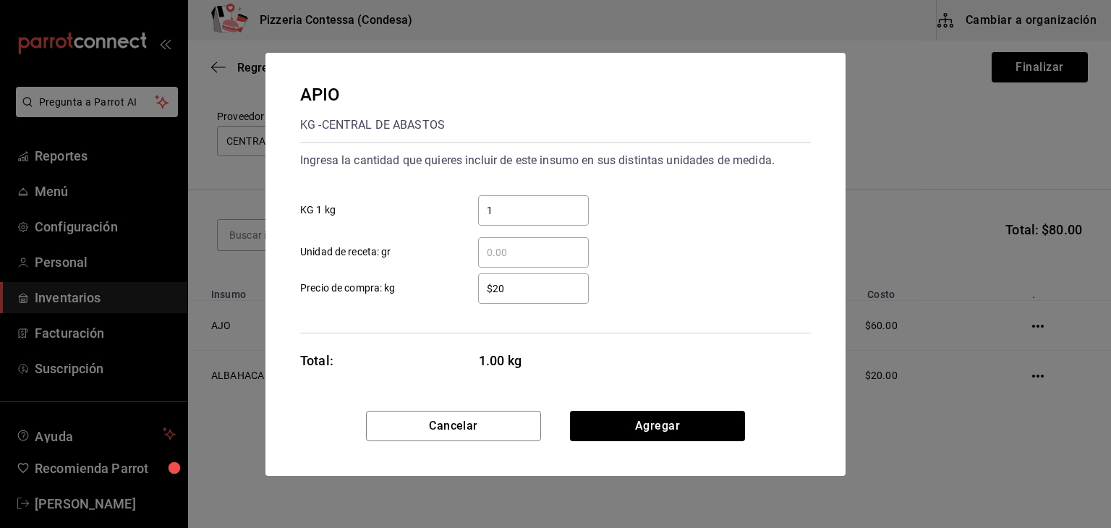
click at [679, 307] on div "Ingresa la cantidad que quieres incluir de este insumo en sus distintas unidade…" at bounding box center [555, 237] width 510 height 191
click at [677, 430] on button "Agregar" at bounding box center [657, 426] width 175 height 30
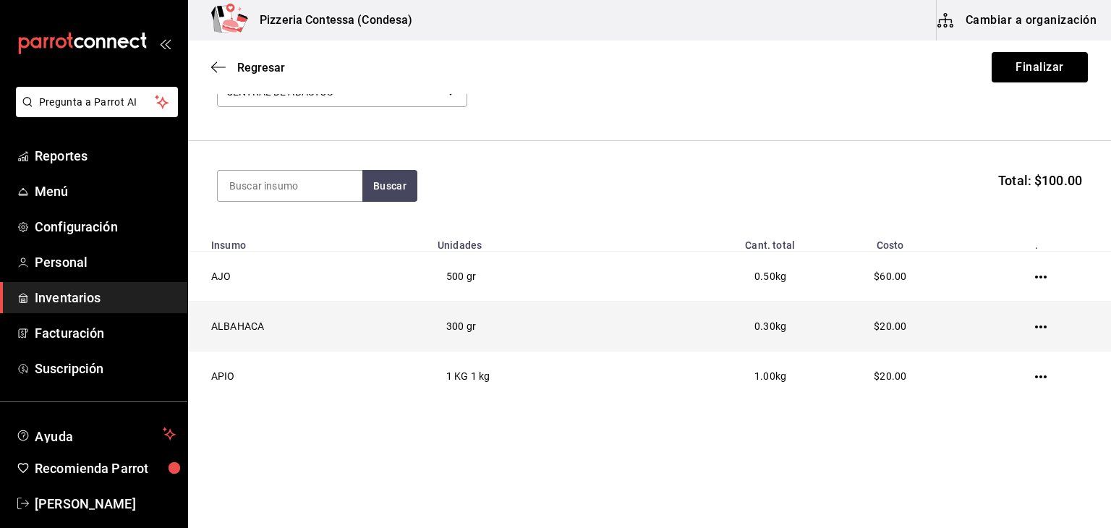
scroll to position [101, 0]
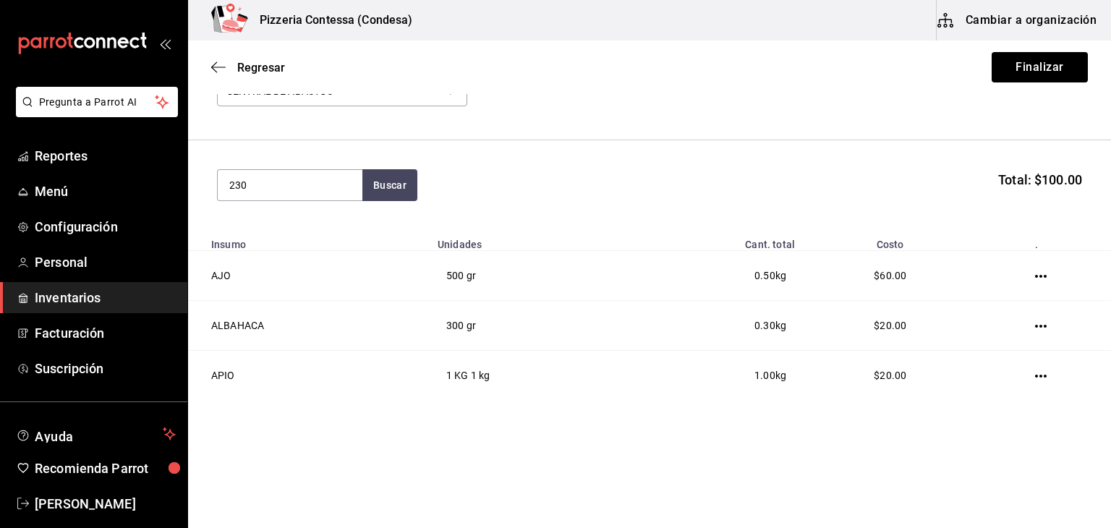
drag, startPoint x: 262, startPoint y: 183, endPoint x: 204, endPoint y: 183, distance: 58.6
click at [204, 183] on section "230 Buscar Total: $100.00" at bounding box center [649, 185] width 923 height 90
type input "ARUGULA"
click at [396, 175] on button "Buscar" at bounding box center [389, 185] width 55 height 32
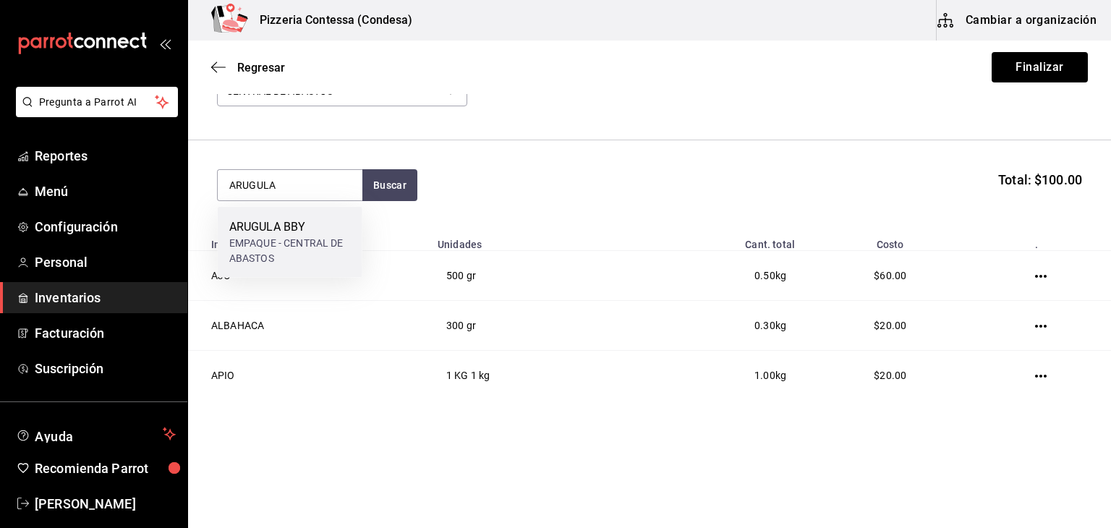
click at [309, 215] on div "ARUGULA BBY EMPAQUE - CENTRAL DE ABASTOS" at bounding box center [290, 242] width 145 height 71
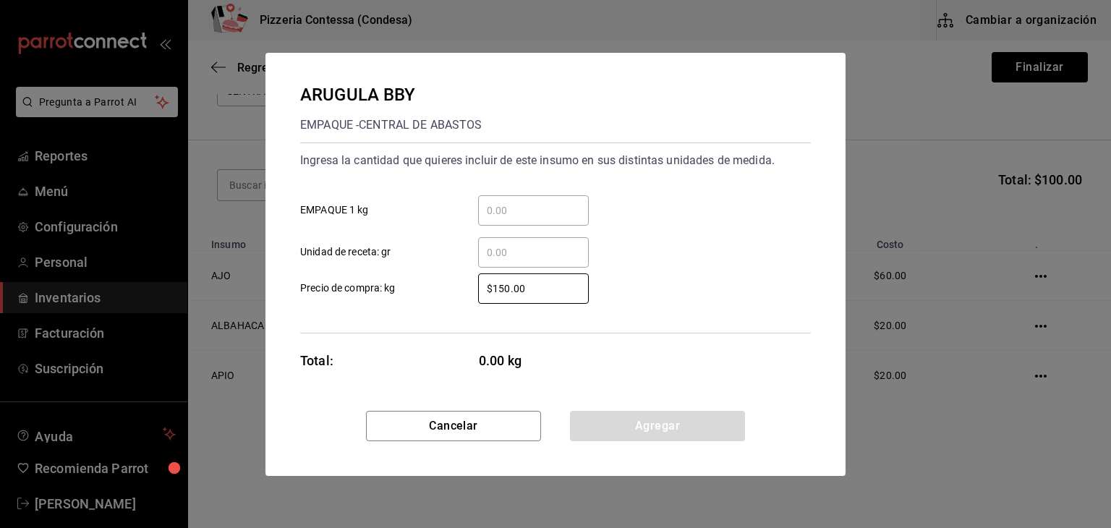
drag, startPoint x: 544, startPoint y: 283, endPoint x: 419, endPoint y: 283, distance: 125.1
click at [419, 283] on label "$150.00 ​ Precio de compra: kg" at bounding box center [444, 288] width 289 height 30
type input "$140"
drag, startPoint x: 538, startPoint y: 252, endPoint x: 531, endPoint y: 244, distance: 10.7
click at [536, 252] on input "​ Unidad de receta: gr" at bounding box center [533, 252] width 111 height 17
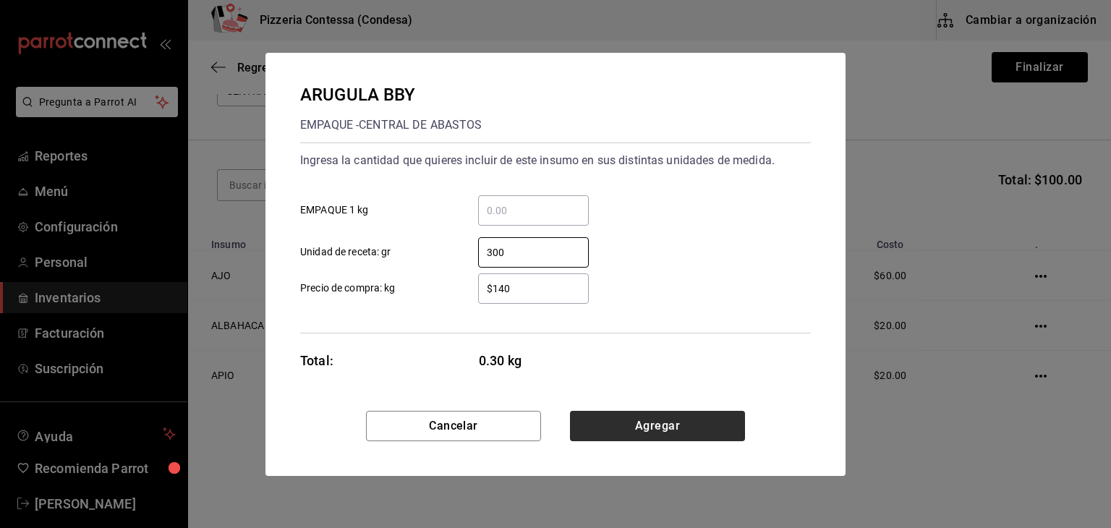
type input "300"
drag, startPoint x: 648, startPoint y: 414, endPoint x: 642, endPoint y: 420, distance: 8.2
click at [642, 420] on button "Agregar" at bounding box center [657, 426] width 175 height 30
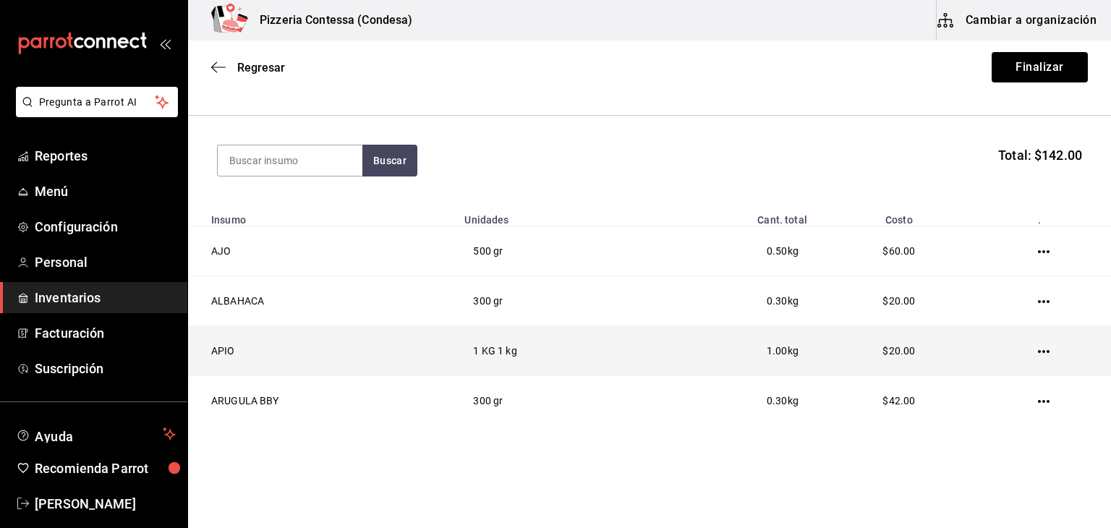
scroll to position [150, 0]
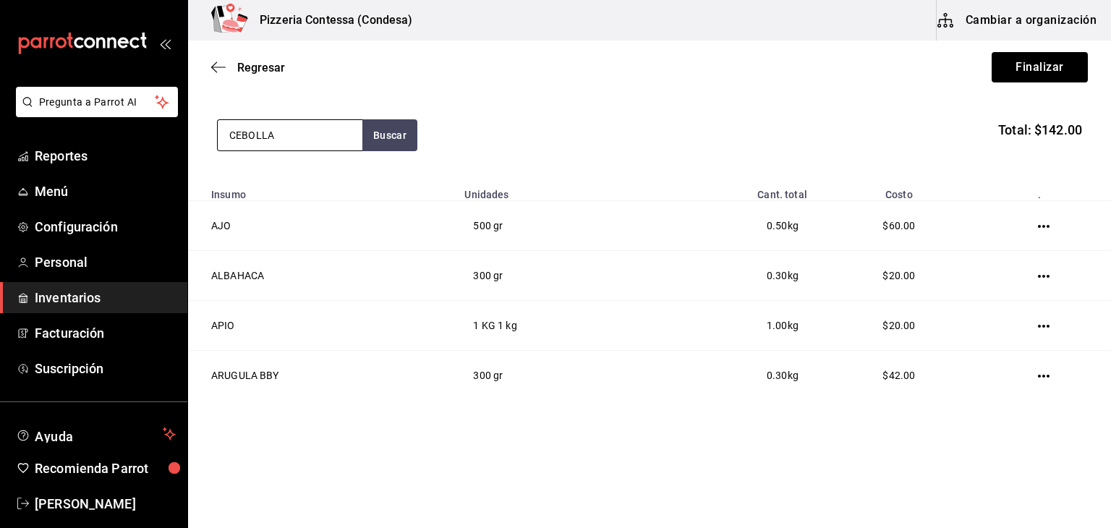
type input "CEBOLLA"
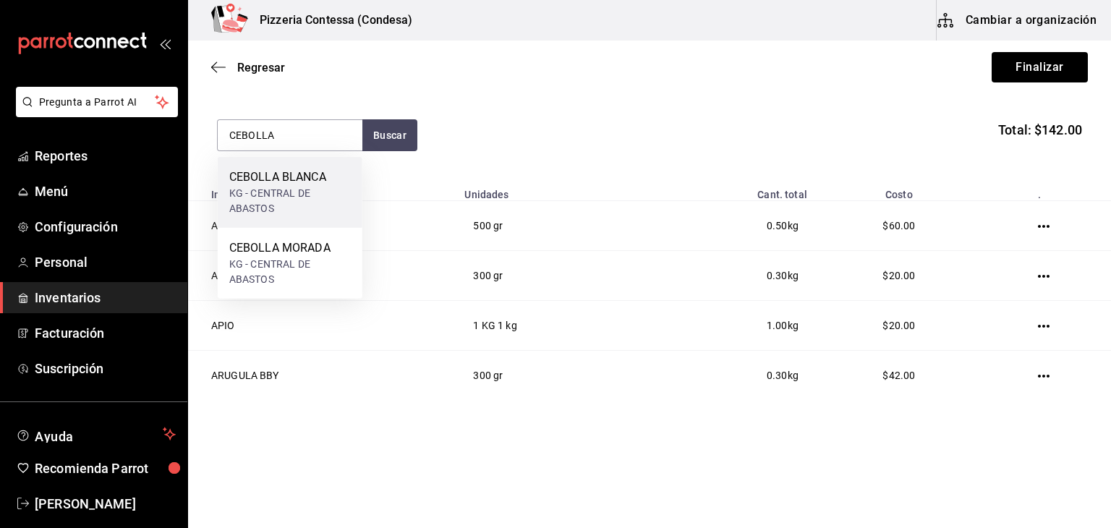
click at [344, 188] on div "KG - CENTRAL DE ABASTOS" at bounding box center [289, 201] width 121 height 30
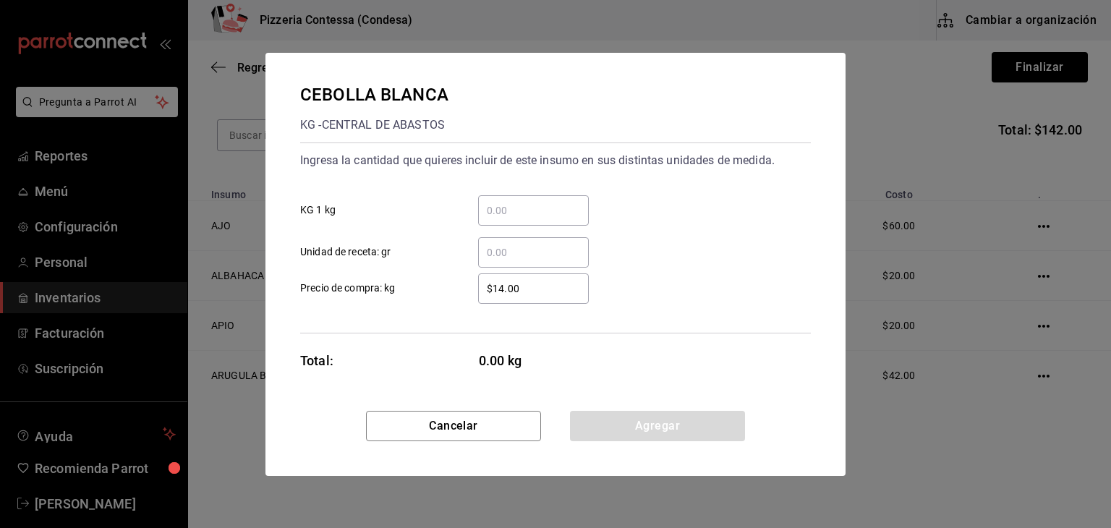
click at [518, 220] on div "​" at bounding box center [533, 210] width 111 height 30
click at [518, 219] on input "​ KG 1 kg" at bounding box center [533, 210] width 111 height 17
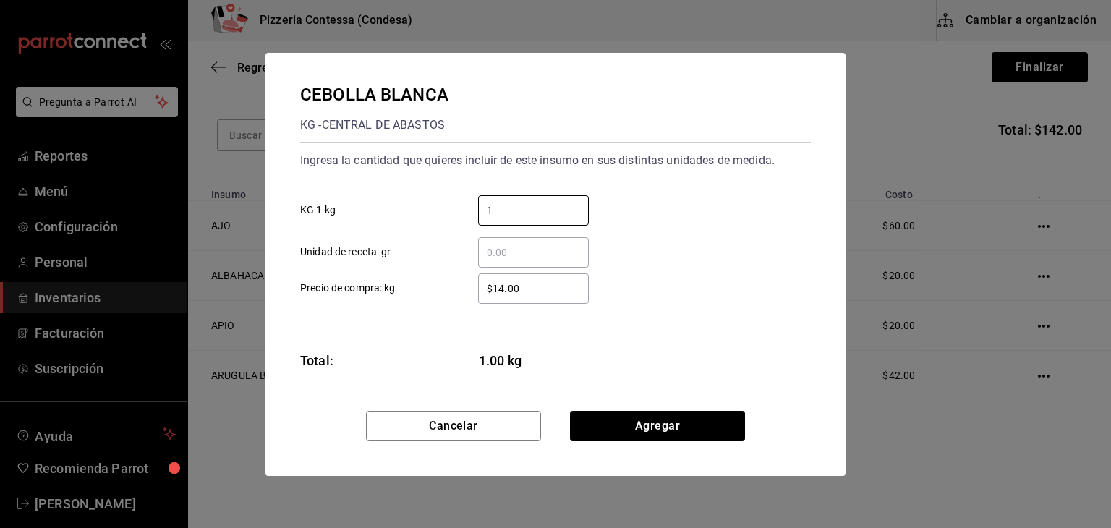
type input "1"
click at [671, 197] on div "1 ​ KG 1 kg" at bounding box center [550, 205] width 522 height 42
drag, startPoint x: 550, startPoint y: 276, endPoint x: 440, endPoint y: 287, distance: 110.4
click at [440, 287] on label "$14.00 ​ Precio de compra: kg" at bounding box center [444, 288] width 289 height 30
click at [523, 288] on input "$14.00" at bounding box center [533, 288] width 111 height 17
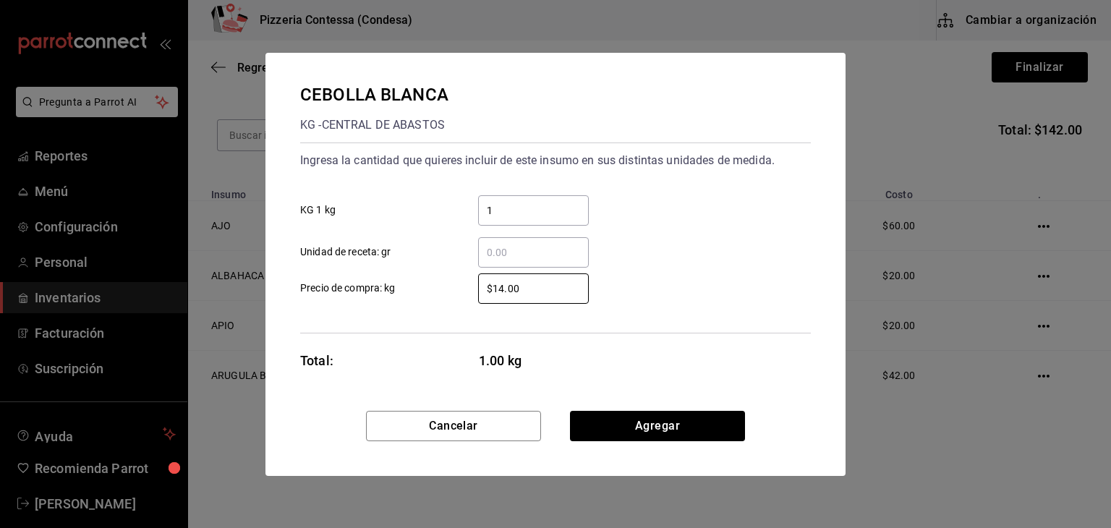
drag, startPoint x: 531, startPoint y: 289, endPoint x: 454, endPoint y: 287, distance: 77.4
click at [455, 287] on div "$14.00 ​" at bounding box center [522, 288] width 134 height 30
type input "$15"
click at [719, 320] on div "Ingresa la cantidad que quieres incluir de este insumo en sus distintas unidade…" at bounding box center [555, 237] width 510 height 191
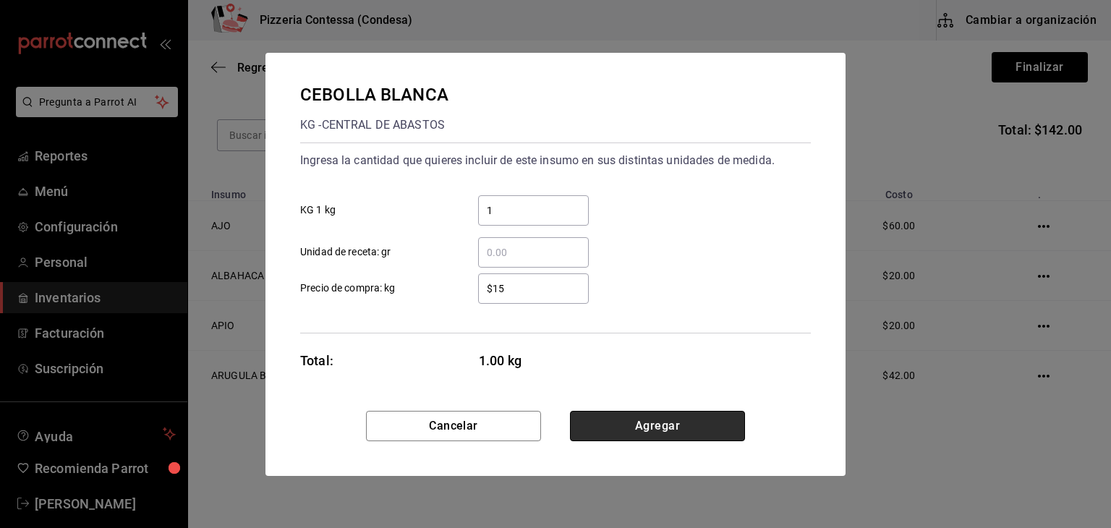
click at [671, 416] on button "Agregar" at bounding box center [657, 426] width 175 height 30
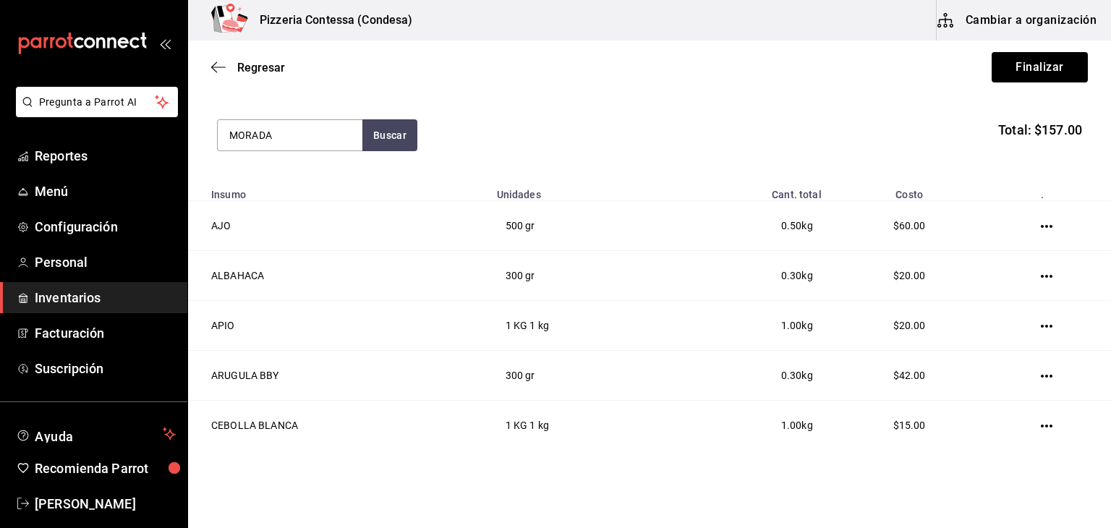
type input "MORADA"
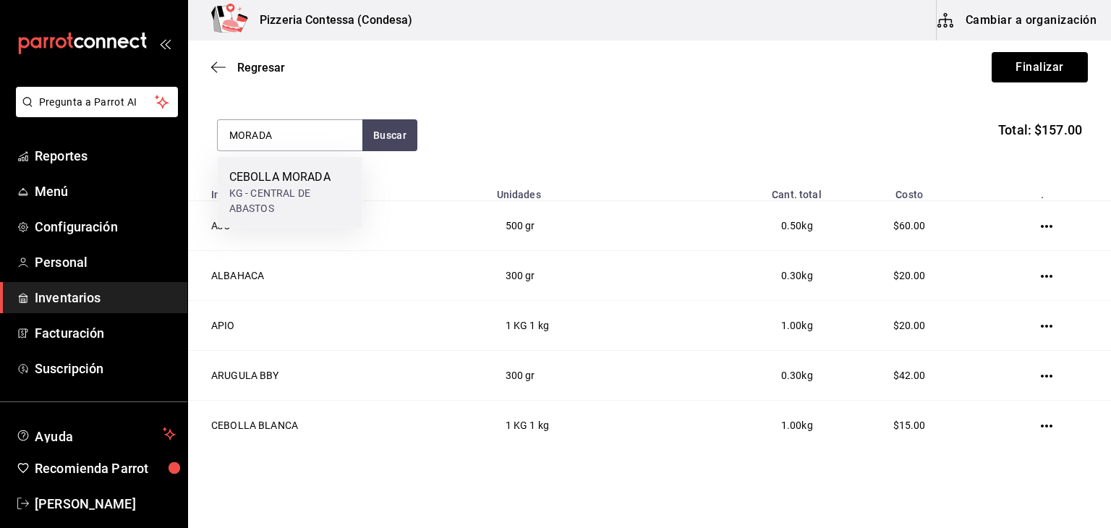
click at [328, 189] on div "KG - CENTRAL DE ABASTOS" at bounding box center [289, 201] width 121 height 30
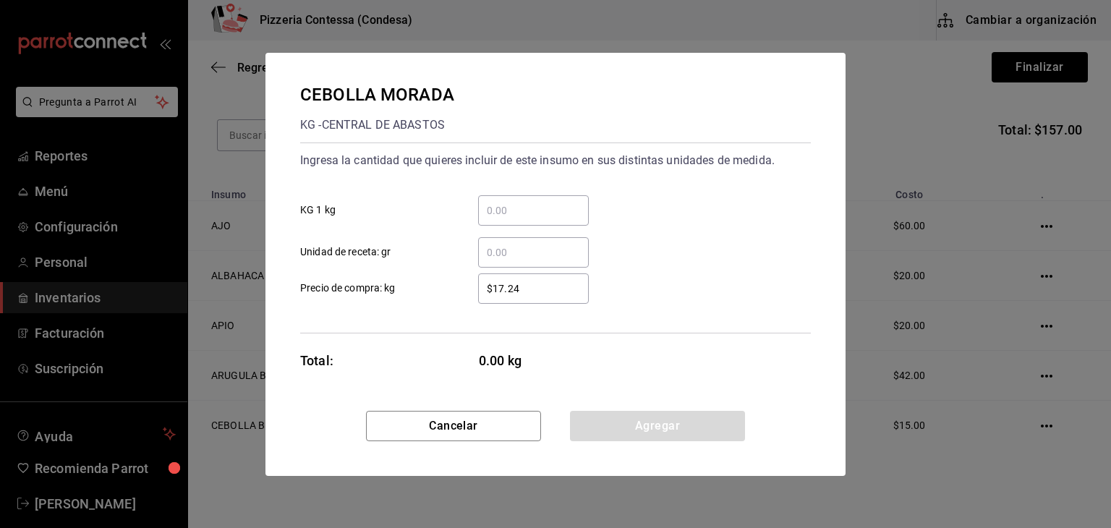
click at [523, 242] on div "​" at bounding box center [533, 252] width 111 height 30
click at [523, 244] on input "​ Unidad de receta: gr" at bounding box center [533, 252] width 111 height 17
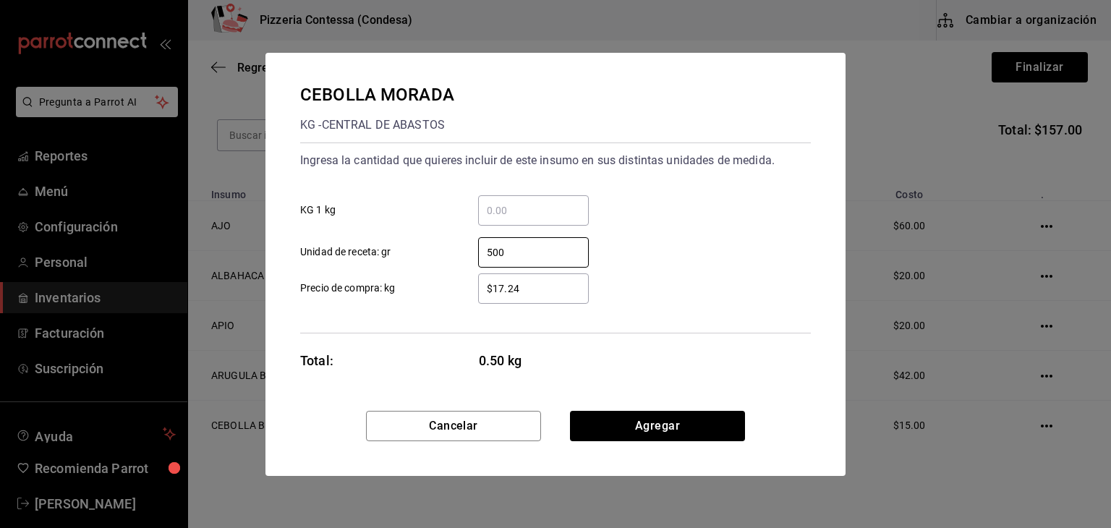
type input "500"
drag, startPoint x: 467, startPoint y: 291, endPoint x: 388, endPoint y: 289, distance: 79.6
click at [393, 291] on label "$17.24 ​ Precio de compra: kg" at bounding box center [444, 288] width 289 height 30
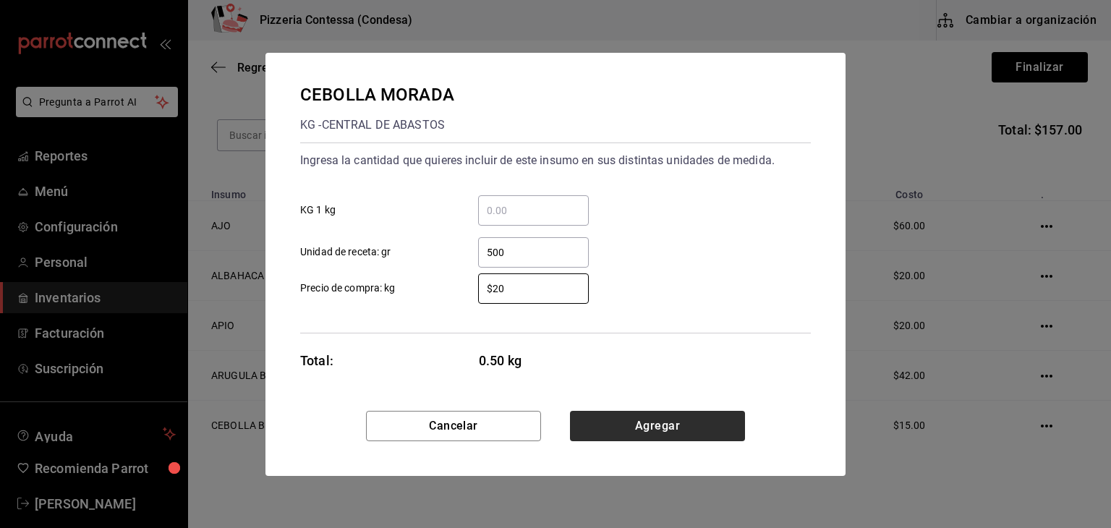
type input "$20"
click at [697, 429] on button "Agregar" at bounding box center [657, 426] width 175 height 30
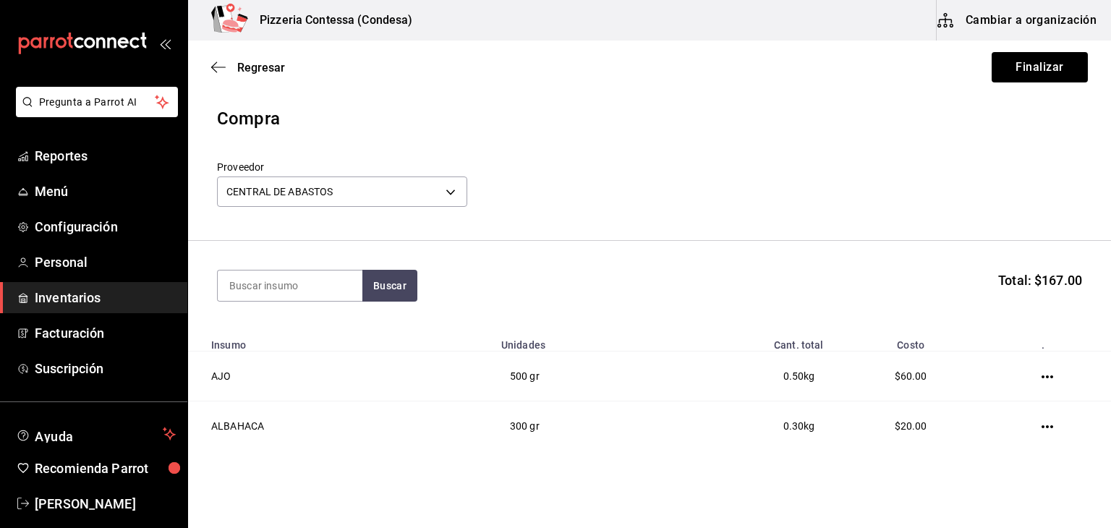
scroll to position [0, 0]
click at [287, 289] on input at bounding box center [290, 285] width 145 height 30
type input "[PERSON_NAME]"
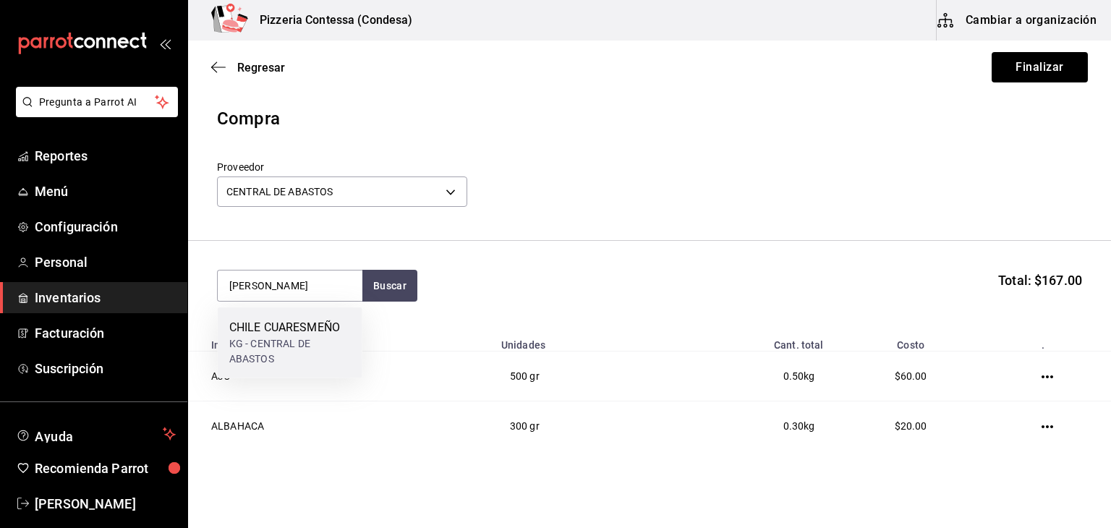
click at [236, 319] on div "CHILE CUARESMEÑO" at bounding box center [289, 327] width 121 height 17
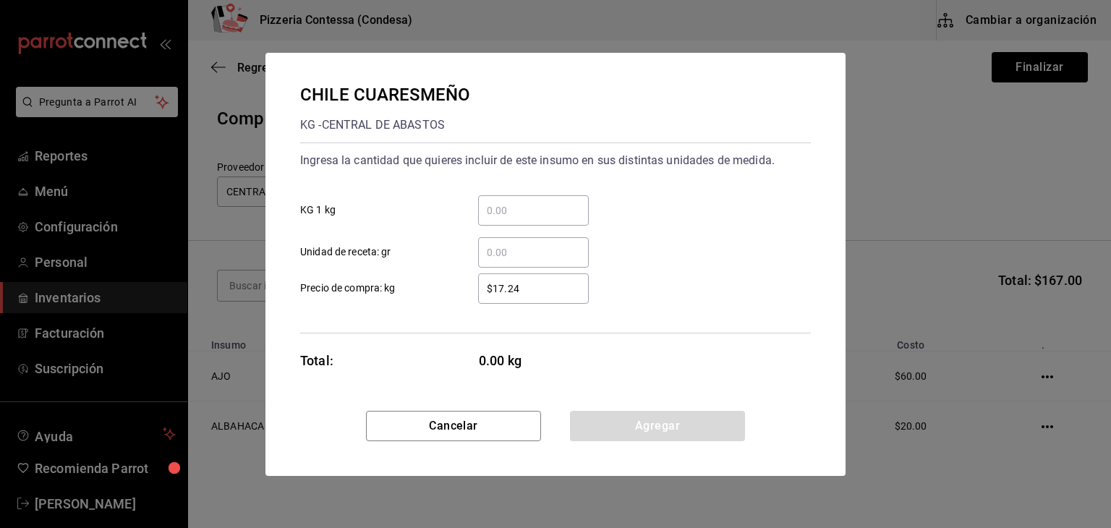
click at [552, 255] on input "​ Unidad de receta: gr" at bounding box center [533, 252] width 111 height 17
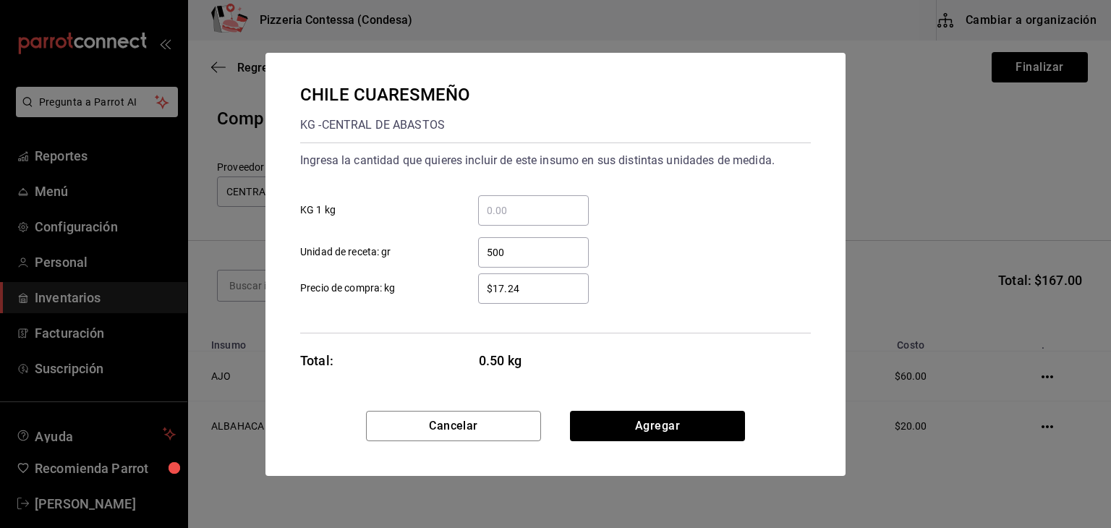
type input "500"
drag, startPoint x: 519, startPoint y: 287, endPoint x: 452, endPoint y: 279, distance: 67.7
click at [454, 281] on label "$17.24 ​ Precio de compra: kg" at bounding box center [444, 288] width 289 height 30
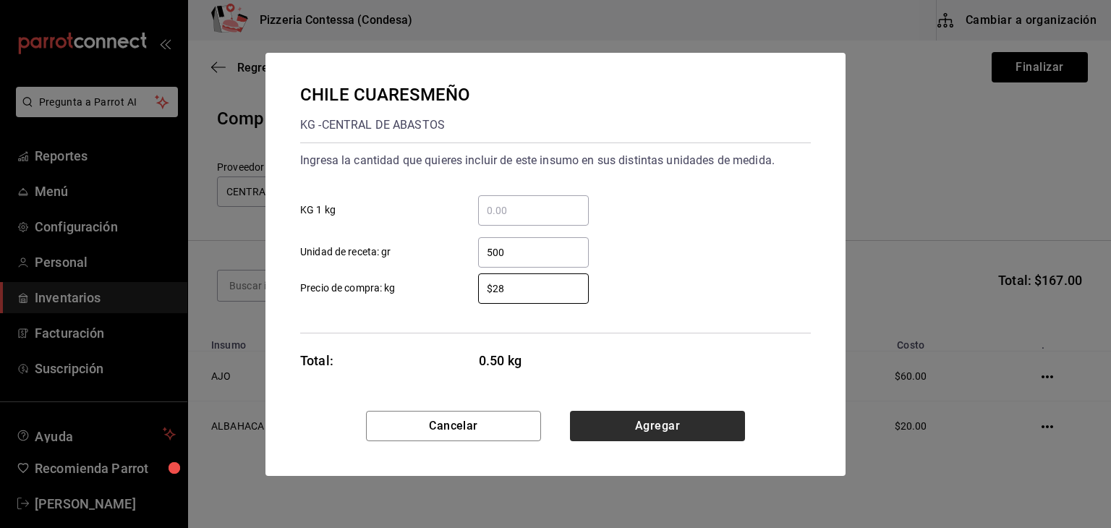
type input "$28"
click at [631, 425] on button "Agregar" at bounding box center [657, 426] width 175 height 30
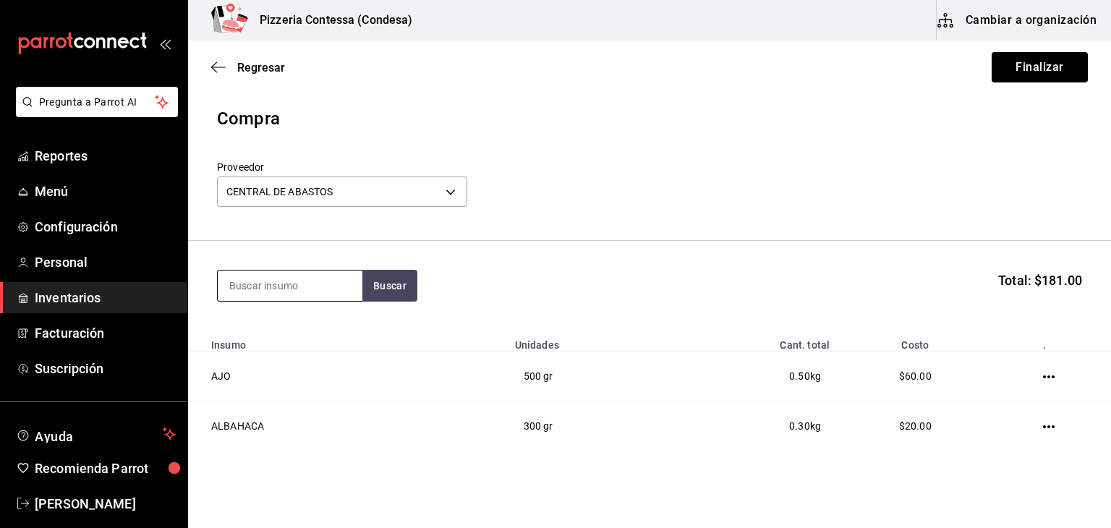
click at [303, 275] on input at bounding box center [290, 285] width 145 height 30
type input "P"
type input "POBLANO"
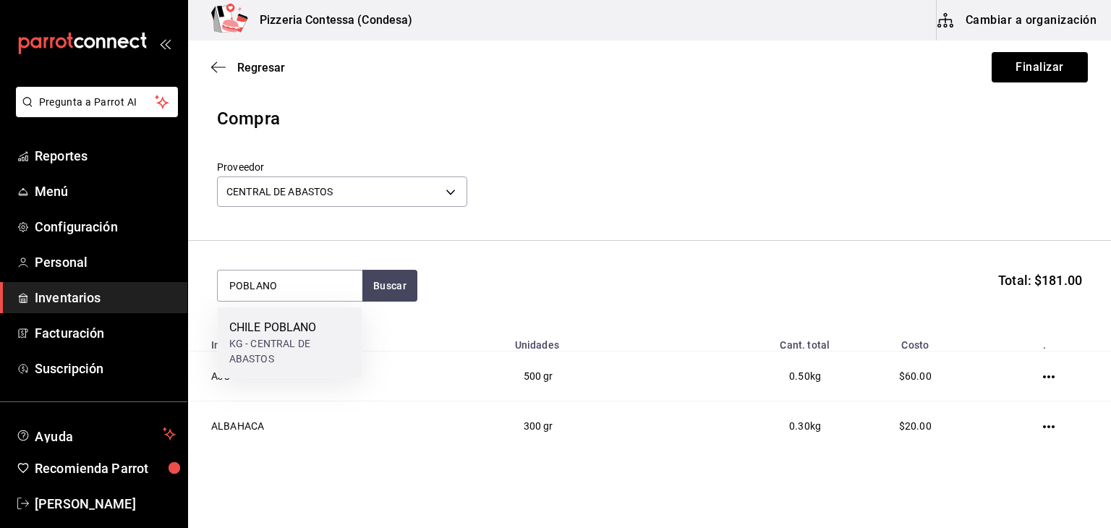
click at [297, 328] on div "CHILE POBLANO" at bounding box center [289, 327] width 121 height 17
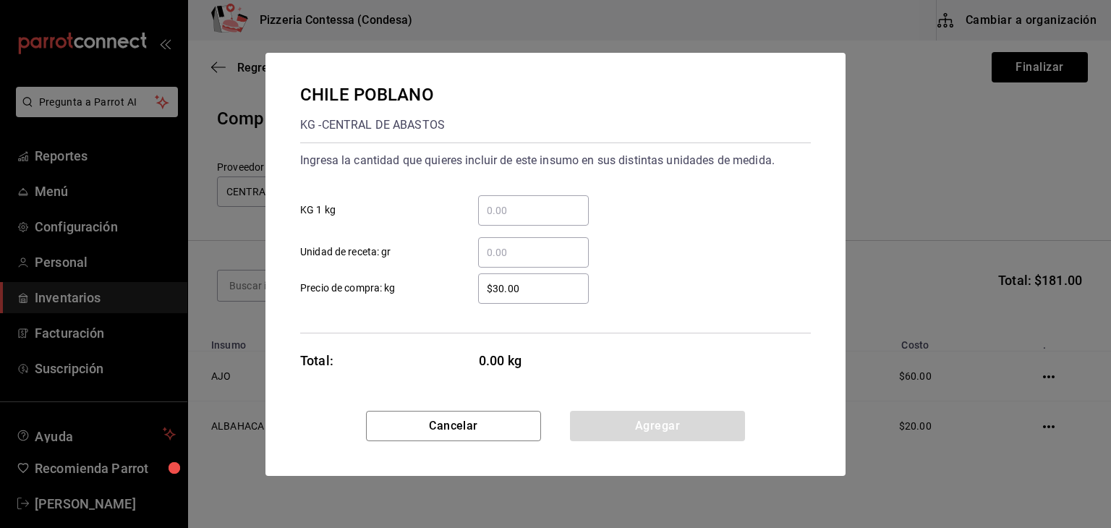
click at [510, 256] on input "​ Unidad de receta: gr" at bounding box center [533, 252] width 111 height 17
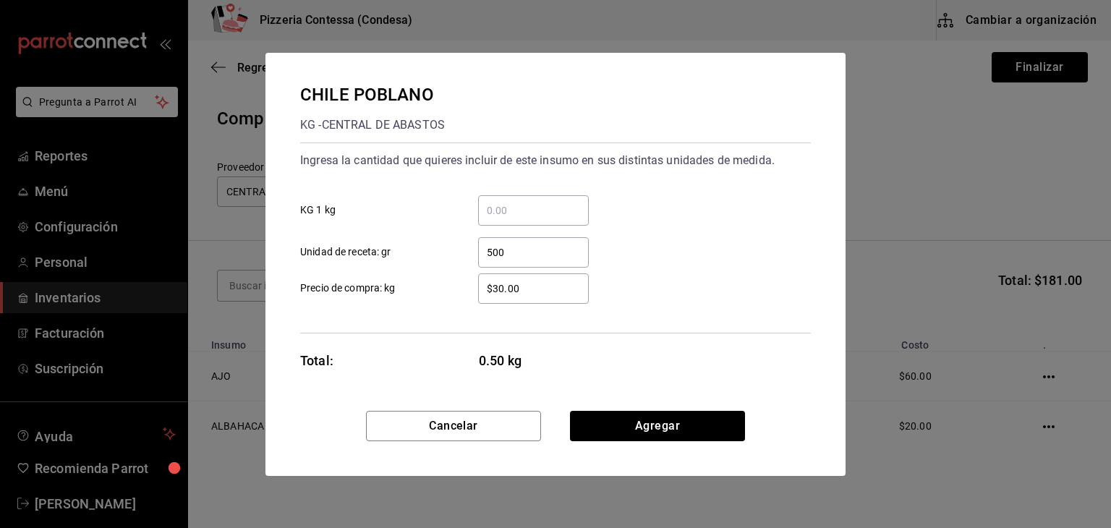
type input "500"
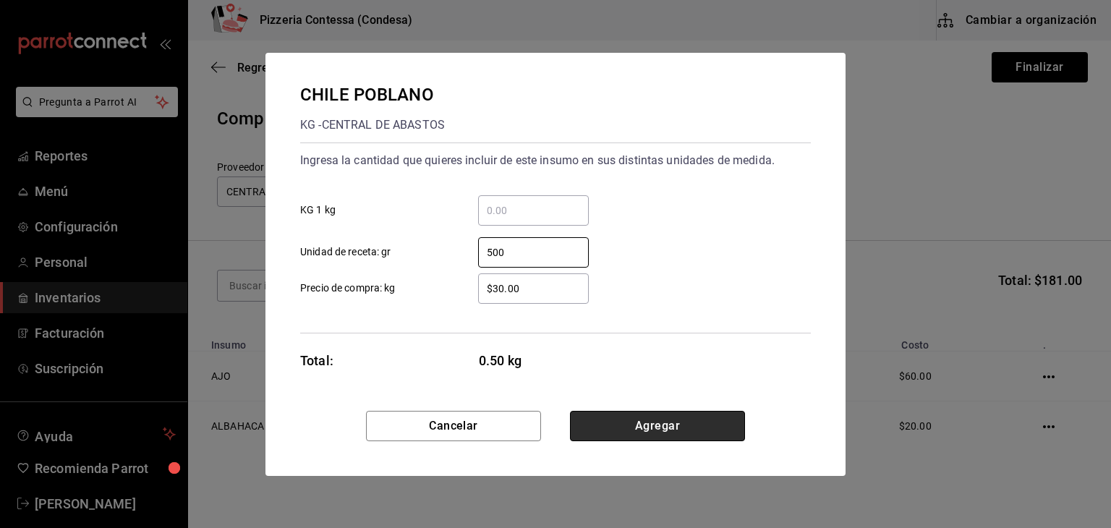
click at [660, 418] on button "Agregar" at bounding box center [657, 426] width 175 height 30
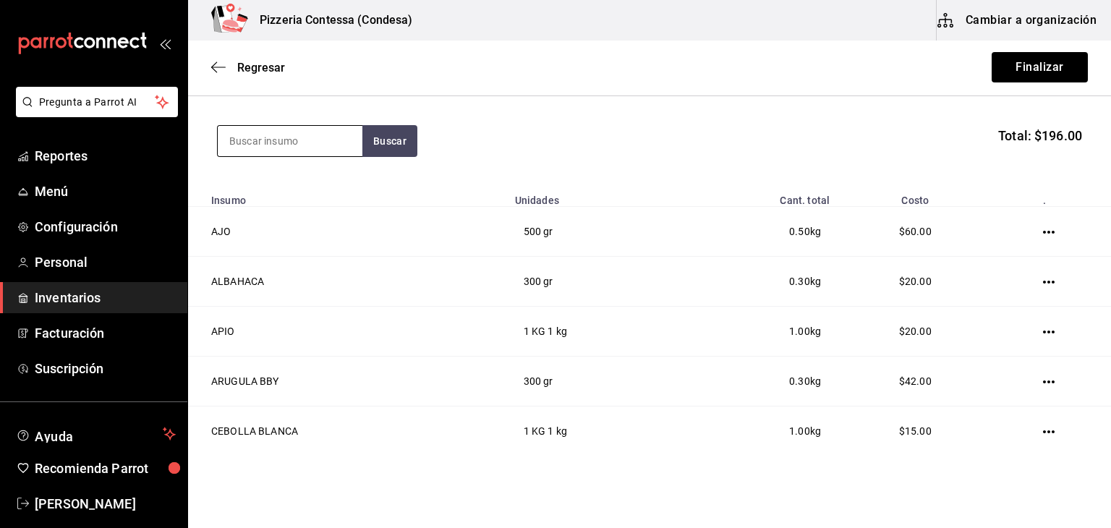
scroll to position [60, 0]
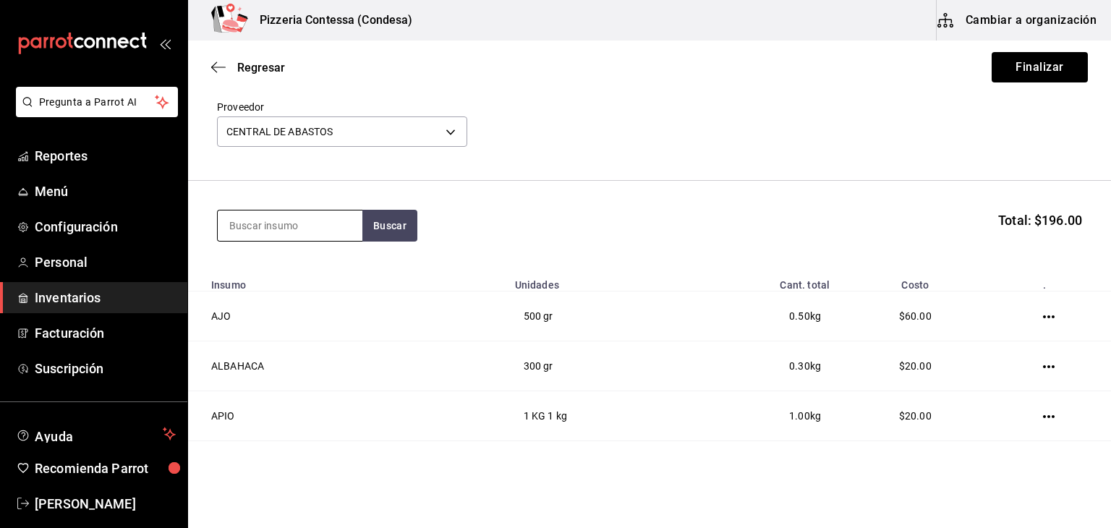
click at [291, 232] on input at bounding box center [290, 225] width 145 height 30
type input "JITOMA"
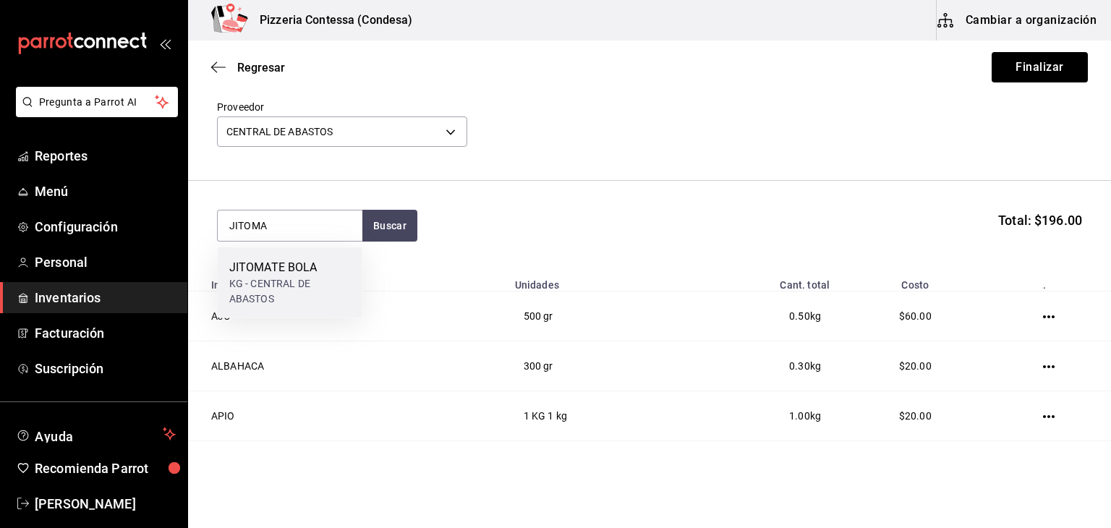
click at [296, 261] on div "JITOMATE BOLA" at bounding box center [289, 267] width 121 height 17
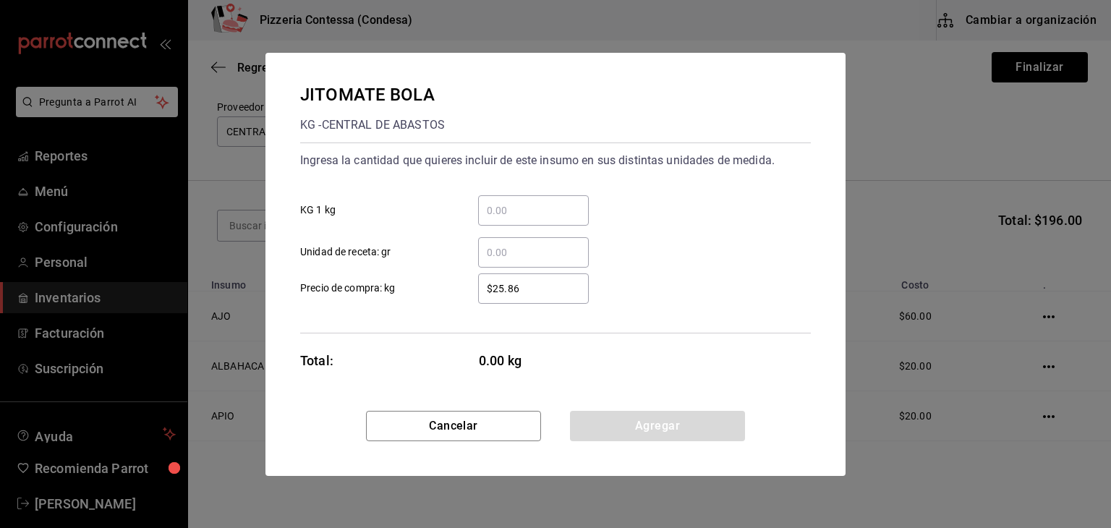
click at [505, 216] on input "​ KG 1 kg" at bounding box center [533, 210] width 111 height 17
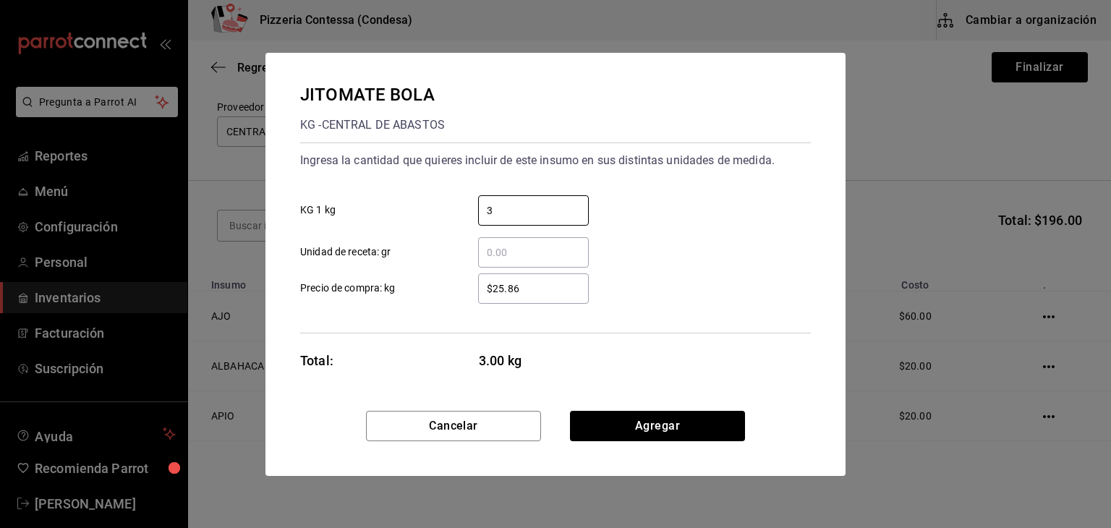
type input "3"
drag, startPoint x: 532, startPoint y: 288, endPoint x: 453, endPoint y: 291, distance: 79.6
click at [453, 291] on label "$25.86 ​ Precio de compra: kg" at bounding box center [444, 288] width 289 height 30
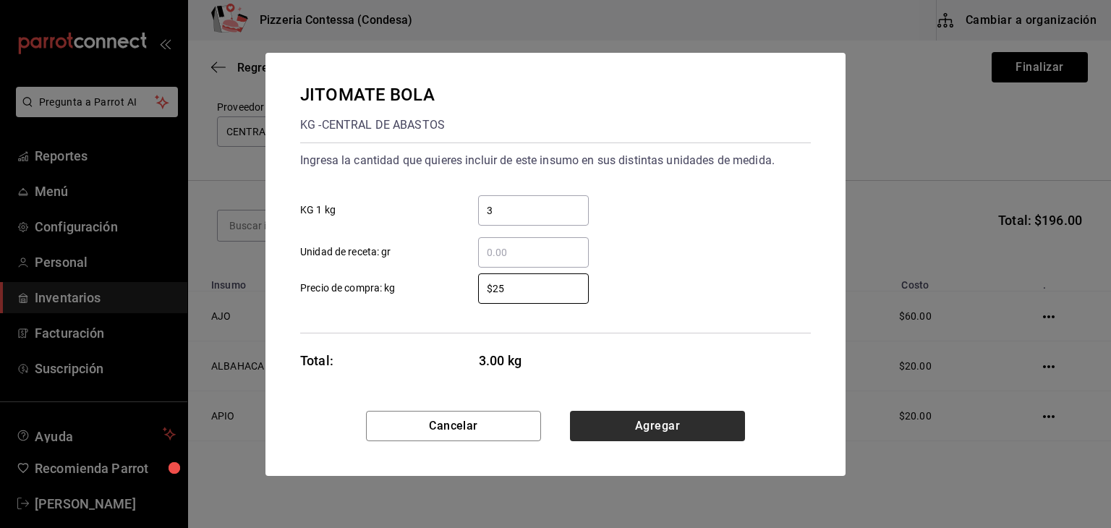
type input "$25"
click at [731, 419] on button "Agregar" at bounding box center [657, 426] width 175 height 30
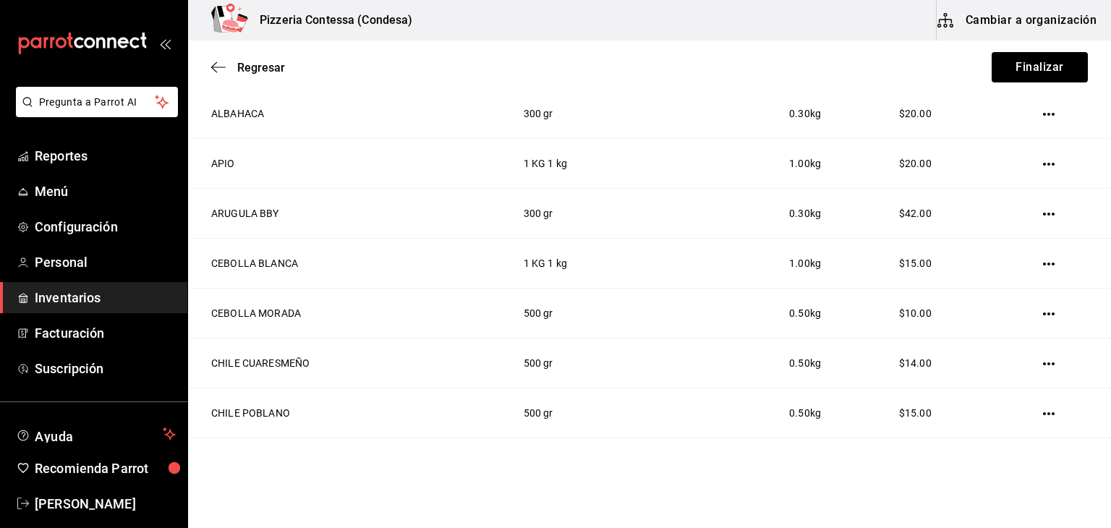
scroll to position [0, 0]
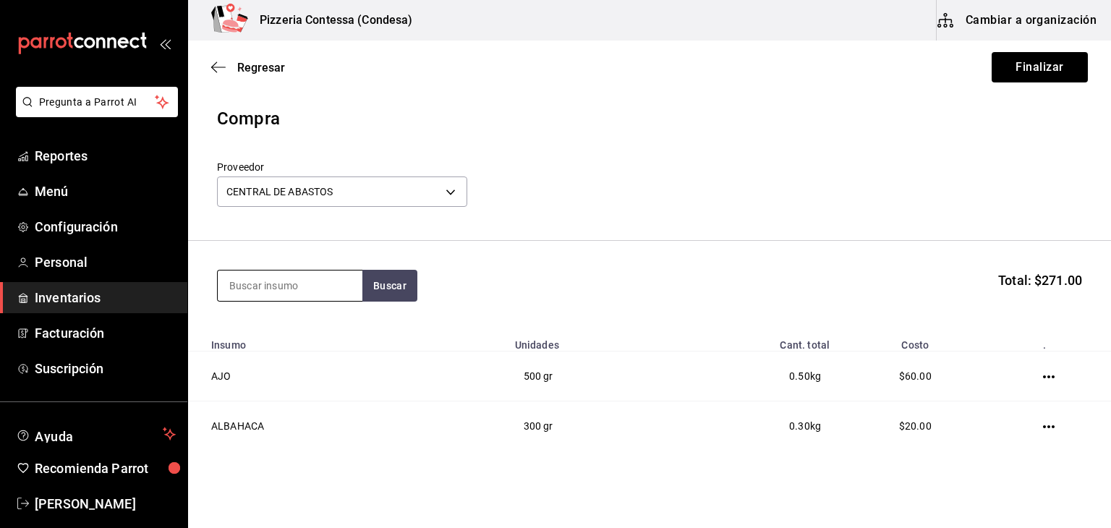
click at [283, 281] on input at bounding box center [290, 285] width 145 height 30
type input "PEREJIL"
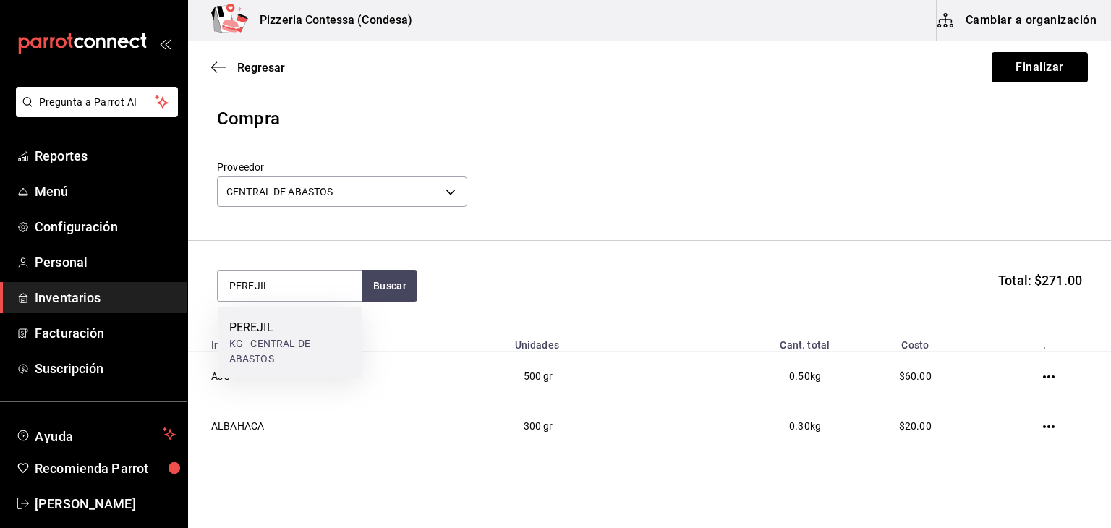
click at [281, 374] on div "PEREJIL KG - CENTRAL DE ABASTOS" at bounding box center [290, 342] width 145 height 71
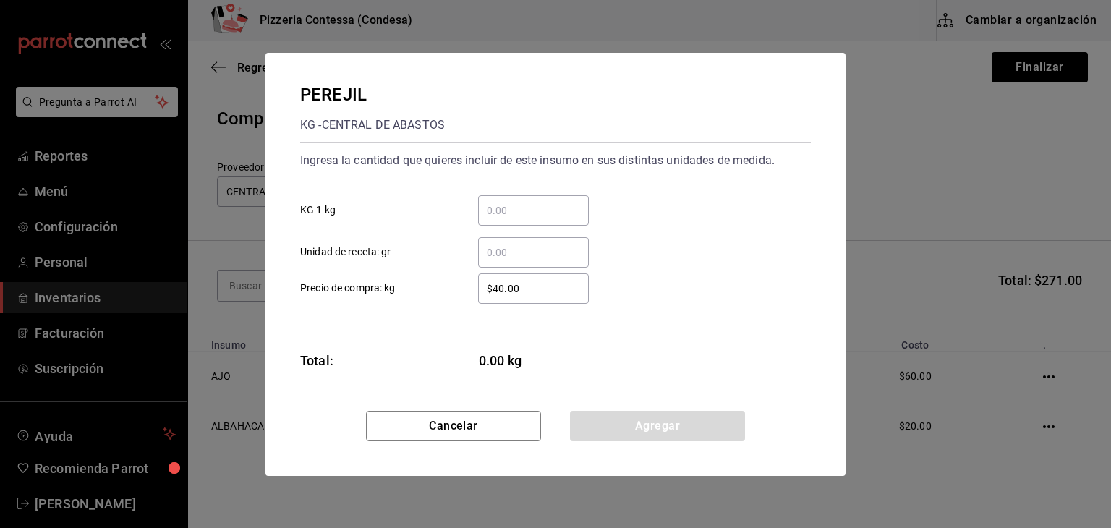
click at [531, 257] on input "​ Unidad de receta: gr" at bounding box center [533, 252] width 111 height 17
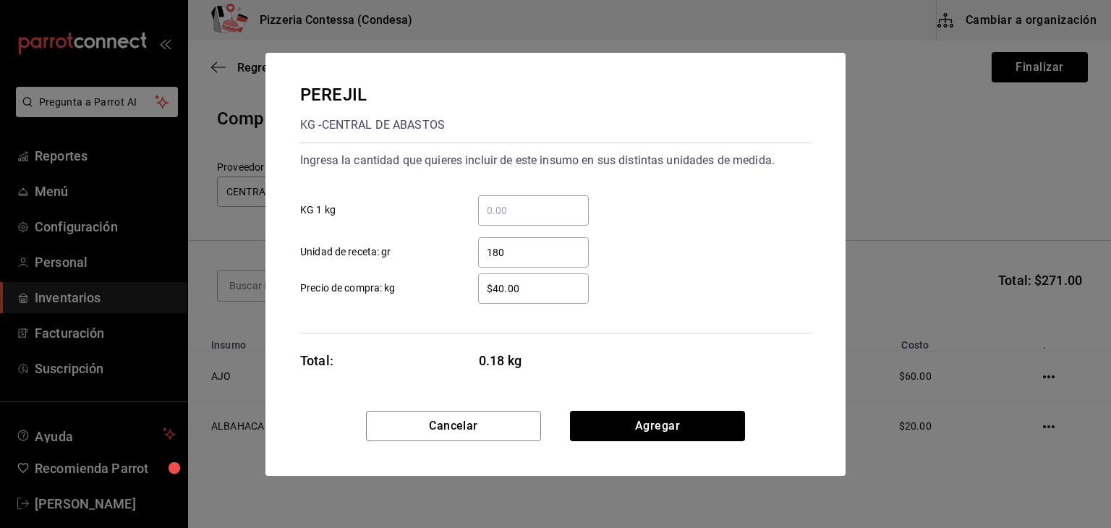
type input "180"
drag, startPoint x: 533, startPoint y: 287, endPoint x: 402, endPoint y: 283, distance: 130.9
click at [403, 283] on label "$40.00 ​ Precio de compra: kg" at bounding box center [444, 288] width 289 height 30
type input "$55.55"
click at [651, 429] on button "Agregar" at bounding box center [657, 426] width 175 height 30
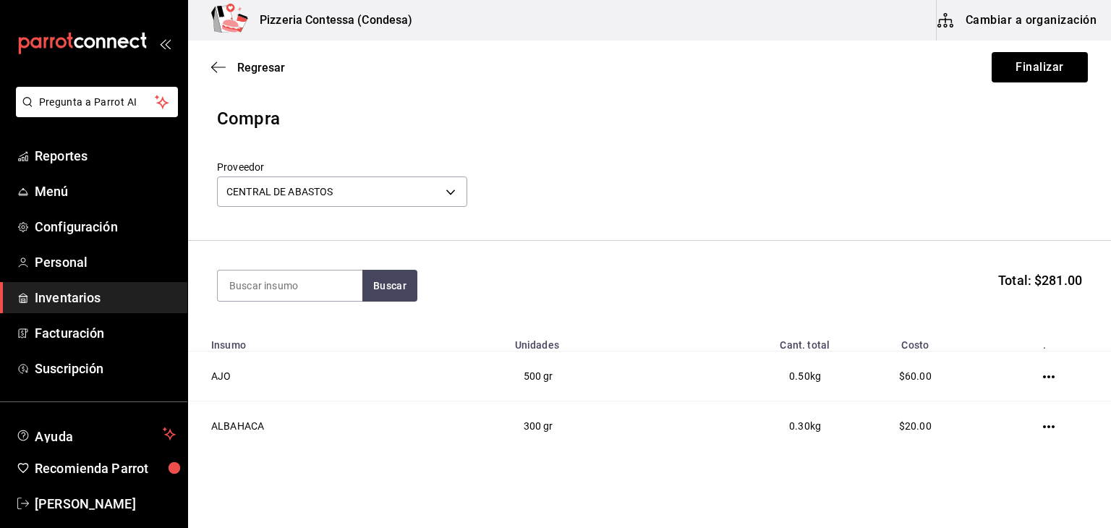
drag, startPoint x: 307, startPoint y: 276, endPoint x: 298, endPoint y: 268, distance: 12.3
click at [305, 276] on input at bounding box center [290, 285] width 145 height 30
type input "PIMIENTO"
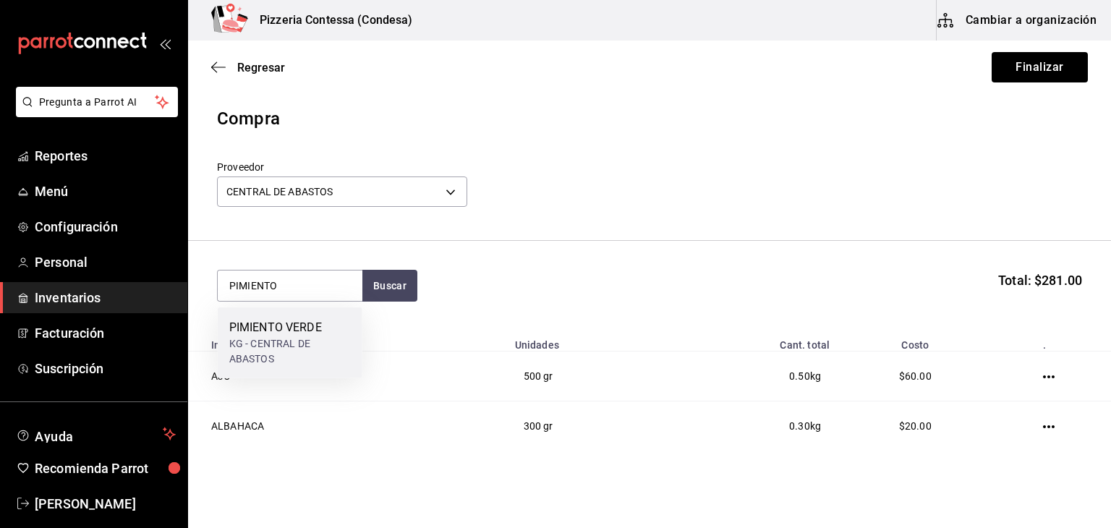
click at [283, 367] on div "PIMIENTO VERDE KG - CENTRAL DE ABASTOS" at bounding box center [290, 342] width 145 height 71
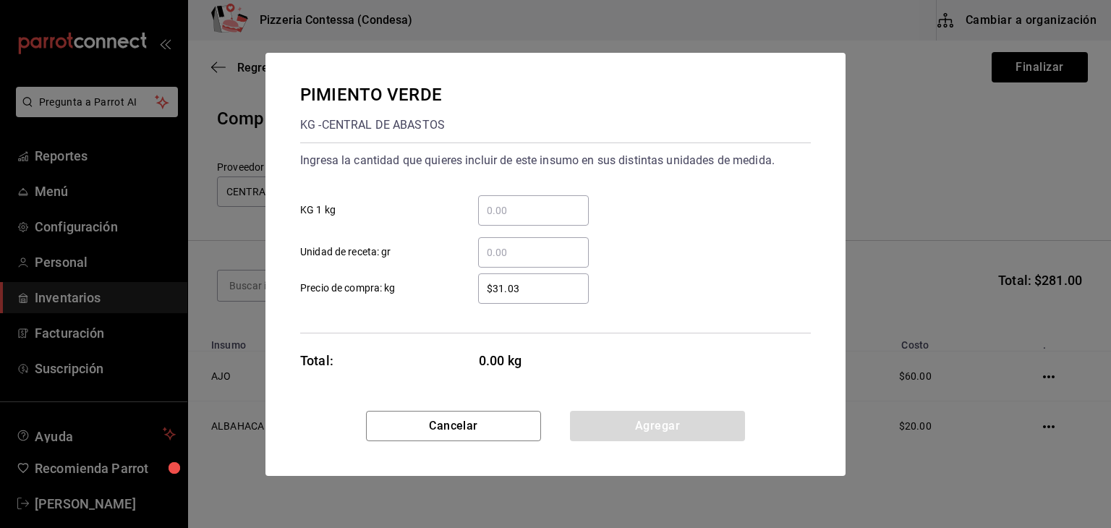
click at [516, 218] on input "​ KG 1 kg" at bounding box center [533, 210] width 111 height 17
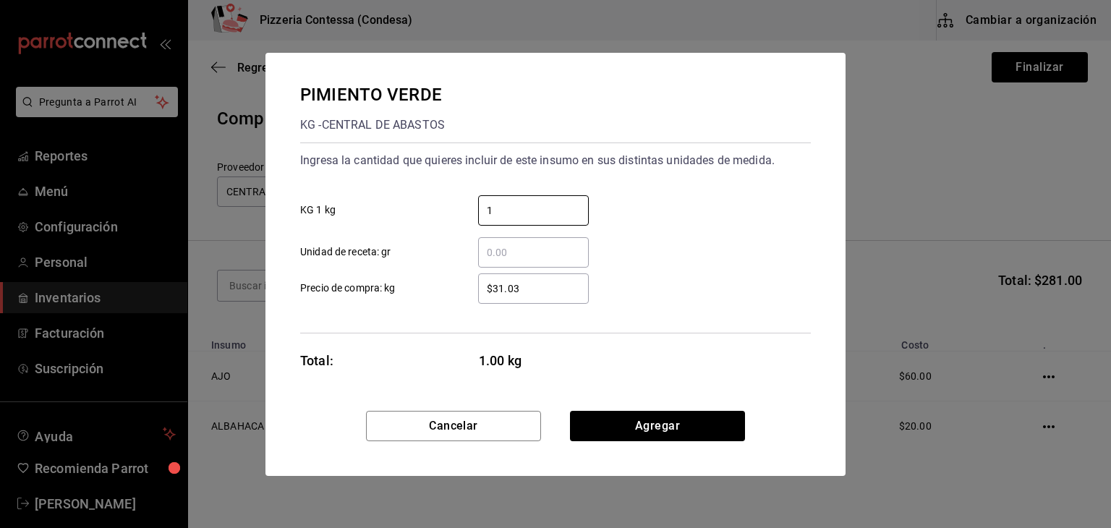
type input "1"
drag, startPoint x: 486, startPoint y: 287, endPoint x: 612, endPoint y: 288, distance: 125.8
click at [623, 286] on div "$31.03 ​ Precio de compra: kg" at bounding box center [550, 283] width 522 height 42
type input "$25"
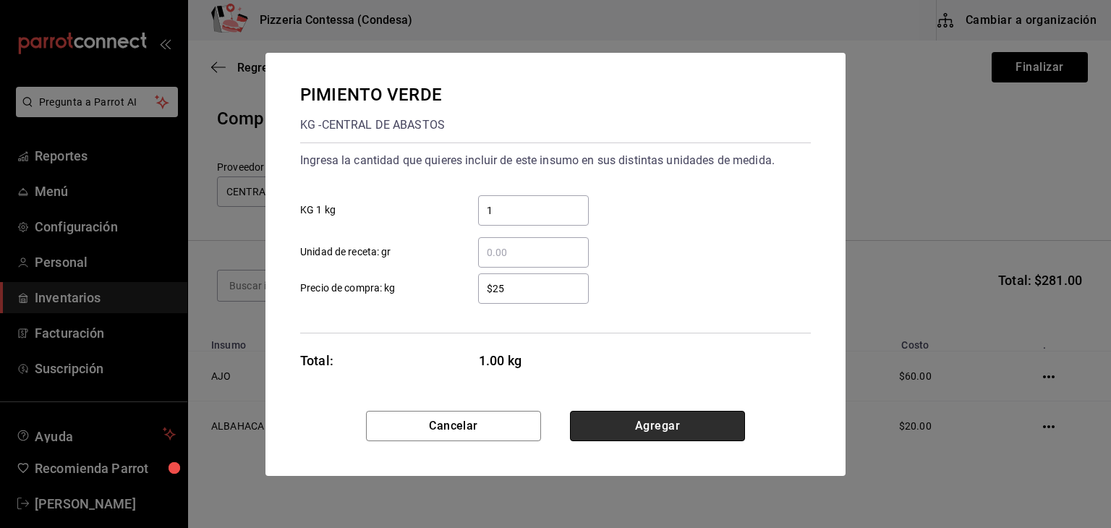
click at [631, 420] on button "Agregar" at bounding box center [657, 426] width 175 height 30
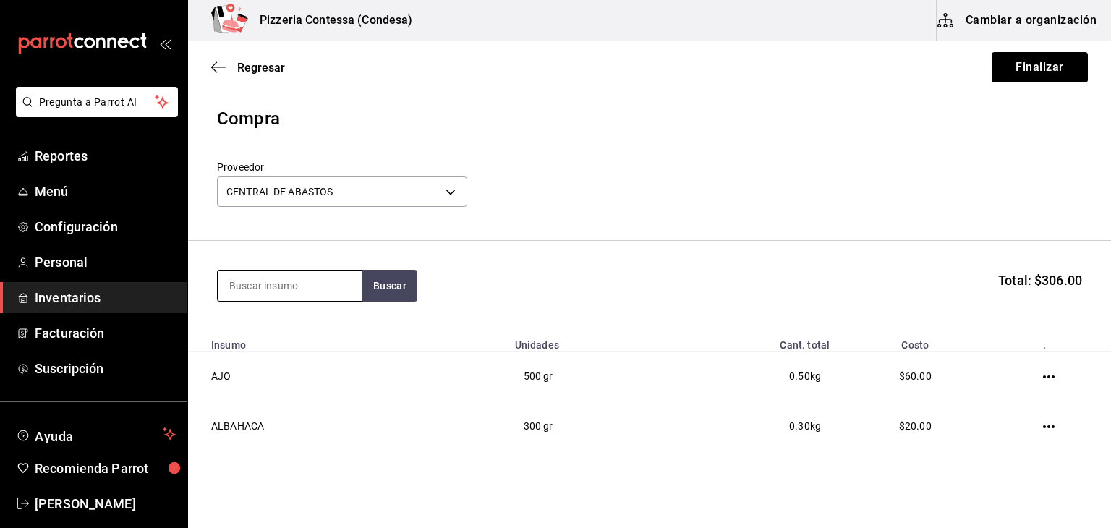
click at [254, 286] on input at bounding box center [290, 285] width 145 height 30
type input "UVA"
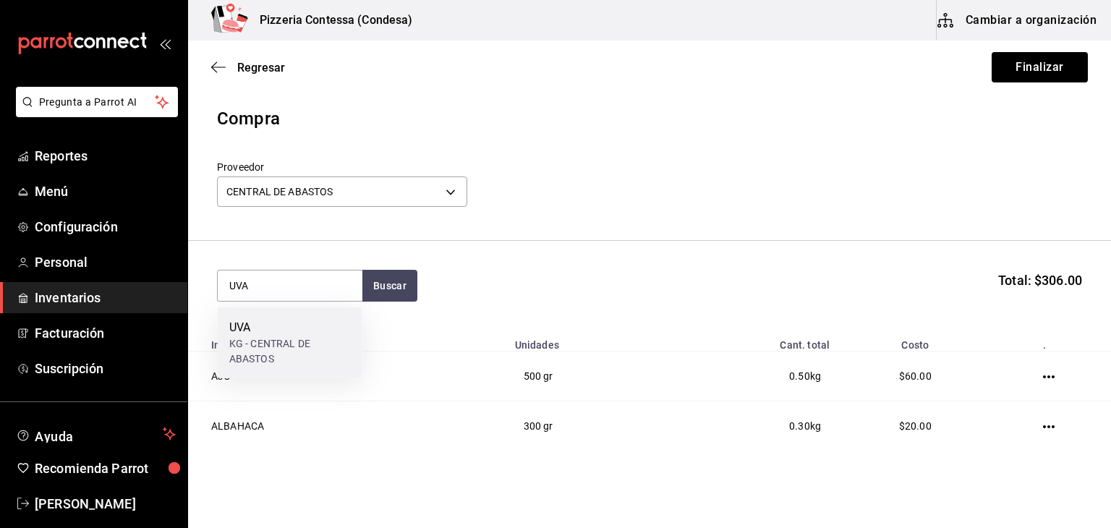
click at [248, 326] on div "UVA" at bounding box center [289, 327] width 121 height 17
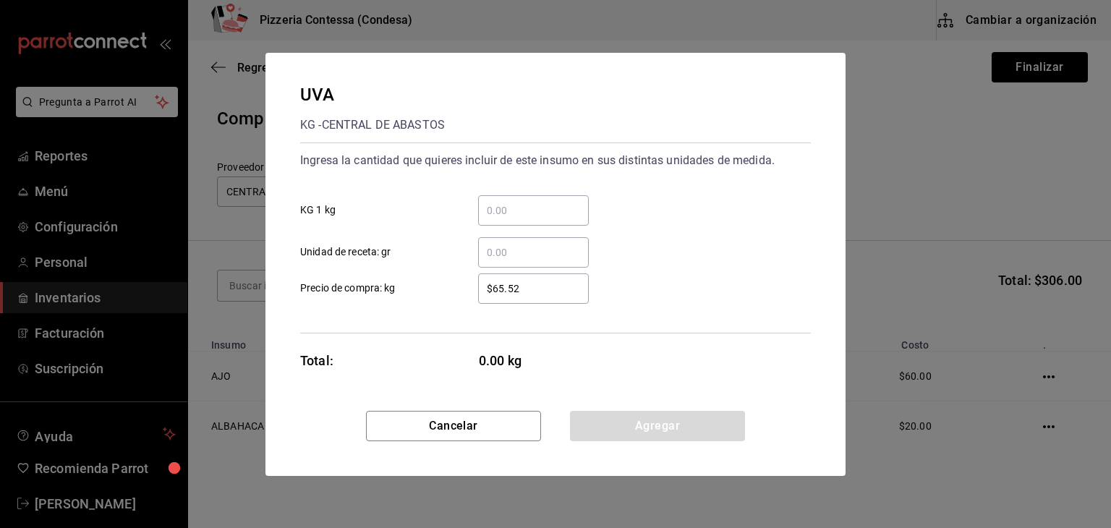
drag, startPoint x: 546, startPoint y: 247, endPoint x: 537, endPoint y: 247, distance: 9.4
click at [546, 247] on input "​ Unidad de receta: gr" at bounding box center [533, 252] width 111 height 17
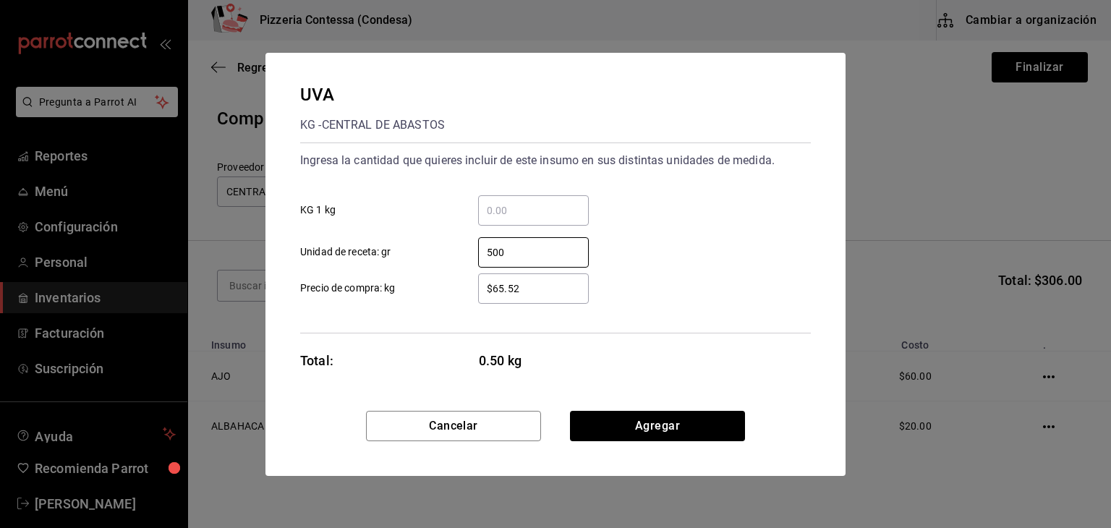
type input "500"
drag, startPoint x: 563, startPoint y: 291, endPoint x: 389, endPoint y: 299, distance: 174.4
click at [389, 299] on label "$65.52 ​ Precio de compra: kg" at bounding box center [444, 288] width 289 height 30
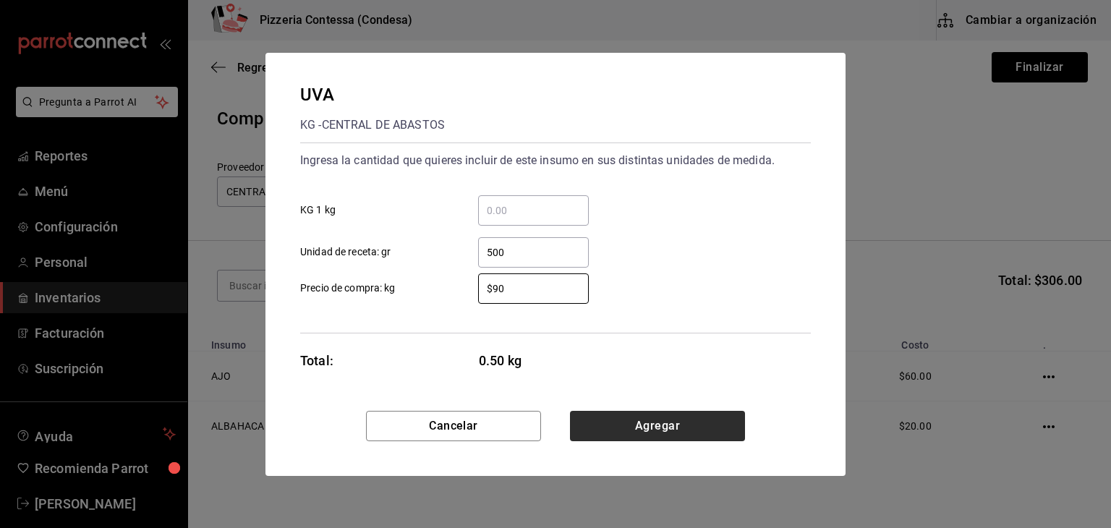
type input "$90"
click at [614, 427] on button "Agregar" at bounding box center [657, 426] width 175 height 30
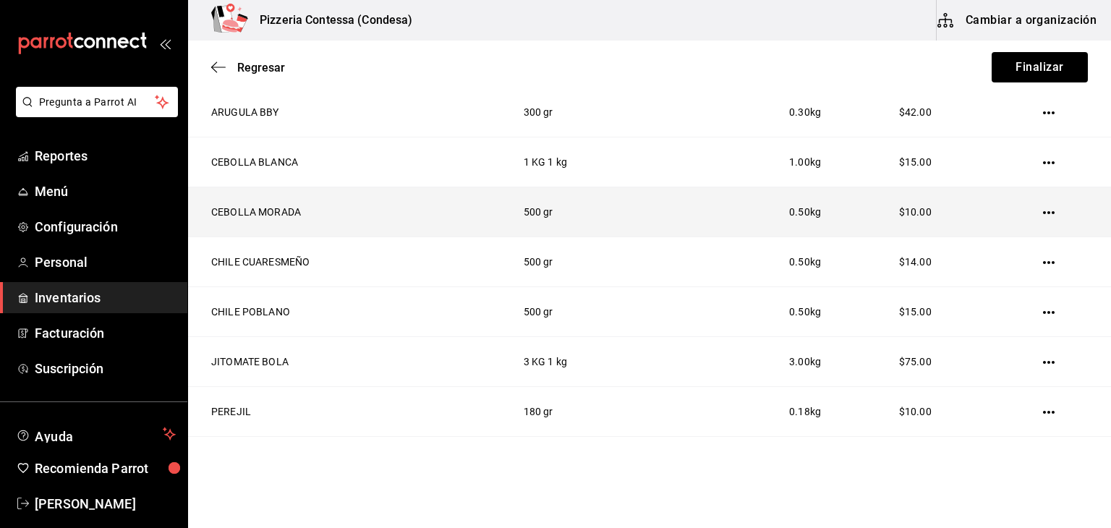
scroll to position [114, 0]
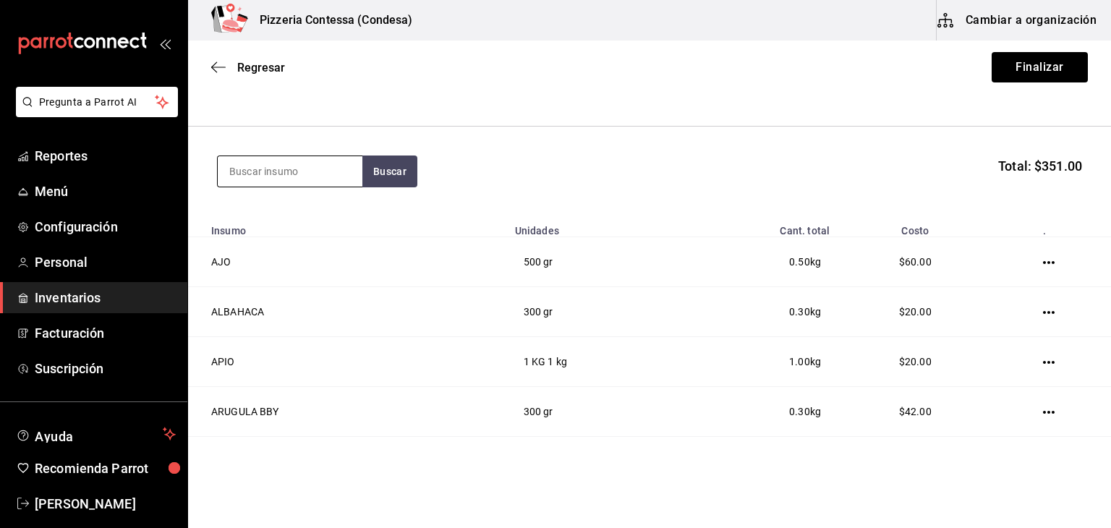
click at [304, 169] on input at bounding box center [290, 171] width 145 height 30
type input "ZANAHORIA"
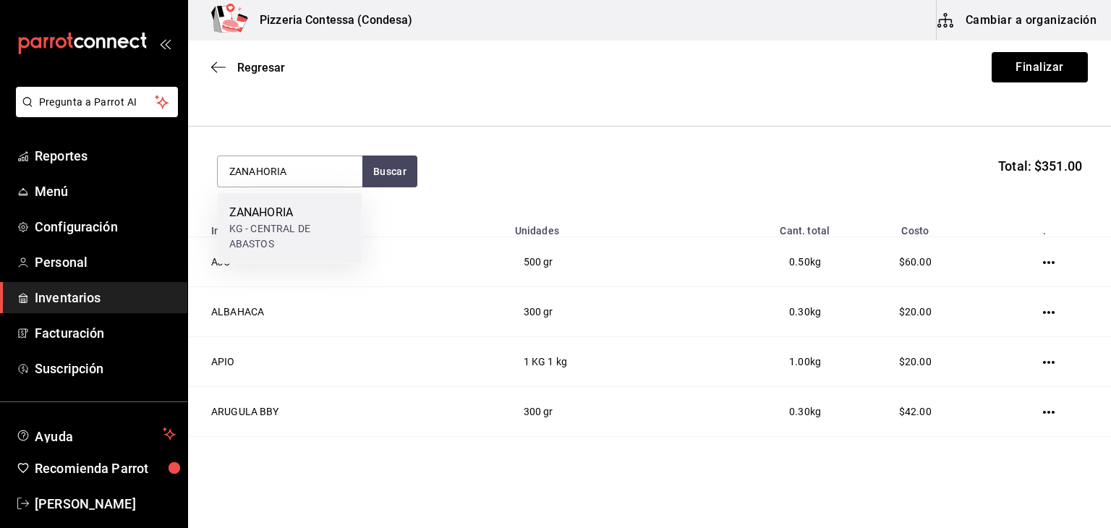
click at [312, 229] on div "KG - CENTRAL DE ABASTOS" at bounding box center [289, 236] width 121 height 30
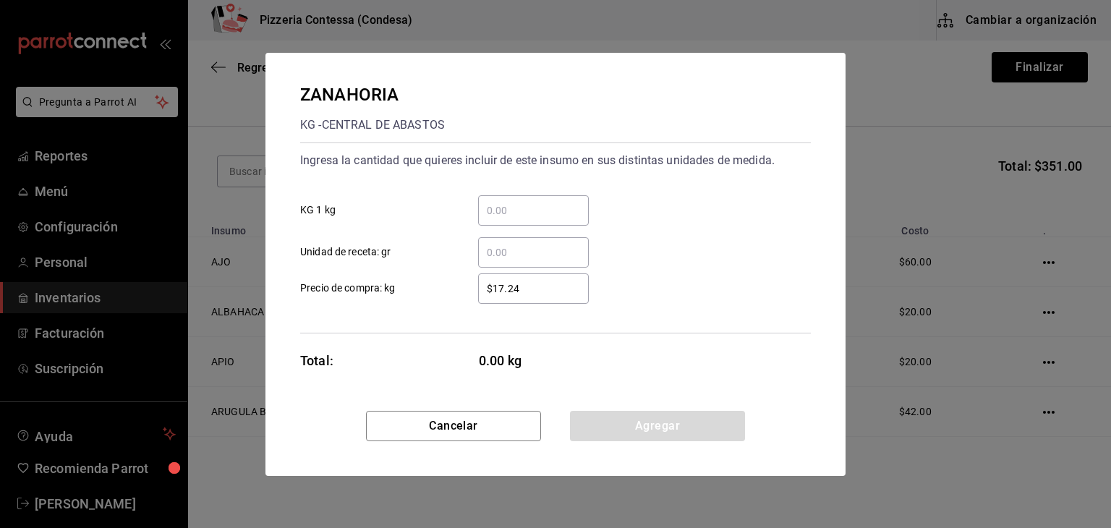
click at [506, 208] on input "​ KG 1 kg" at bounding box center [533, 210] width 111 height 17
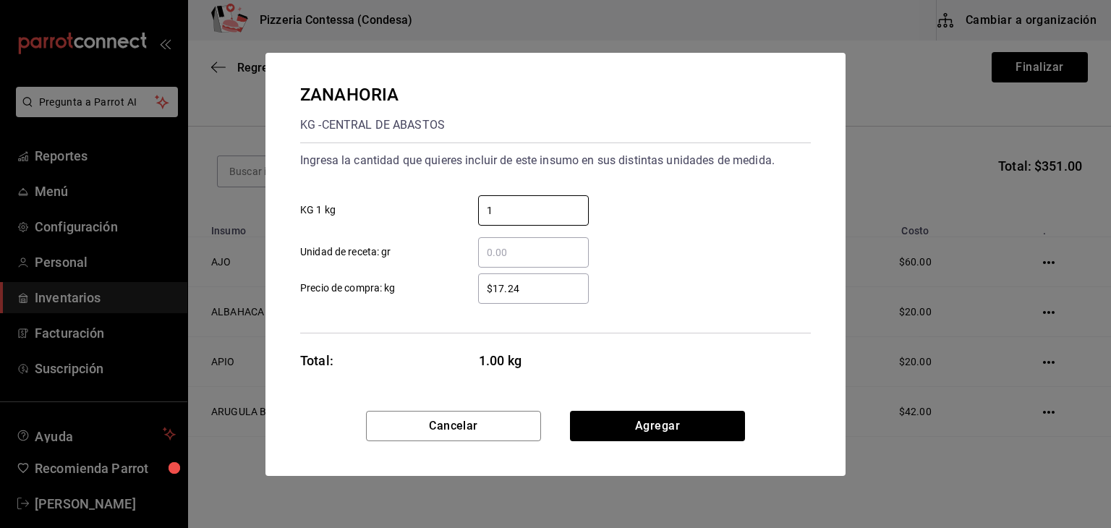
type input "1"
drag, startPoint x: 484, startPoint y: 283, endPoint x: 588, endPoint y: 283, distance: 104.1
click at [588, 283] on input "$17.24" at bounding box center [533, 288] width 111 height 17
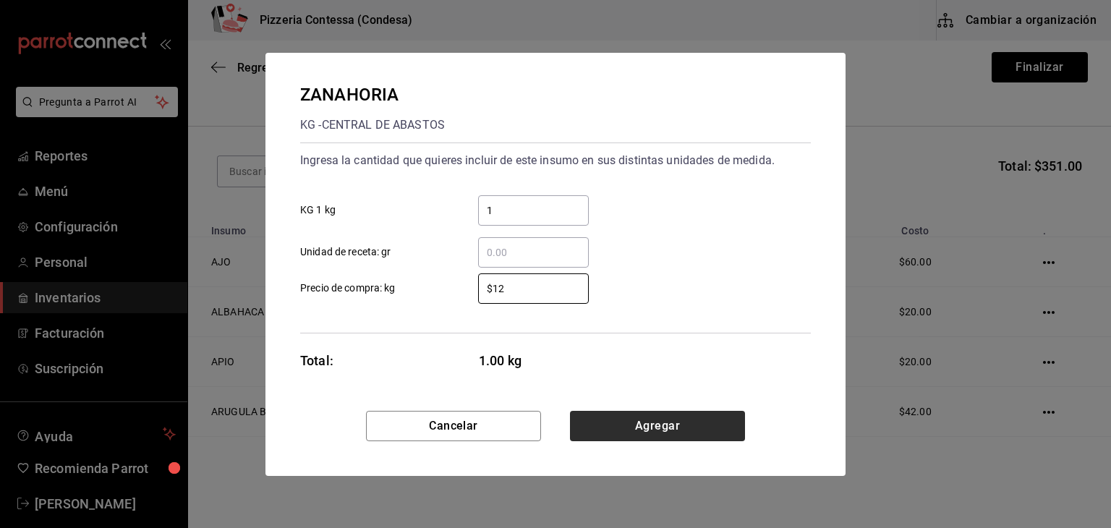
type input "$12"
click at [654, 435] on button "Agregar" at bounding box center [657, 426] width 175 height 30
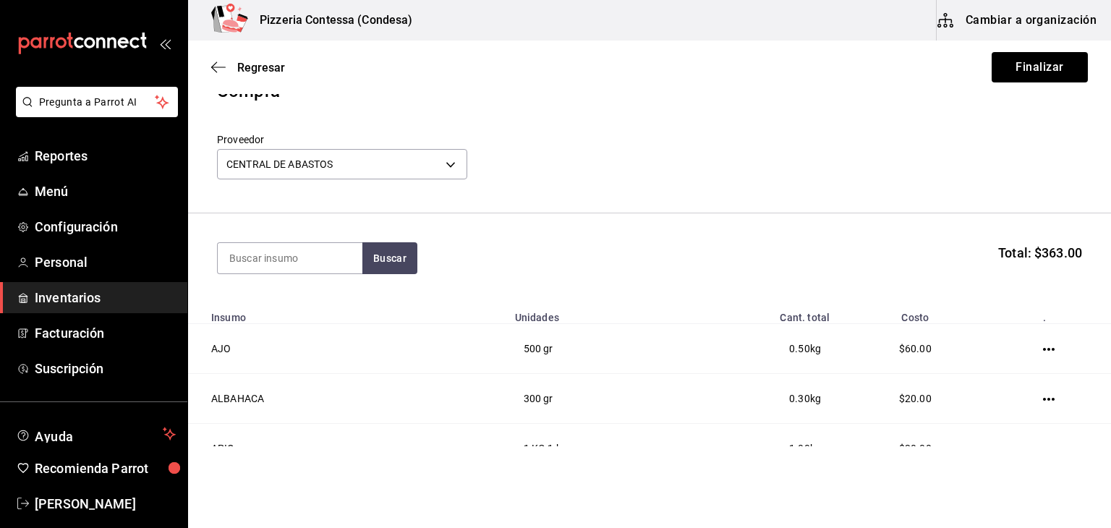
scroll to position [0, 0]
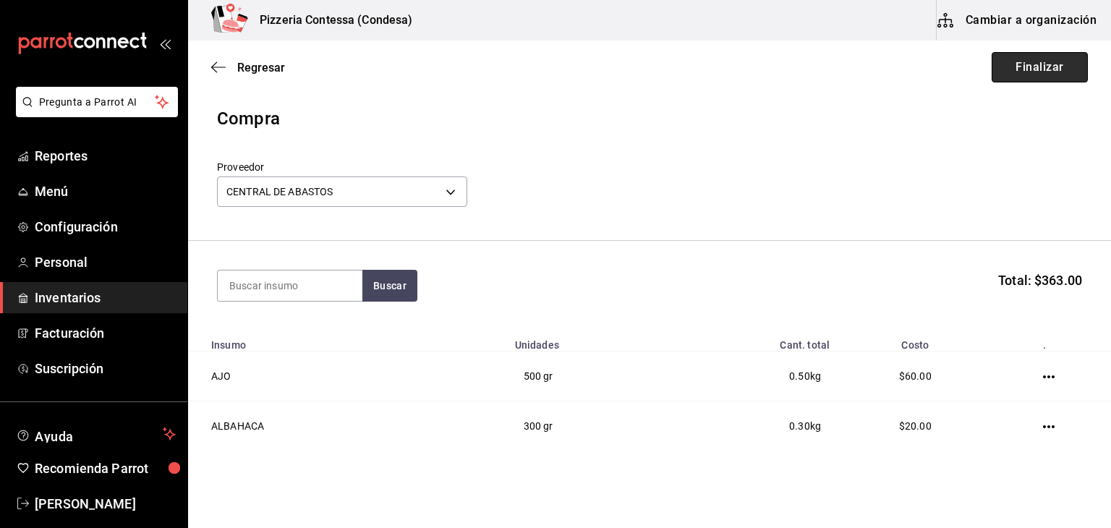
click at [1003, 64] on button "Finalizar" at bounding box center [1039, 67] width 96 height 30
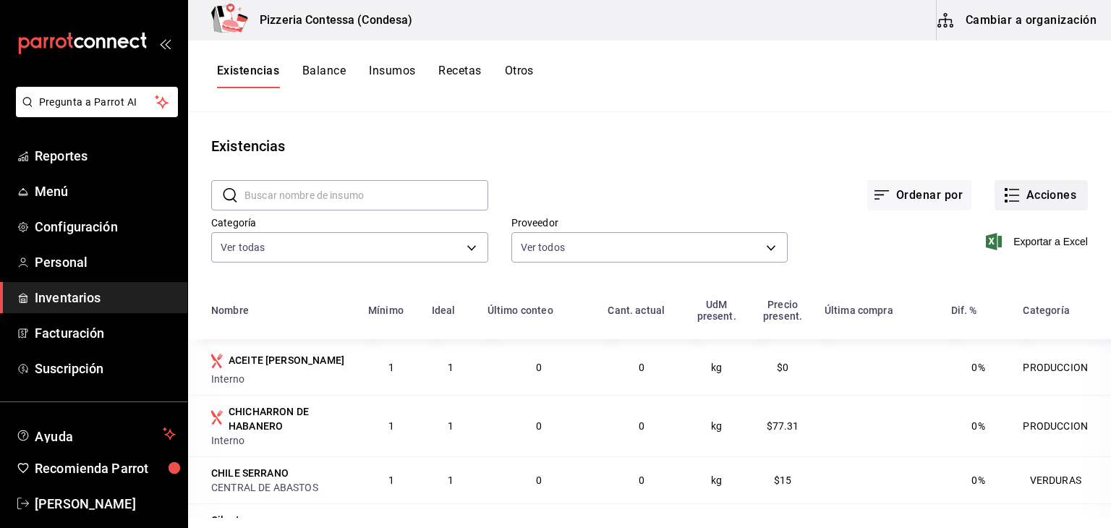
click at [1021, 196] on button "Acciones" at bounding box center [1040, 195] width 93 height 30
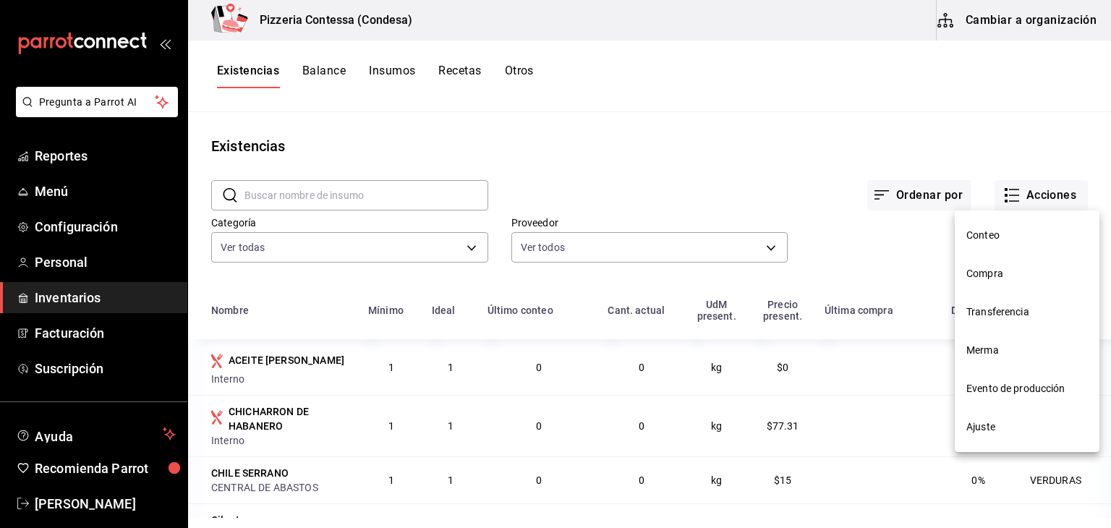
click at [983, 284] on li "Compra" at bounding box center [1026, 274] width 145 height 38
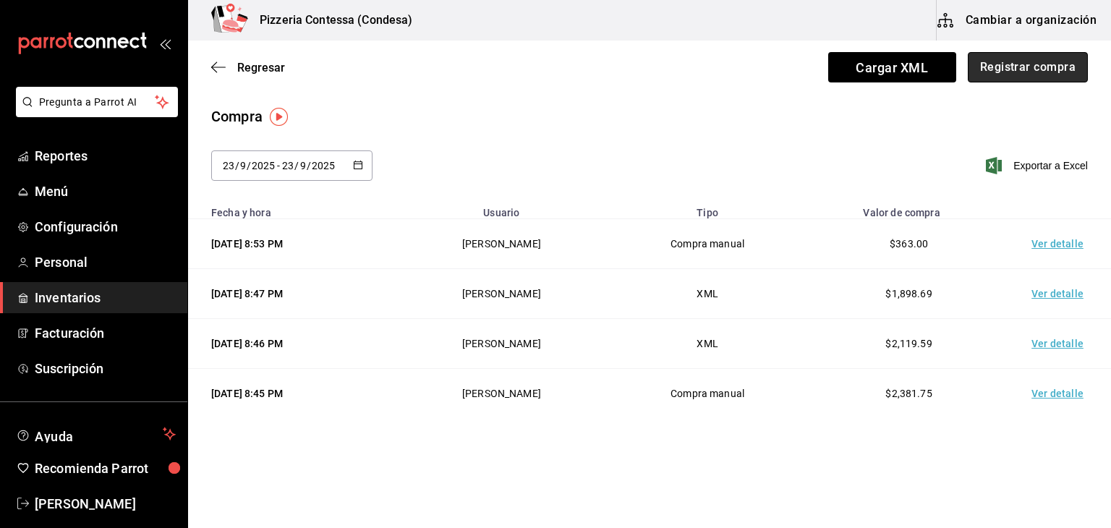
click at [1037, 70] on button "Registrar compra" at bounding box center [1027, 67] width 120 height 30
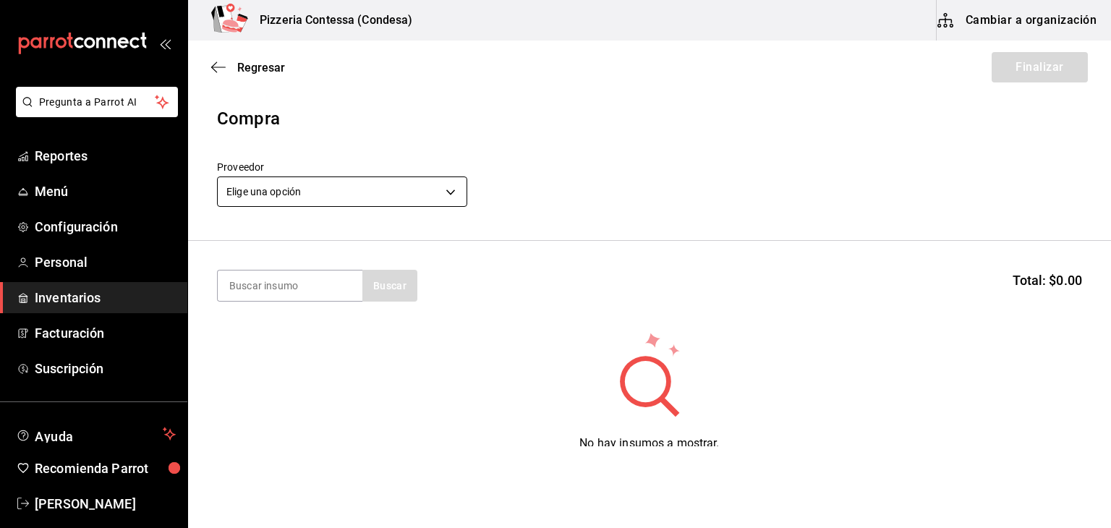
click at [398, 185] on body "Pregunta a Parrot AI Reportes Menú Configuración Personal Inventarios Facturaci…" at bounding box center [555, 223] width 1111 height 446
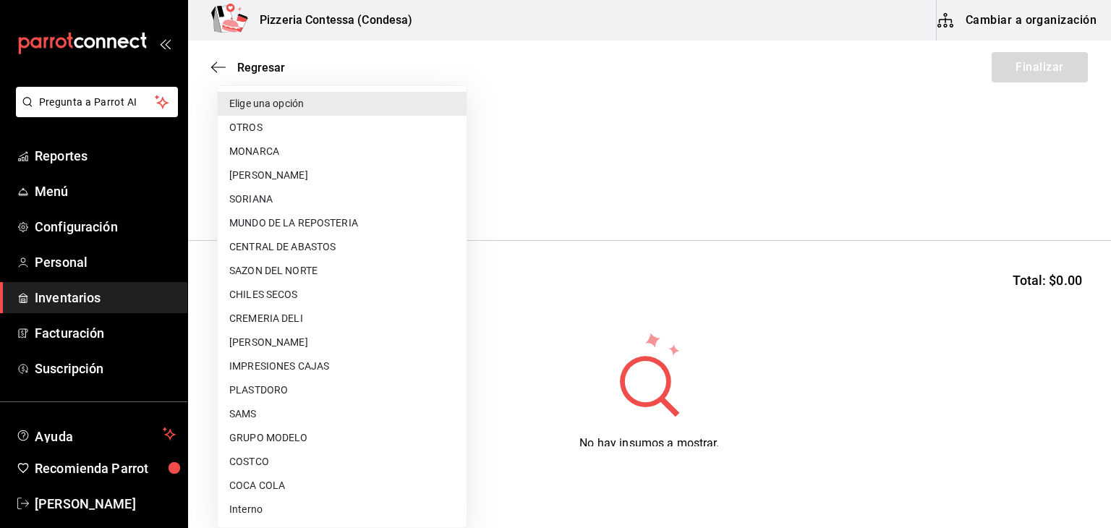
click at [286, 382] on li "PLASTDORO" at bounding box center [342, 390] width 249 height 24
type input "0b2c2d0b-5a25-4d60-8f4c-2b5e5e28d4a7"
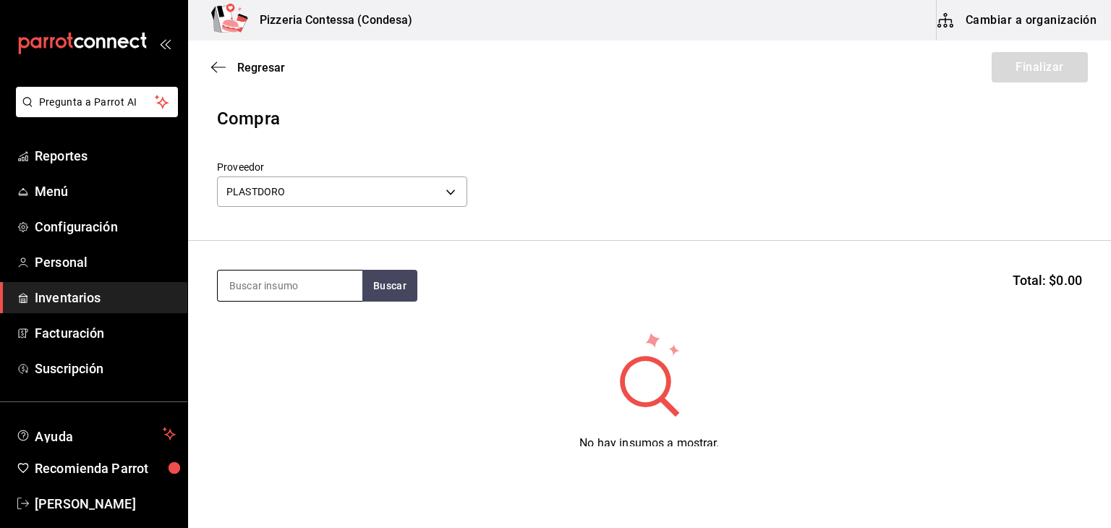
click at [253, 281] on input at bounding box center [290, 285] width 145 height 30
type input "DOMO"
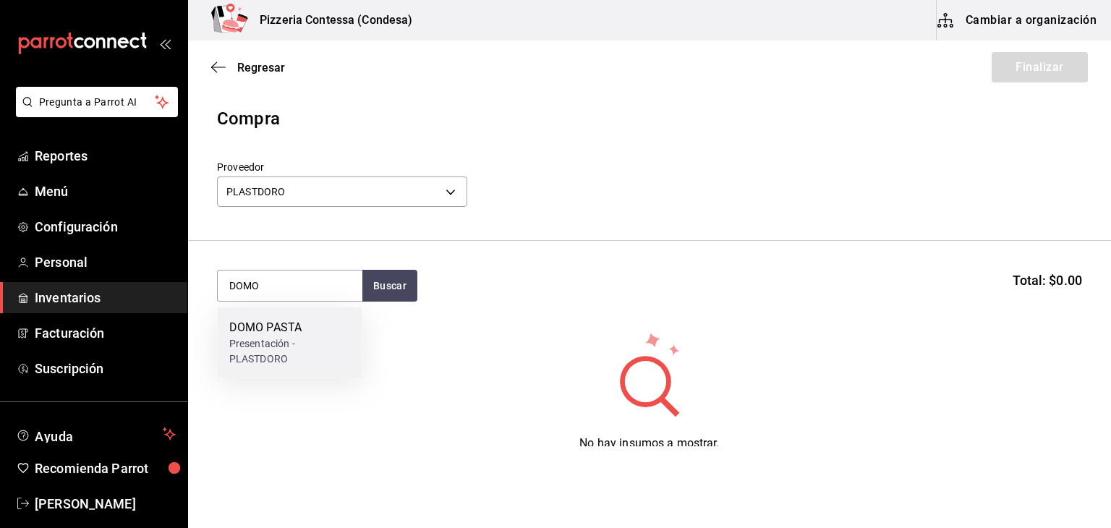
click at [268, 319] on div "DOMO PASTA" at bounding box center [289, 327] width 121 height 17
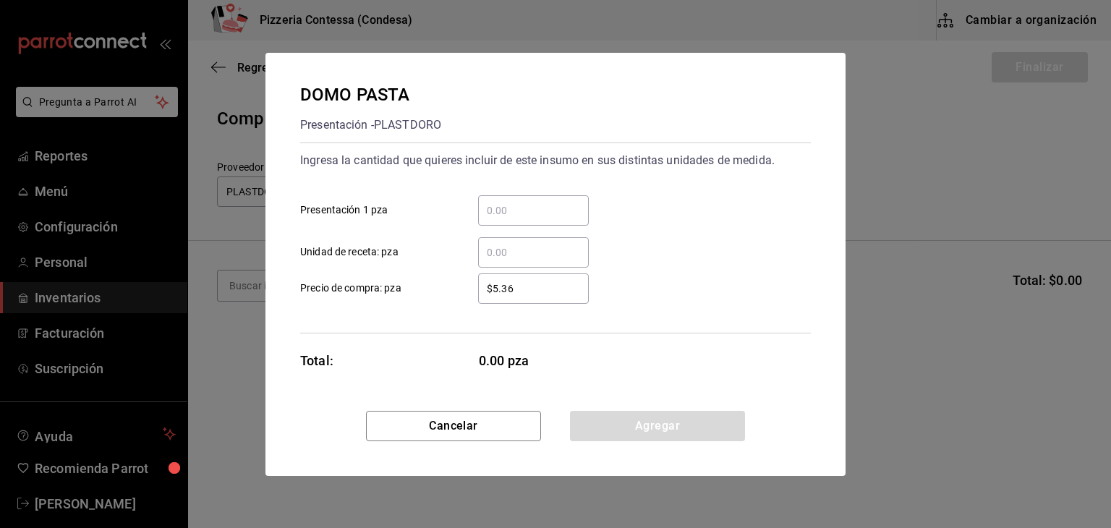
click at [526, 245] on input "​ Unidad de receta: pza" at bounding box center [533, 252] width 111 height 17
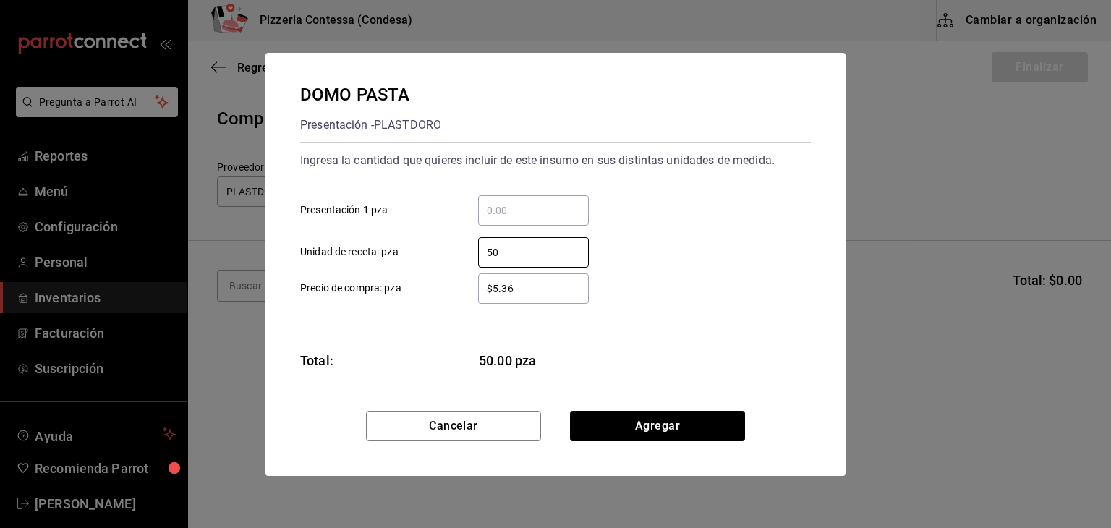
type input "50"
click at [704, 211] on div "​ Presentación 1 pza" at bounding box center [550, 205] width 522 height 42
drag, startPoint x: 529, startPoint y: 290, endPoint x: 408, endPoint y: 290, distance: 121.5
click at [408, 290] on label "$5.36 ​ Precio de compra: pza" at bounding box center [444, 288] width 289 height 30
type input "$5.30"
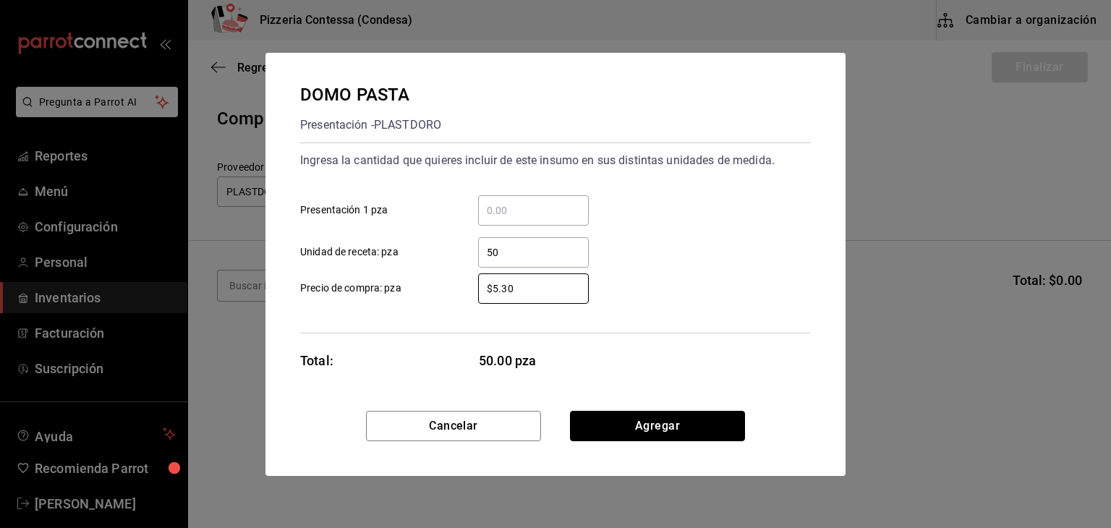
click at [646, 423] on button "Agregar" at bounding box center [657, 426] width 175 height 30
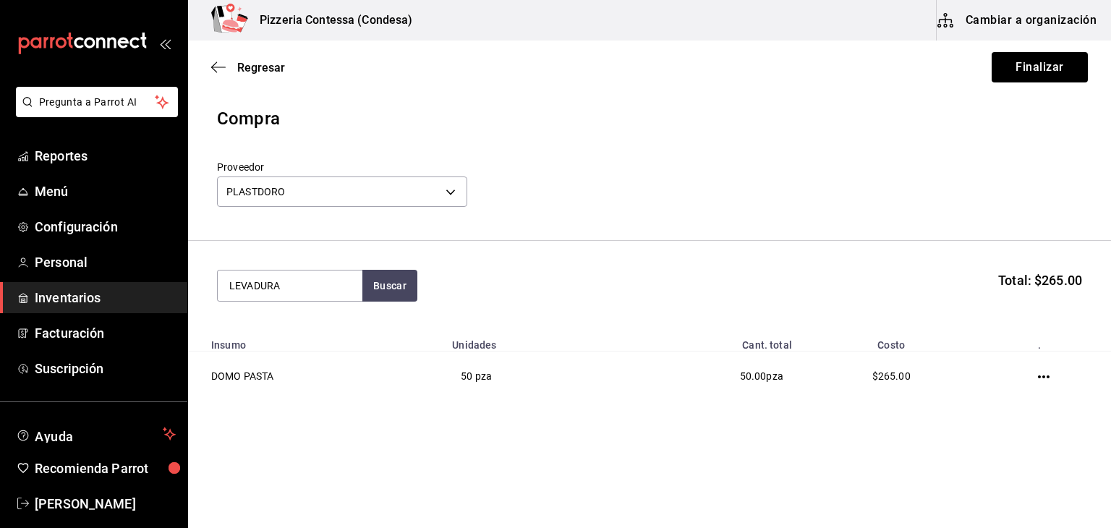
type input "LEVADURA"
click at [296, 346] on div "PAQUETE - PLASTDORO" at bounding box center [284, 343] width 111 height 15
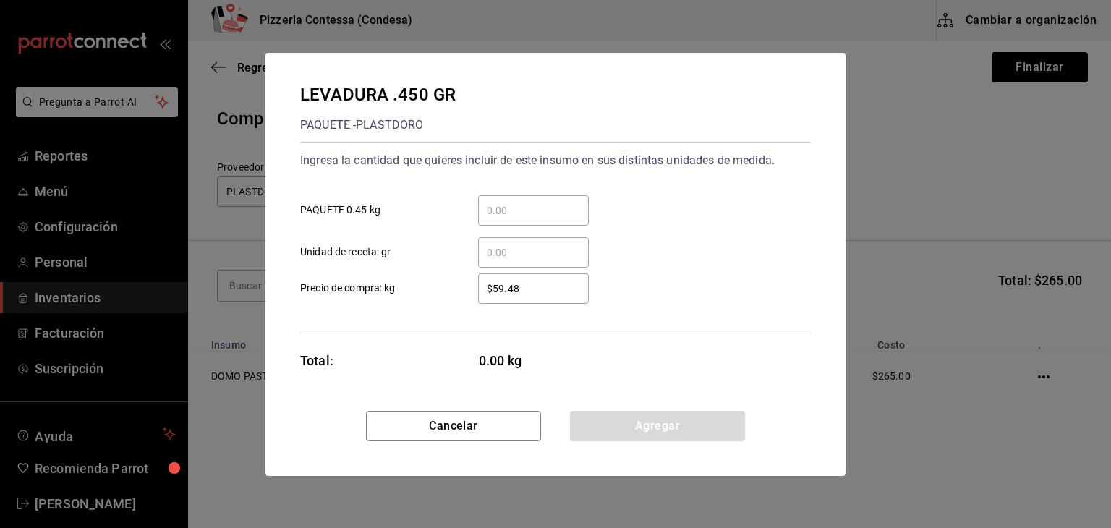
click at [519, 209] on input "​ PAQUETE 0.45 kg" at bounding box center [533, 210] width 111 height 17
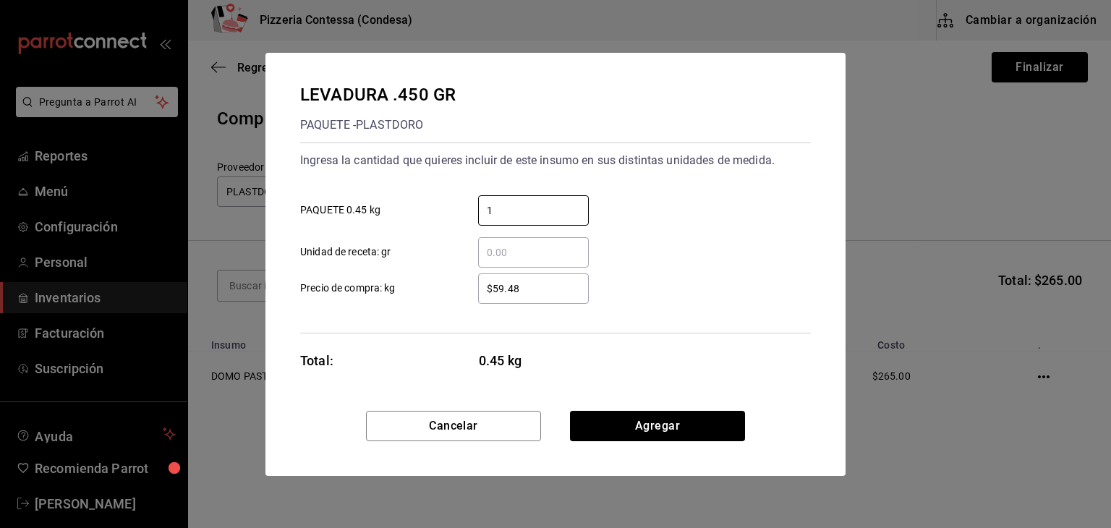
type input "1"
click at [691, 179] on div "Ingresa la cantidad que quieres incluir de este insumo en sus distintas unidade…" at bounding box center [555, 208] width 510 height 119
drag, startPoint x: 550, startPoint y: 296, endPoint x: 415, endPoint y: 294, distance: 134.5
click at [415, 294] on label "$59.48 ​ Precio de compra: kg" at bounding box center [444, 288] width 289 height 30
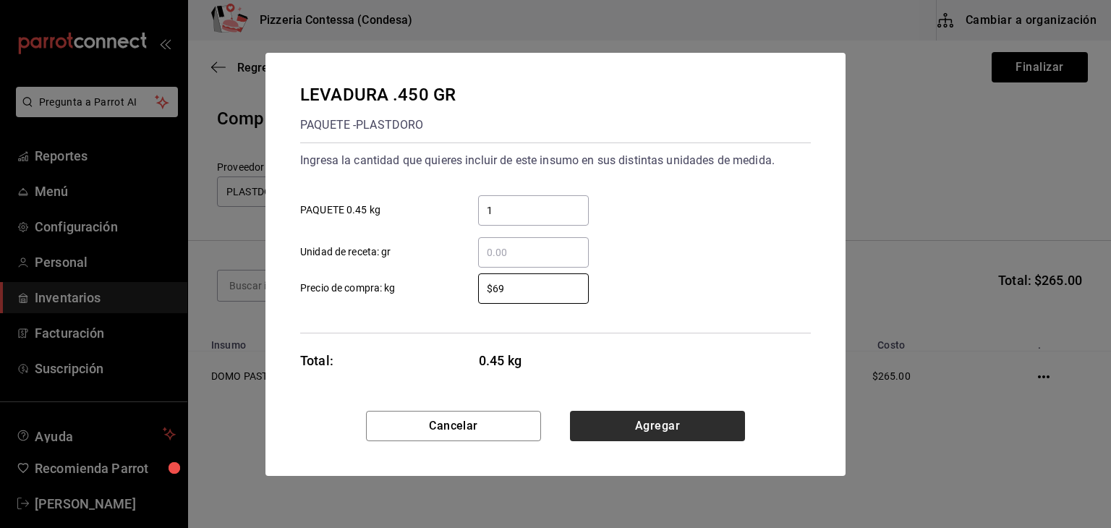
type input "$69"
click at [709, 426] on button "Agregar" at bounding box center [657, 426] width 175 height 30
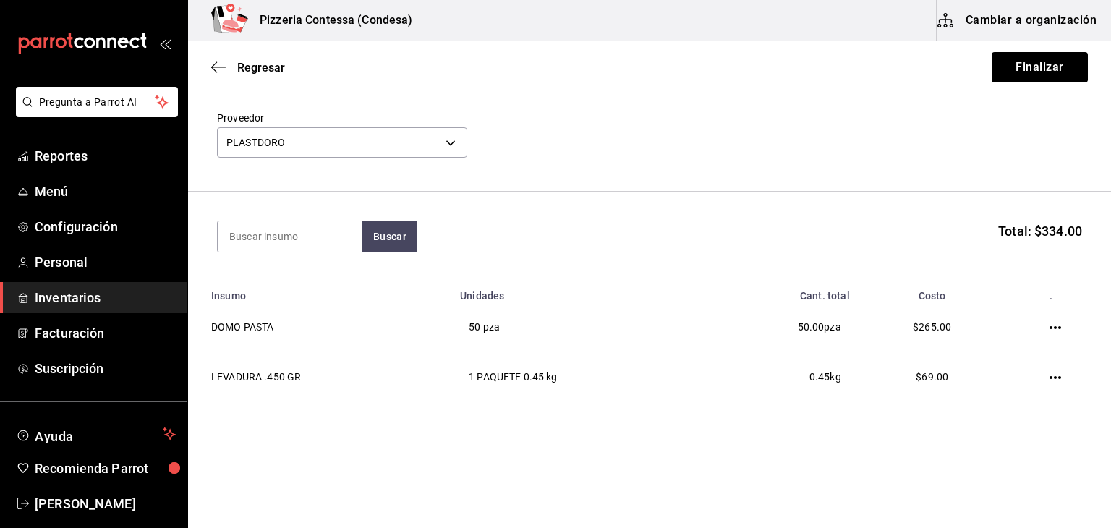
scroll to position [51, 0]
type input "PLATO"
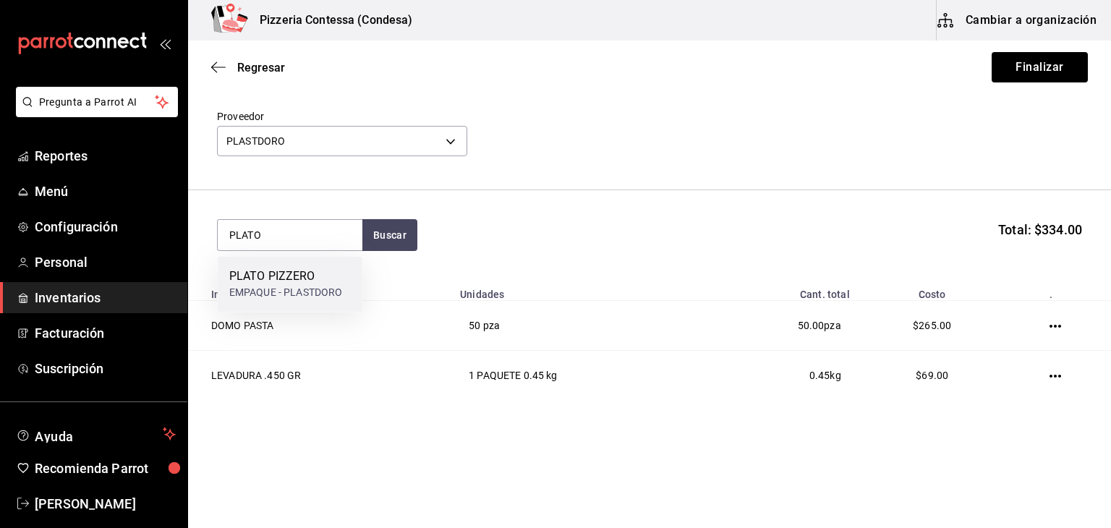
click at [283, 277] on div "PLATO PIZZERO" at bounding box center [286, 276] width 114 height 17
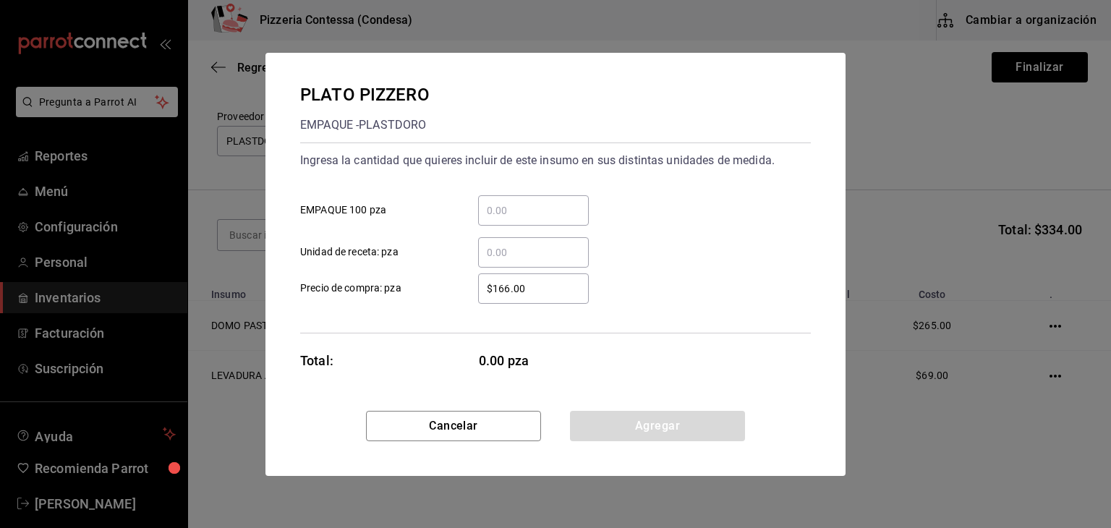
click at [501, 212] on input "​ EMPAQUE 100 pza" at bounding box center [533, 210] width 111 height 17
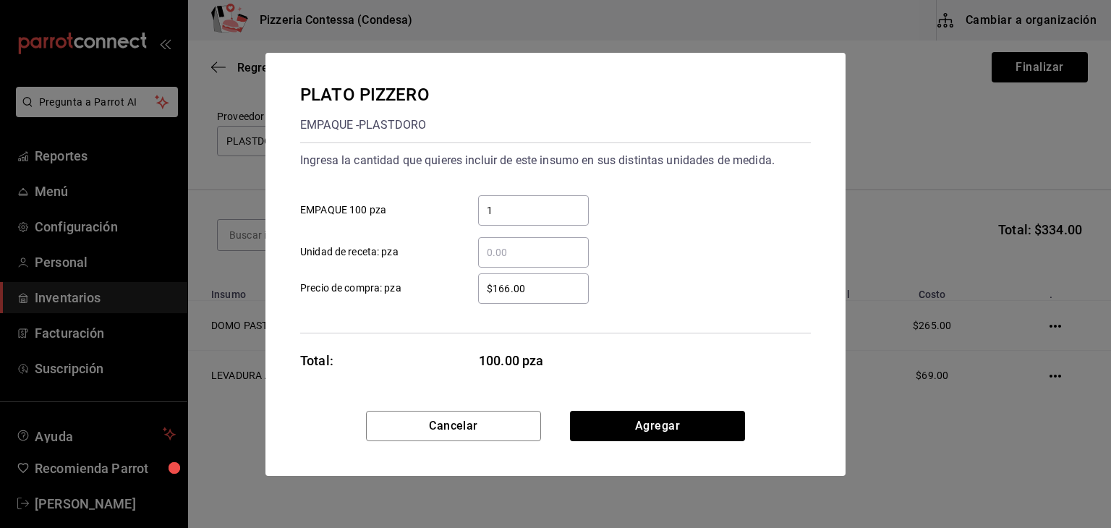
type input "1"
drag, startPoint x: 518, startPoint y: 289, endPoint x: 458, endPoint y: 289, distance: 60.0
click at [458, 289] on div "$166.00 ​" at bounding box center [522, 288] width 134 height 30
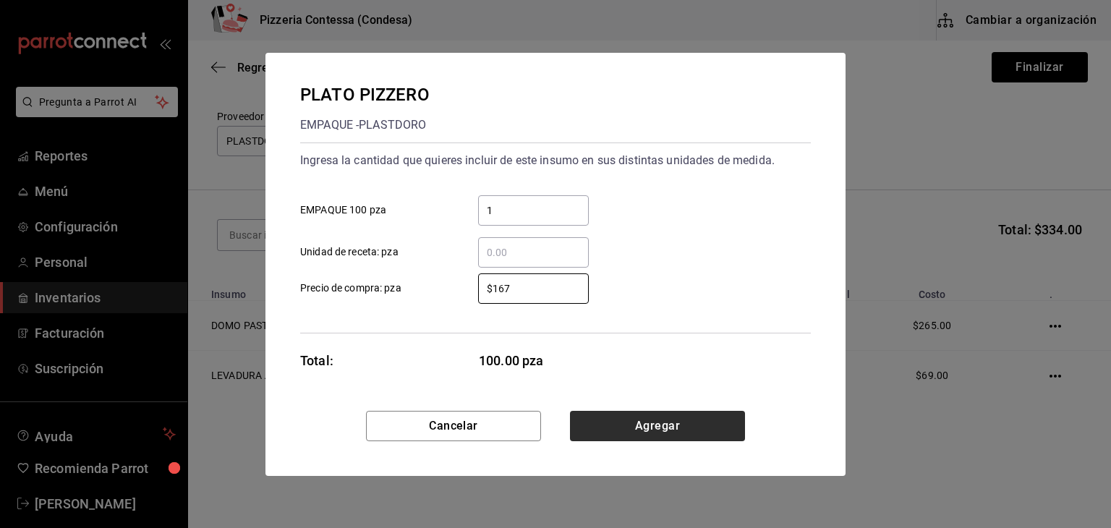
type input "$167"
click at [645, 422] on button "Agregar" at bounding box center [657, 426] width 175 height 30
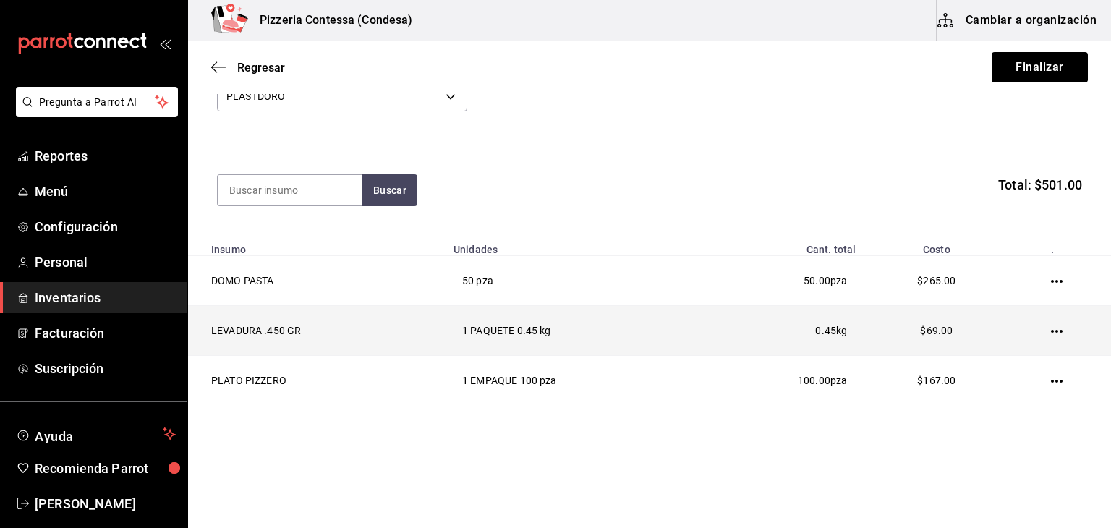
scroll to position [101, 0]
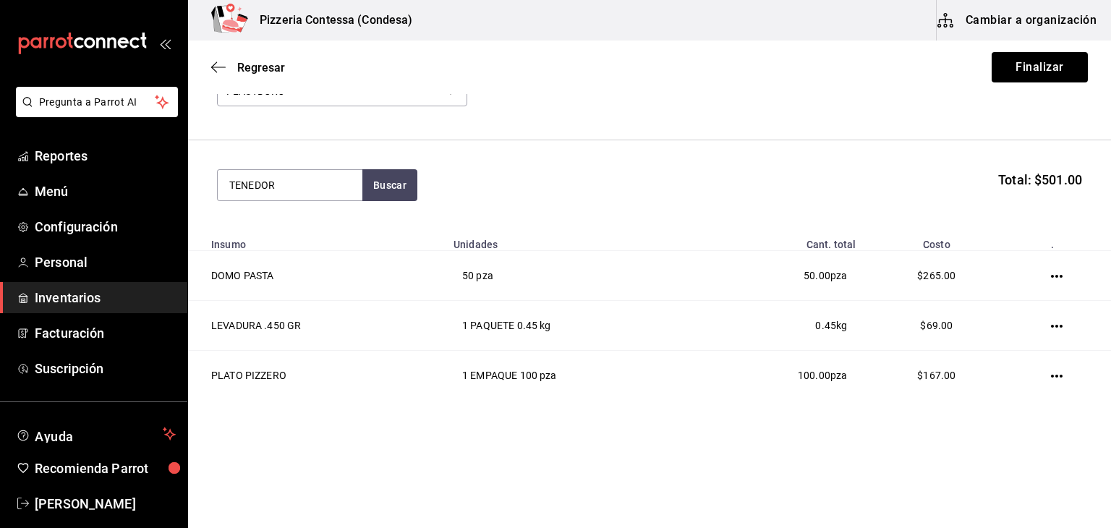
type input "TENEDOR"
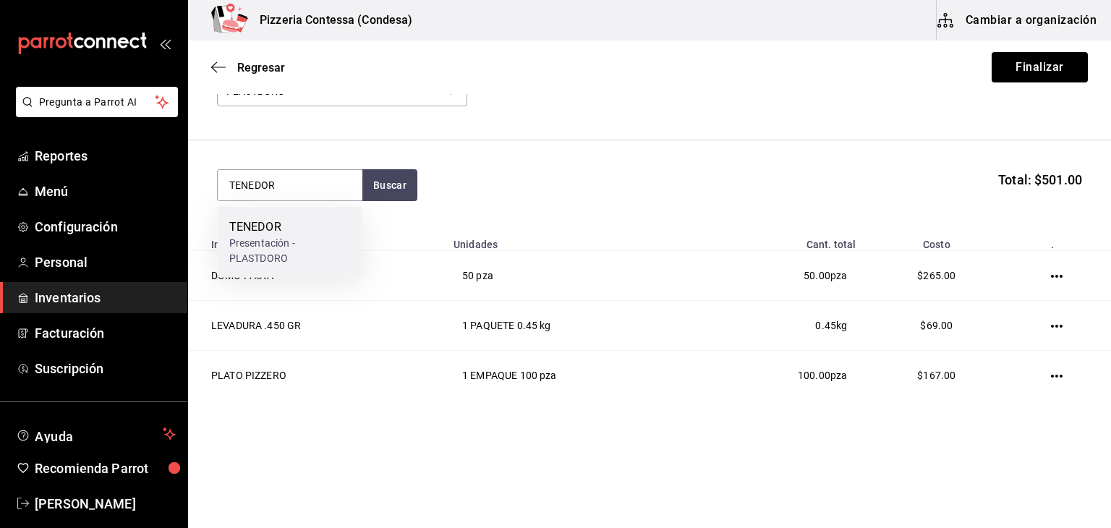
click at [255, 236] on div "Presentación - PLASTDORO" at bounding box center [289, 251] width 121 height 30
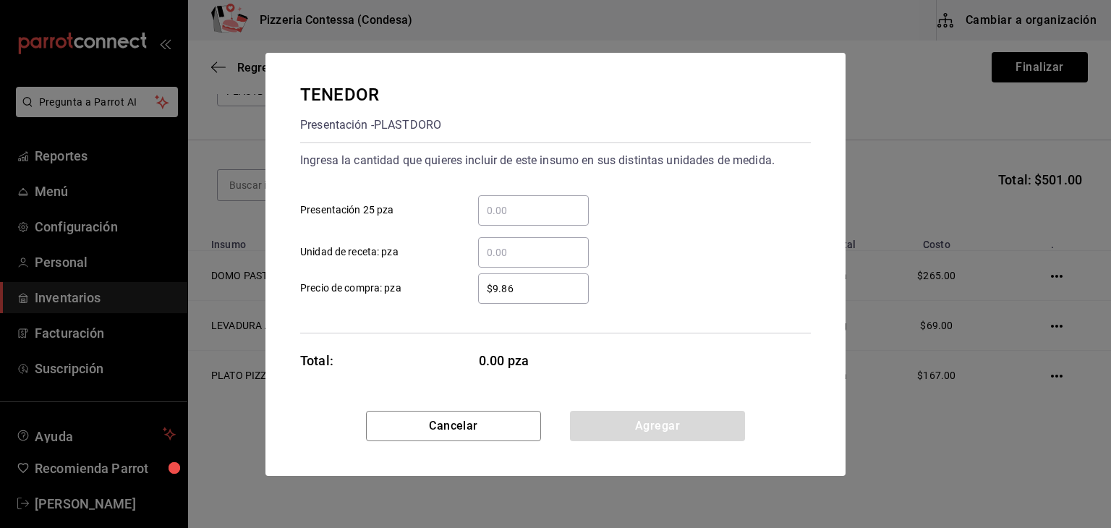
click at [478, 210] on input "​ Presentación 25 pza" at bounding box center [533, 210] width 111 height 17
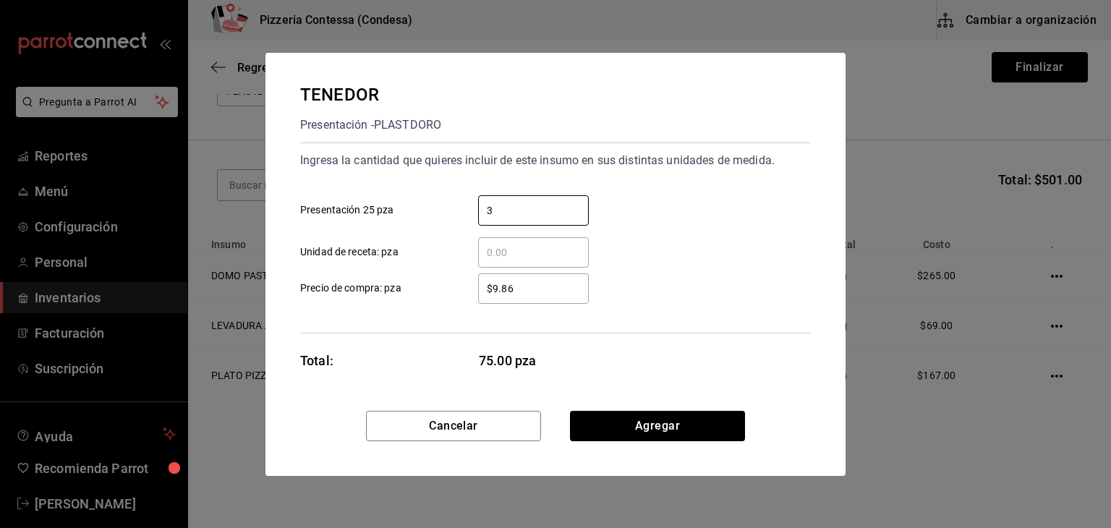
type input "3"
click at [642, 424] on button "Agregar" at bounding box center [657, 426] width 175 height 30
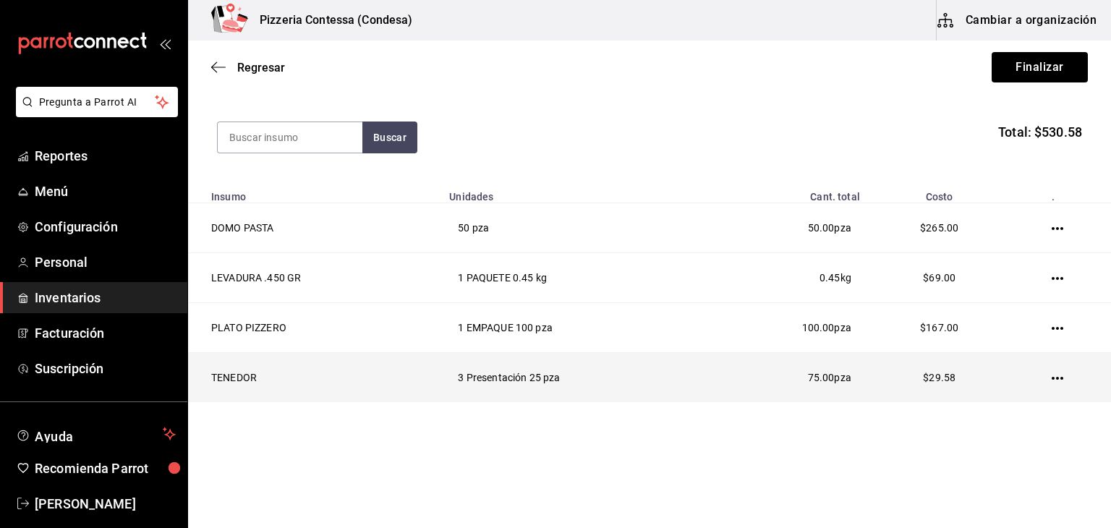
scroll to position [150, 0]
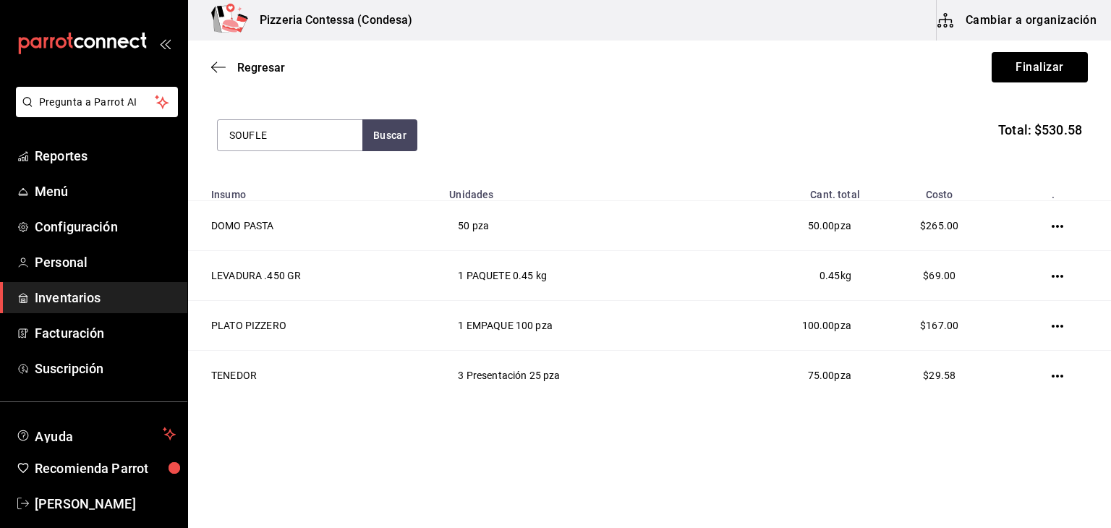
type input "SOUFLE"
click at [393, 142] on button "Buscar" at bounding box center [389, 135] width 55 height 32
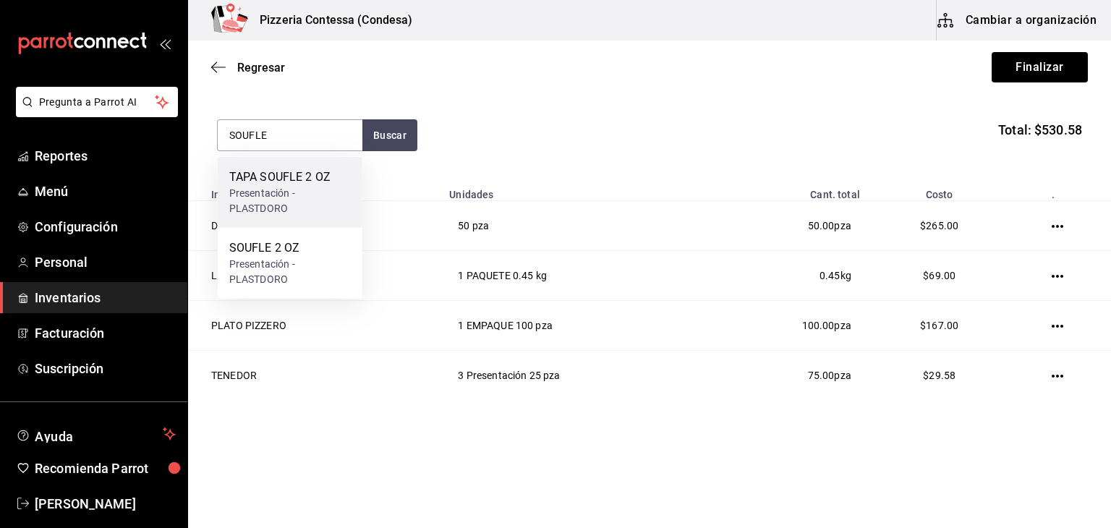
click at [316, 185] on div "TAPA SOUFLE 2 OZ Presentación - PLASTDORO" at bounding box center [289, 192] width 121 height 48
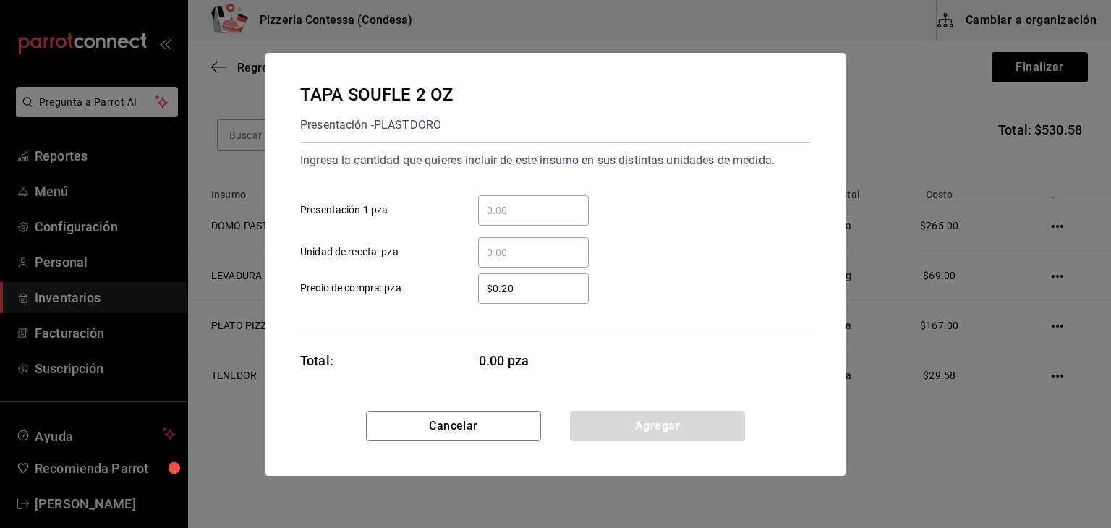
click at [500, 205] on input "​ Presentación 1 pza" at bounding box center [533, 210] width 111 height 17
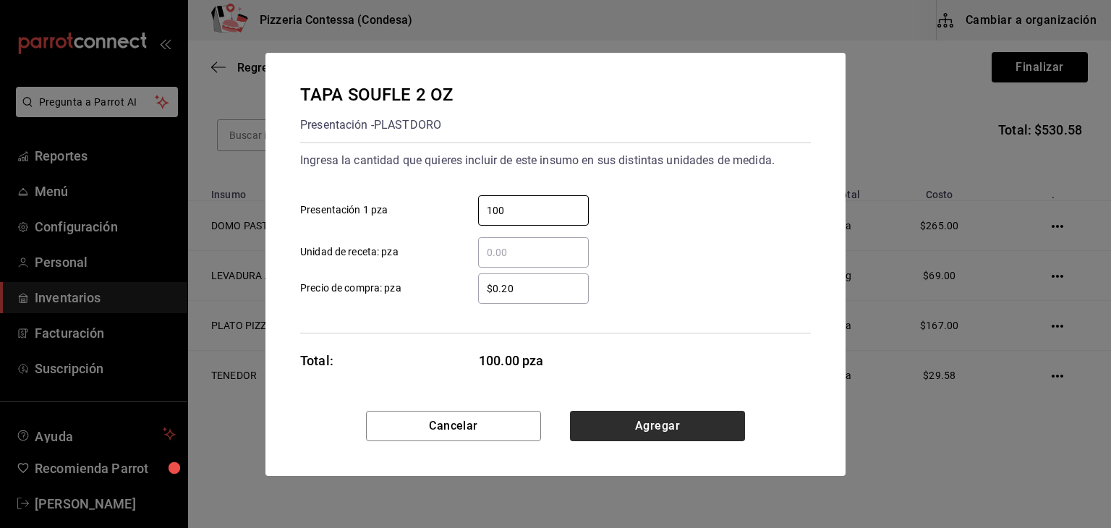
type input "100"
click at [654, 416] on button "Agregar" at bounding box center [657, 426] width 175 height 30
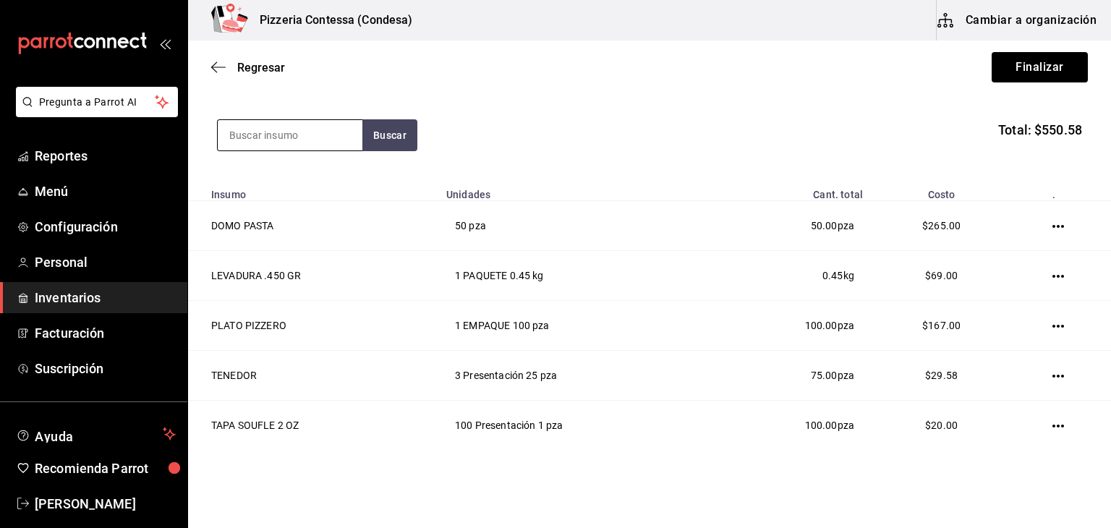
click at [253, 137] on input at bounding box center [290, 135] width 145 height 30
type input "SOUF"
click at [399, 141] on button "Buscar" at bounding box center [389, 135] width 55 height 32
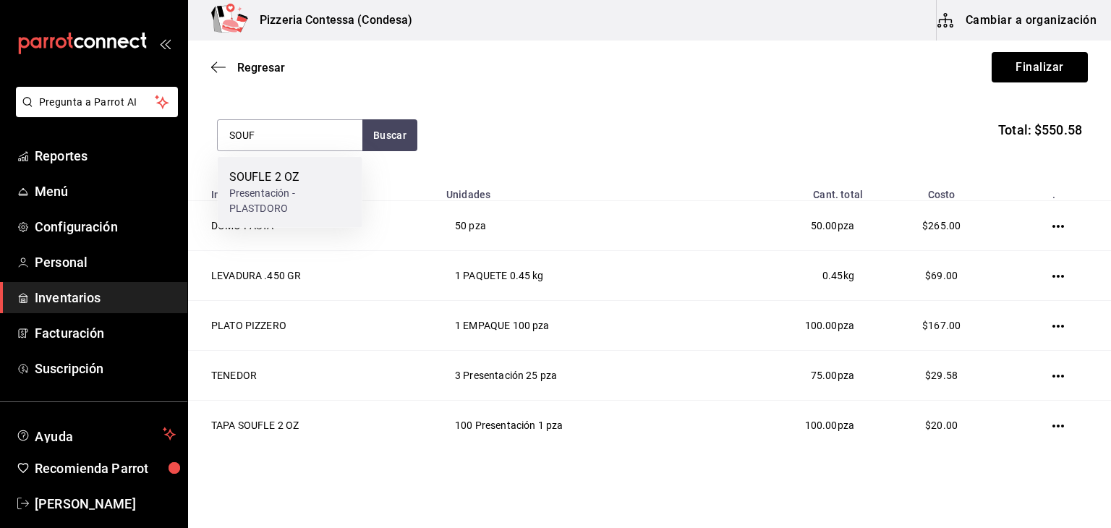
click at [307, 195] on div "Presentación - PLASTDORO" at bounding box center [289, 201] width 121 height 30
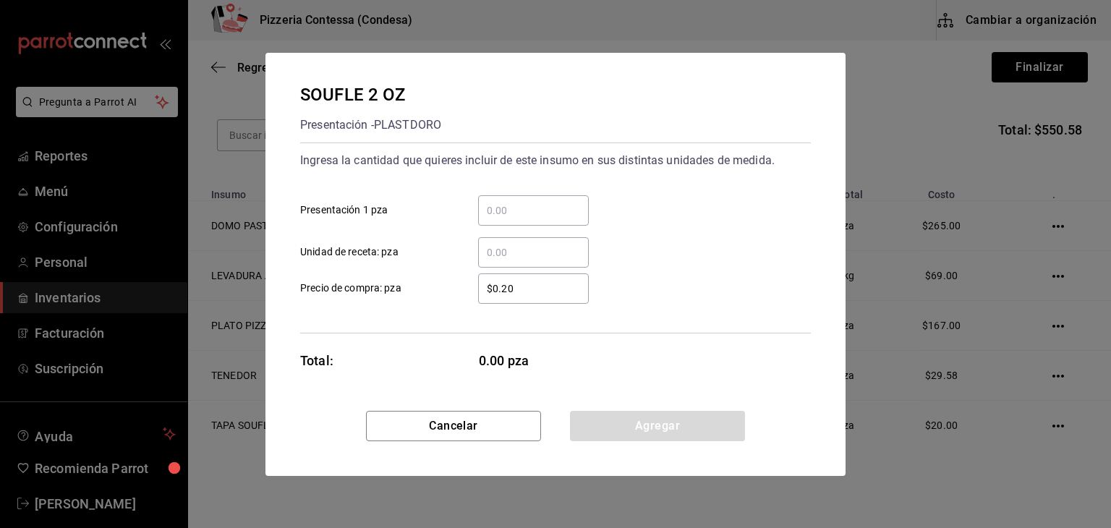
click at [505, 246] on input "​ Unidad de receta: pza" at bounding box center [533, 252] width 111 height 17
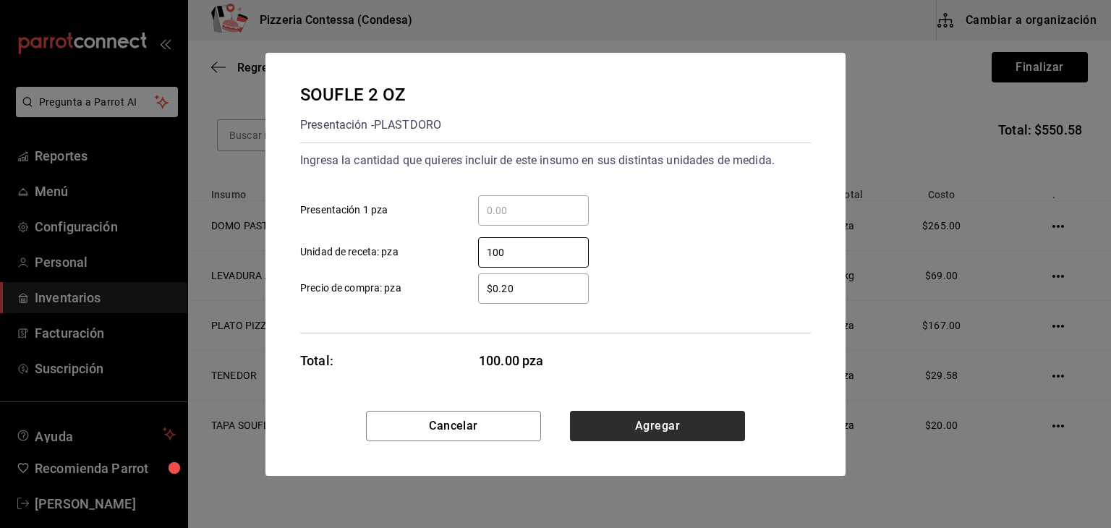
type input "100"
click at [606, 415] on button "Agregar" at bounding box center [657, 426] width 175 height 30
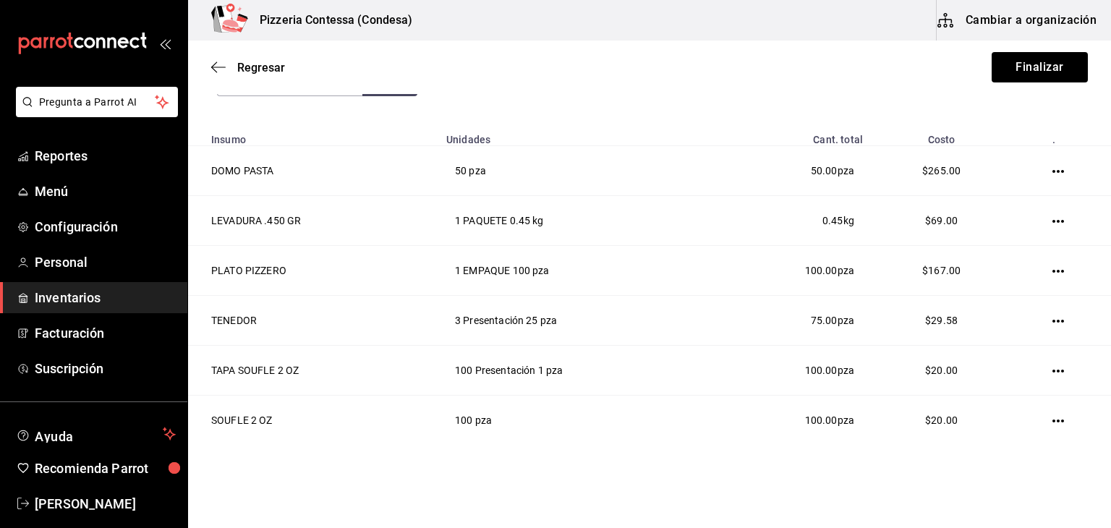
scroll to position [105, 0]
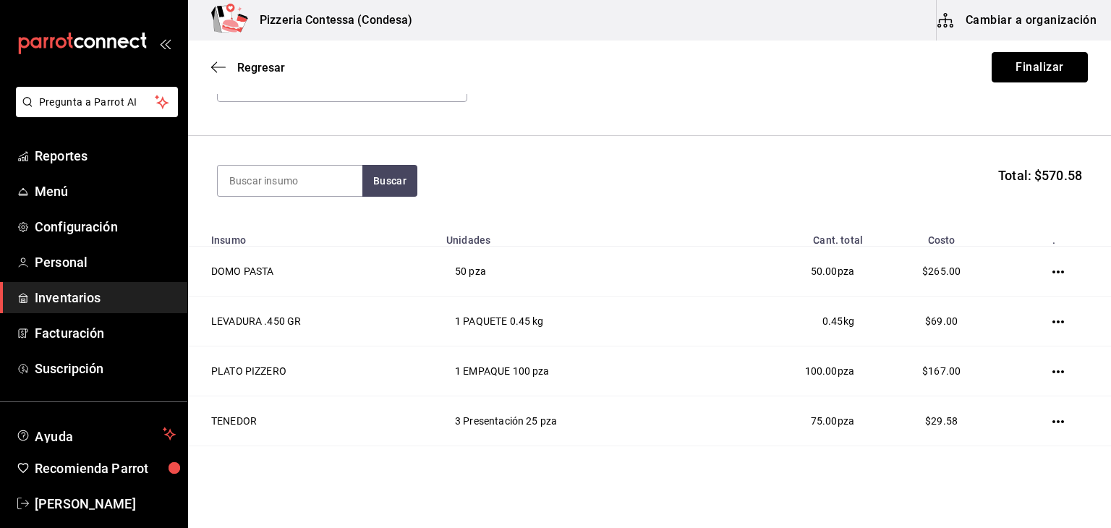
click at [1015, 71] on button "Finalizar" at bounding box center [1039, 67] width 96 height 30
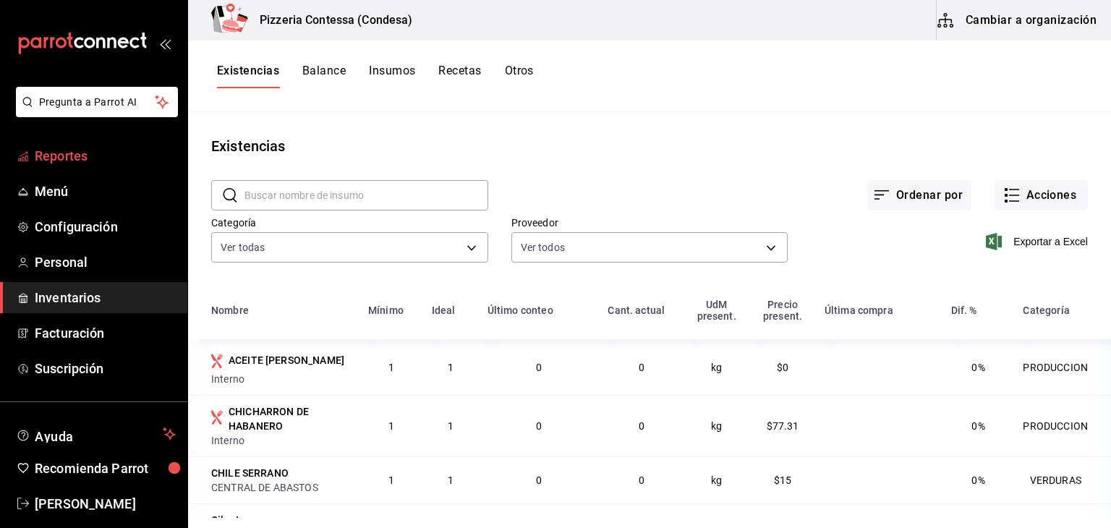
click at [82, 160] on span "Reportes" at bounding box center [105, 156] width 141 height 20
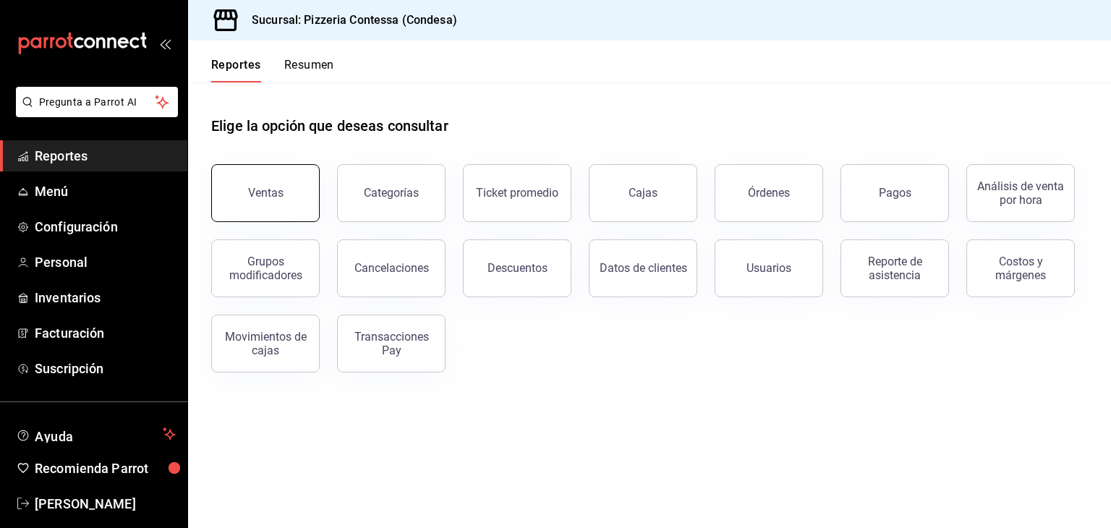
click at [291, 207] on button "Ventas" at bounding box center [265, 193] width 108 height 58
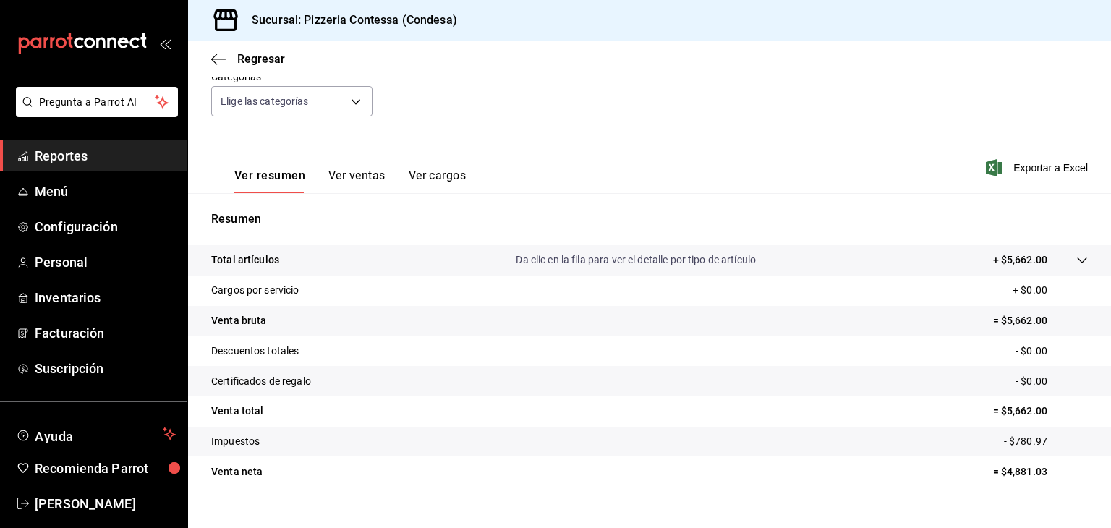
scroll to position [145, 0]
click at [72, 299] on span "Inventarios" at bounding box center [105, 298] width 141 height 20
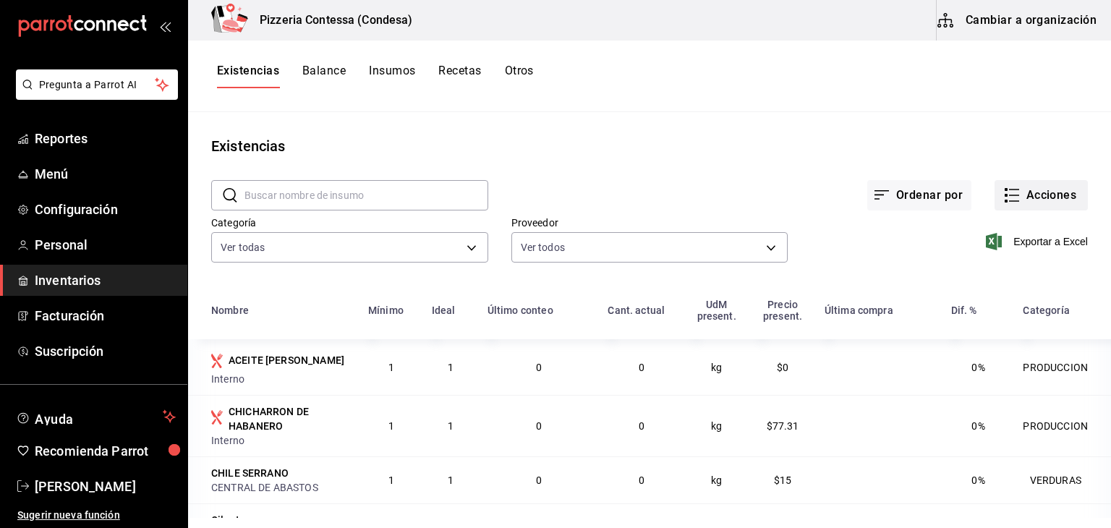
click at [1030, 197] on button "Acciones" at bounding box center [1040, 195] width 93 height 30
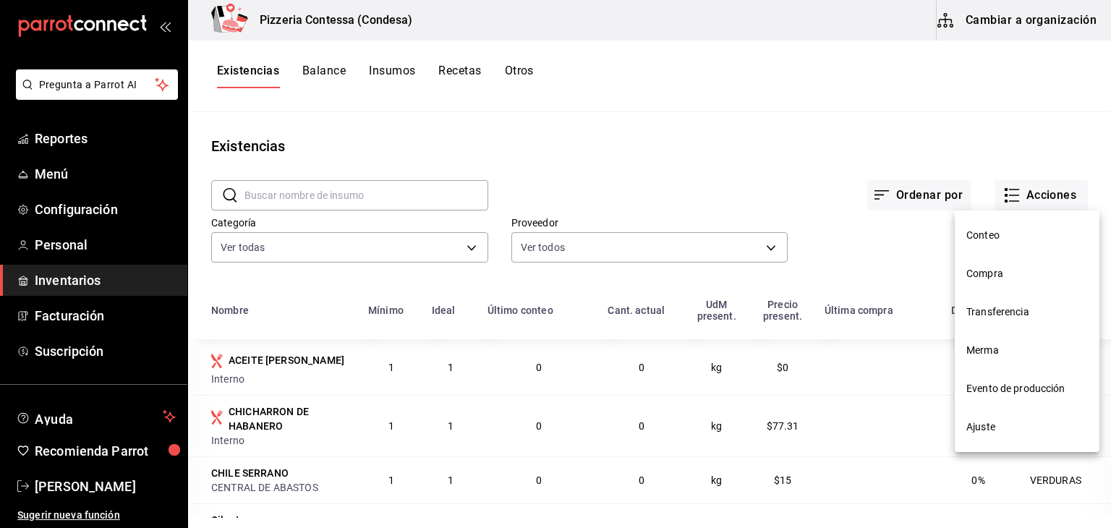
click at [1011, 284] on li "Compra" at bounding box center [1026, 274] width 145 height 38
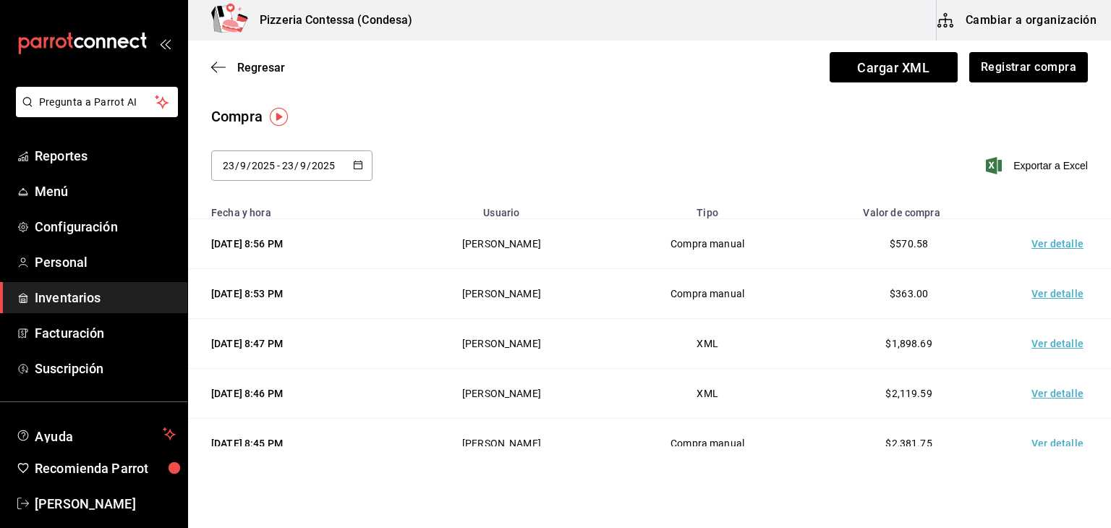
click at [353, 163] on icon "button" at bounding box center [358, 165] width 10 height 10
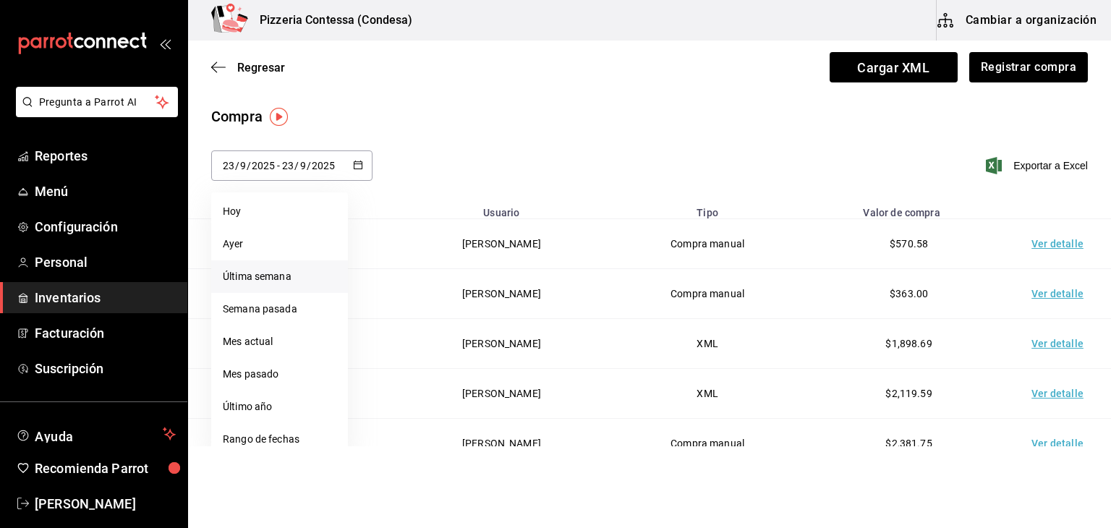
click at [292, 280] on li "Última semana" at bounding box center [279, 276] width 137 height 33
type input "[DATE]"
type input "21"
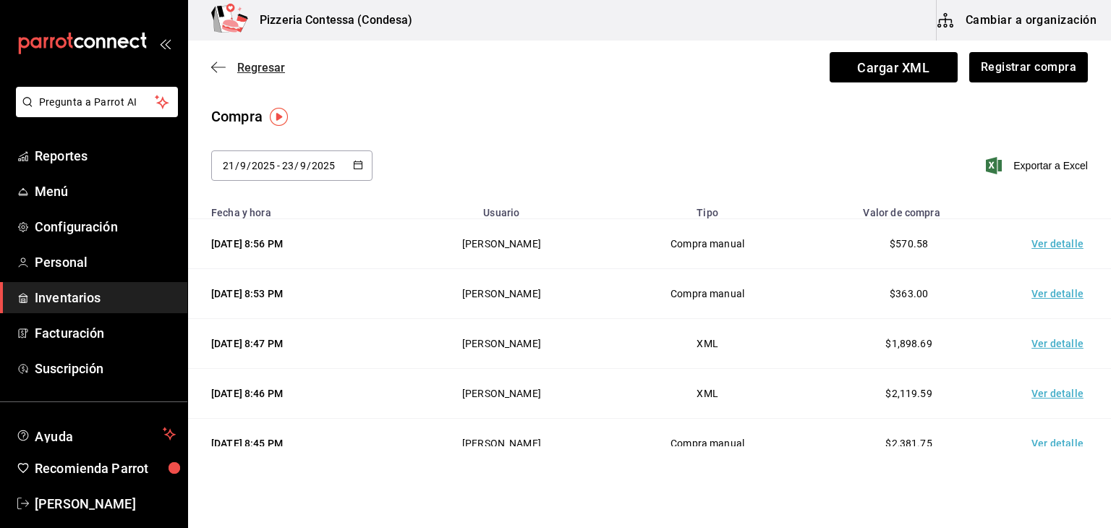
click at [218, 68] on icon "button" at bounding box center [218, 67] width 14 height 13
